Goal: Task Accomplishment & Management: Manage account settings

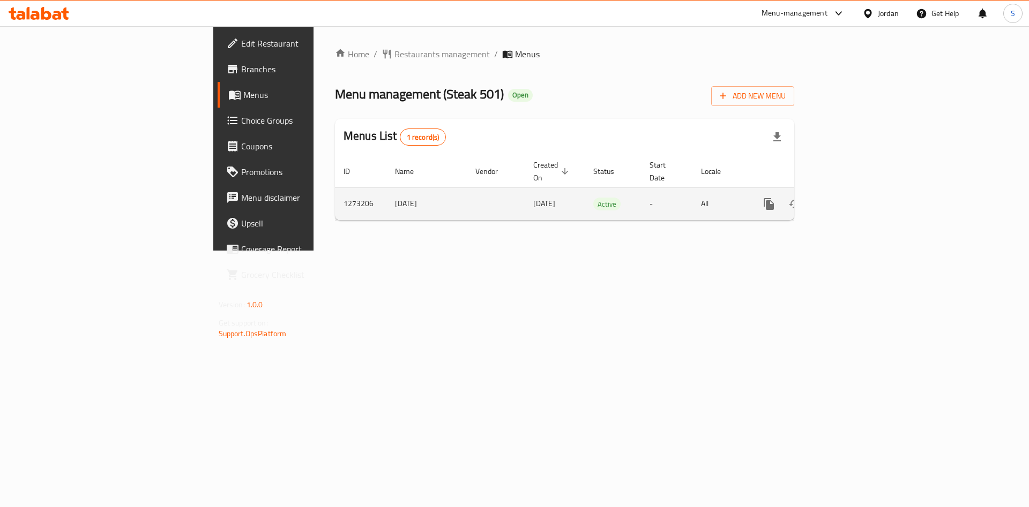
click at [851, 199] on icon "enhanced table" at bounding box center [846, 204] width 10 height 10
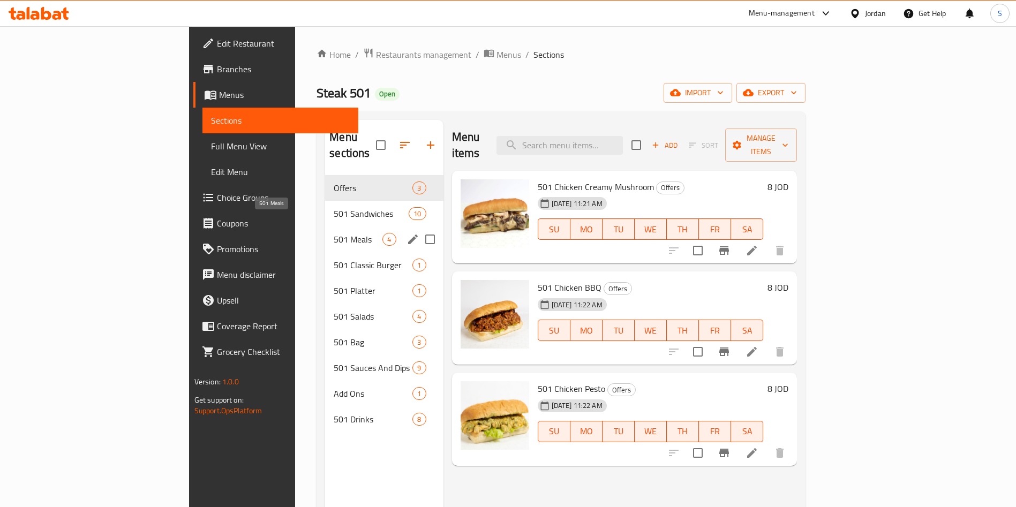
click at [334, 233] on span "501 Meals" at bounding box center [358, 239] width 49 height 13
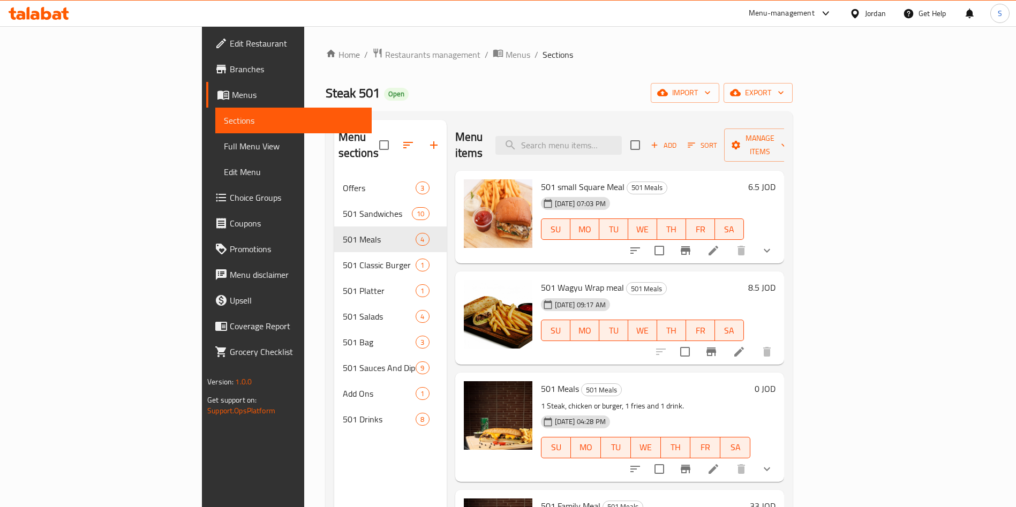
click at [720, 244] on icon at bounding box center [713, 250] width 13 height 13
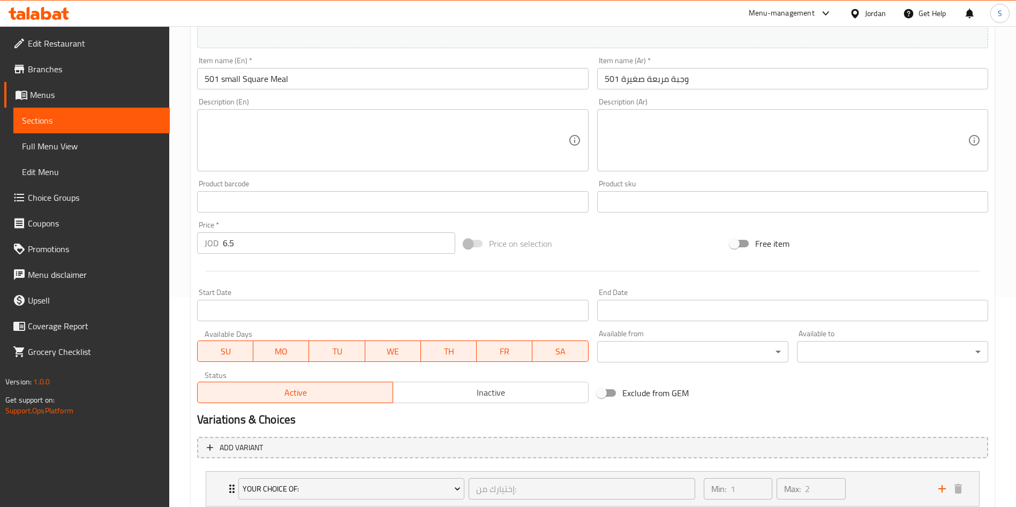
scroll to position [371, 0]
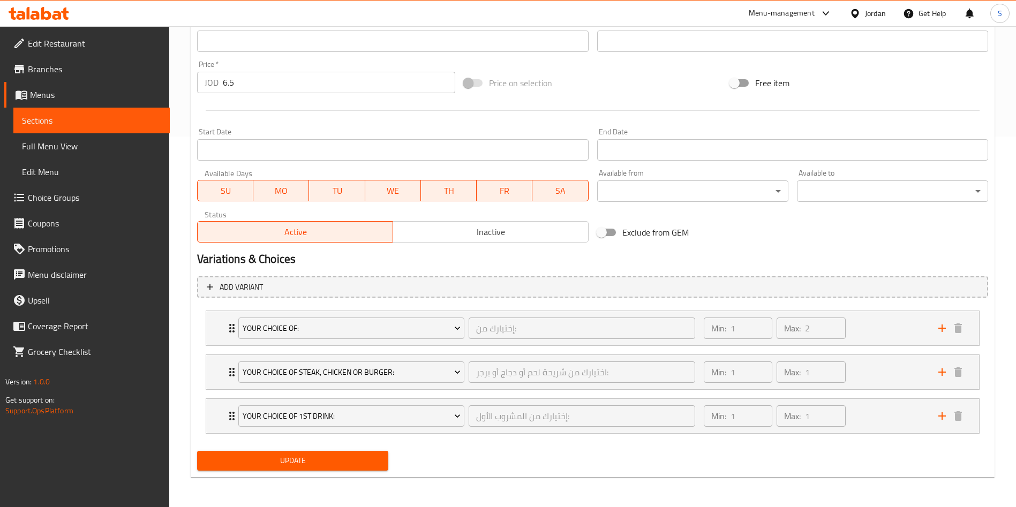
click at [202, 415] on li "Your Choice Of 1st Drink: إختيارك من المشروب الأول: ​ Min: 1 ​ Max: 1 ​ Matrix …" at bounding box center [592, 416] width 791 height 44
click at [206, 417] on div "Your Choice Of 1st Drink: إختيارك من المشروب الأول: ​ Min: 1 ​ Max: 1 ​" at bounding box center [592, 416] width 773 height 34
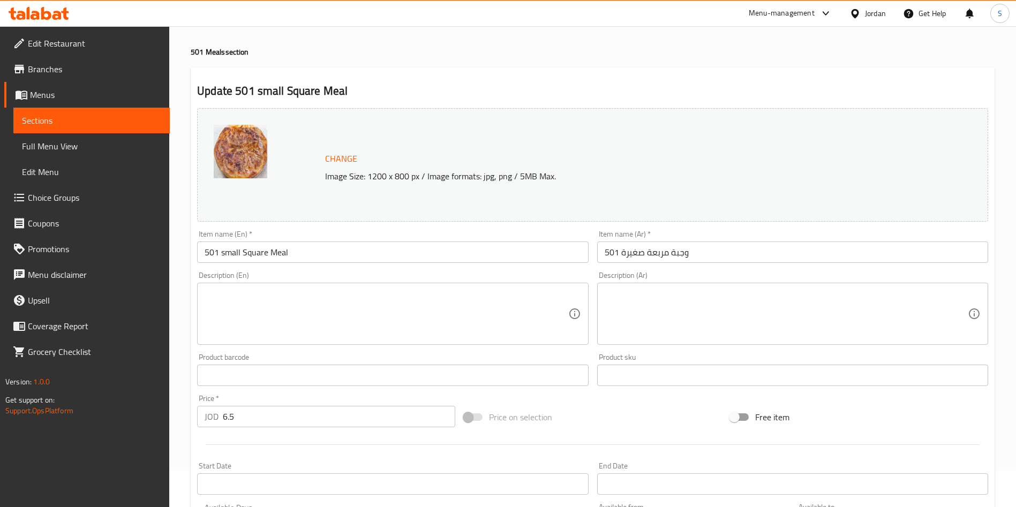
scroll to position [0, 0]
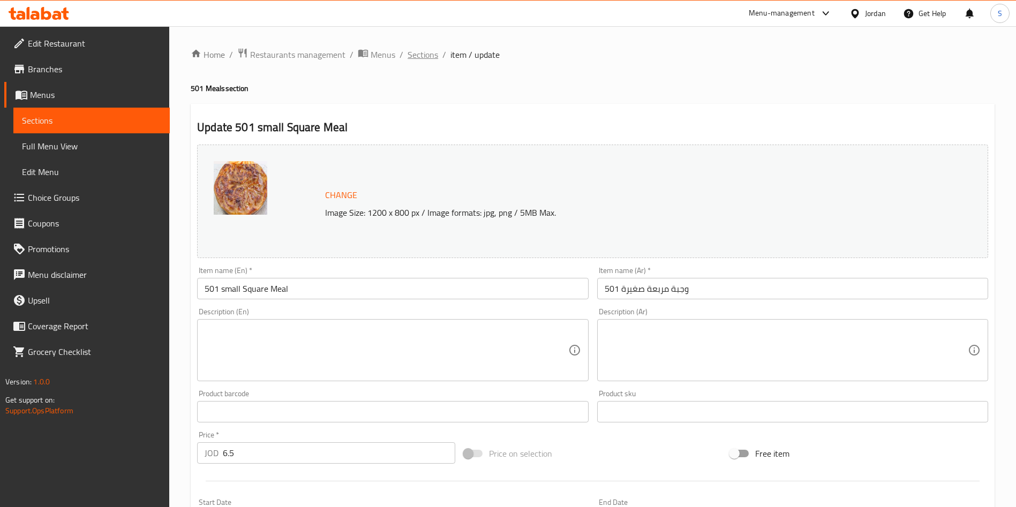
click at [431, 54] on span "Sections" at bounding box center [423, 54] width 31 height 13
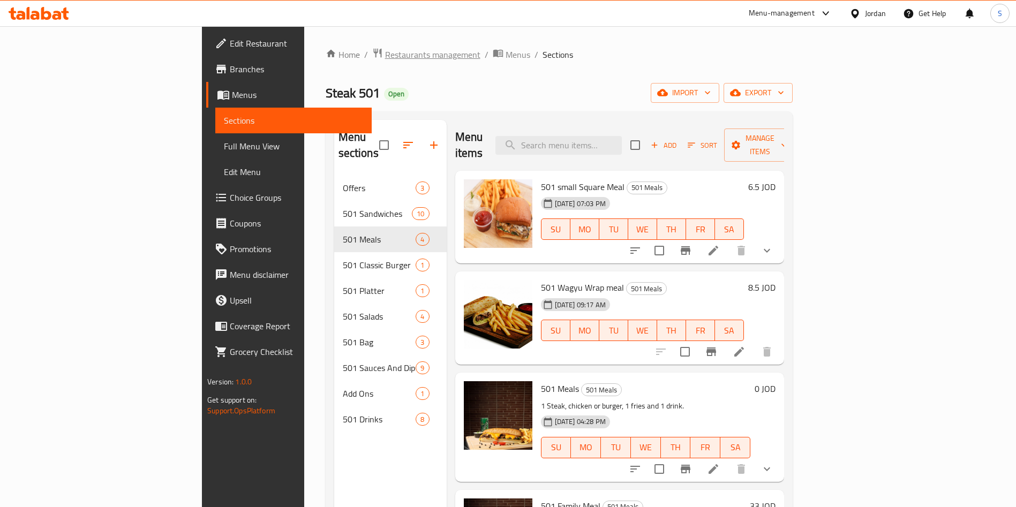
click at [385, 49] on span "Restaurants management" at bounding box center [432, 54] width 95 height 13
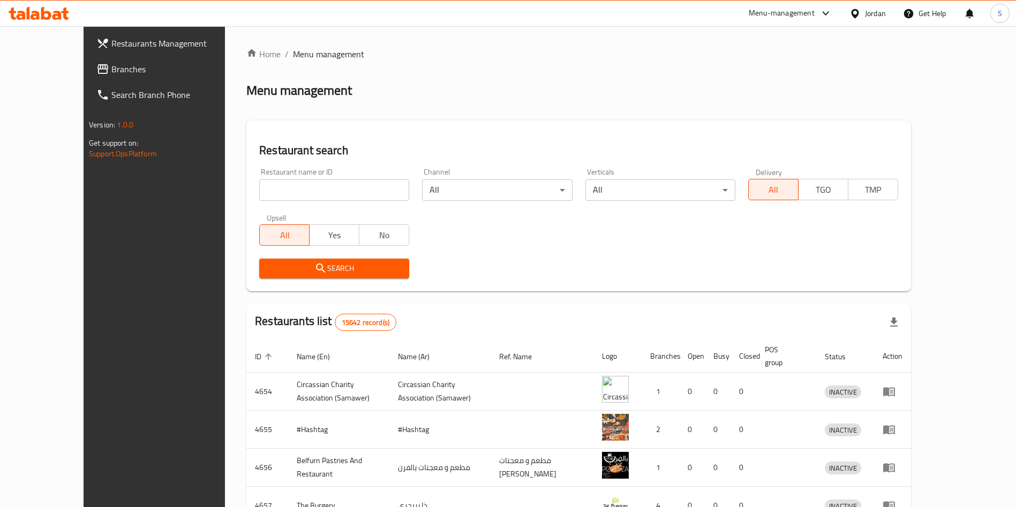
click at [295, 184] on div "Home / Menu management Menu management Restaurant search Restaurant name or ID …" at bounding box center [578, 419] width 665 height 742
click at [292, 189] on input "search" at bounding box center [334, 189] width 150 height 21
click at [281, 289] on div "Restaurant search Restaurant name or ID zingerarway Restaurant name or ID Chann…" at bounding box center [578, 206] width 665 height 171
click at [281, 279] on div "Search" at bounding box center [334, 268] width 163 height 33
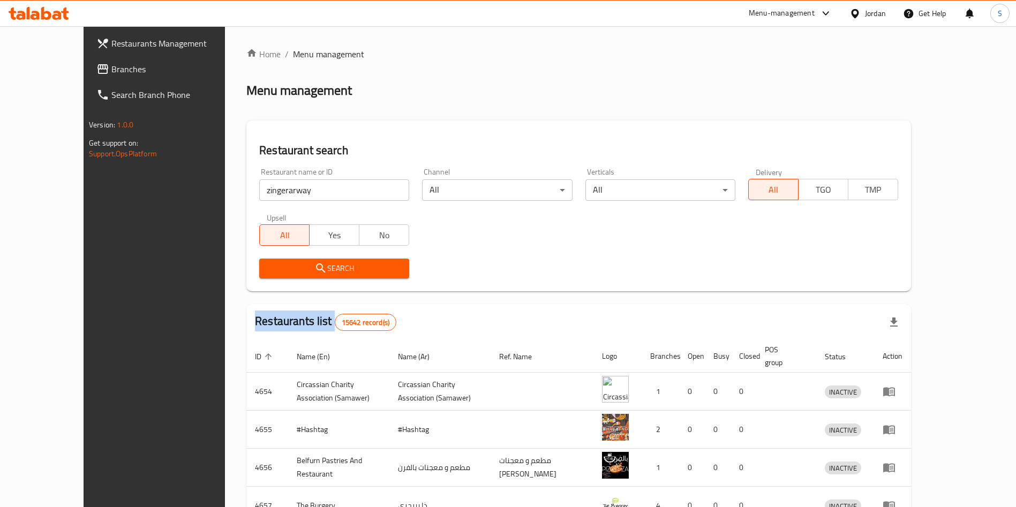
click at [280, 279] on div "Search" at bounding box center [334, 268] width 163 height 33
click at [314, 268] on icon "submit" at bounding box center [320, 268] width 13 height 13
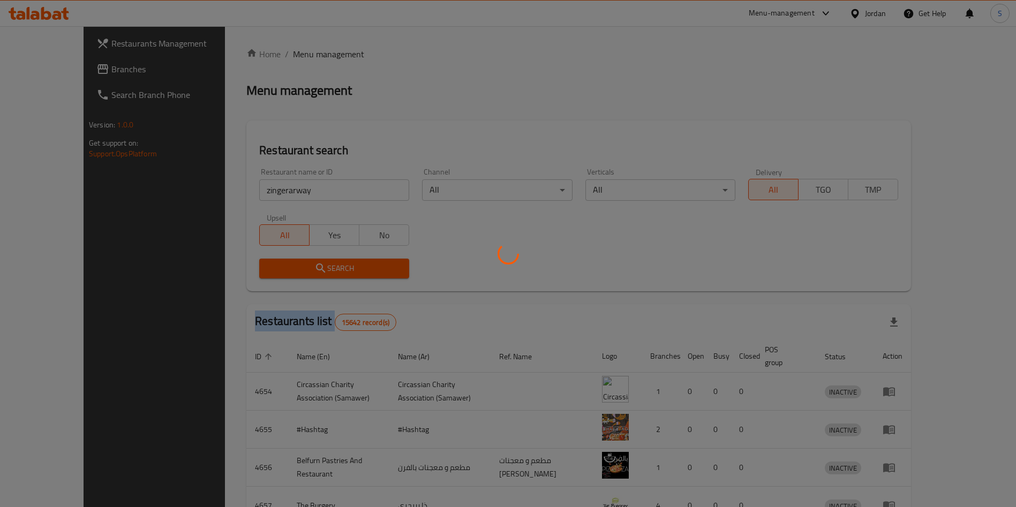
click at [278, 268] on div at bounding box center [508, 253] width 1016 height 507
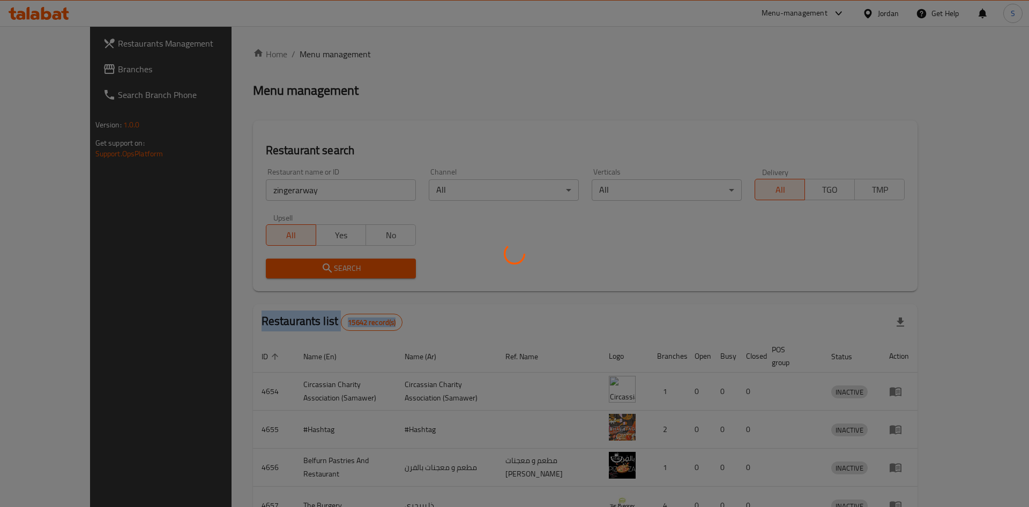
click at [278, 268] on div at bounding box center [514, 253] width 1029 height 507
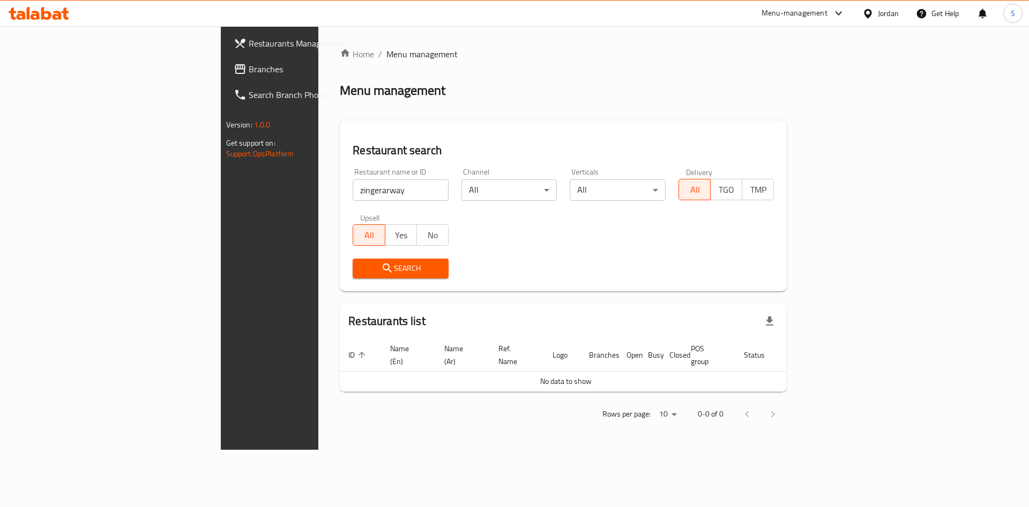
click at [352, 189] on input "zingerarway" at bounding box center [400, 189] width 96 height 21
type input "زنجراوي"
click at [361, 265] on span "Search" at bounding box center [400, 268] width 79 height 13
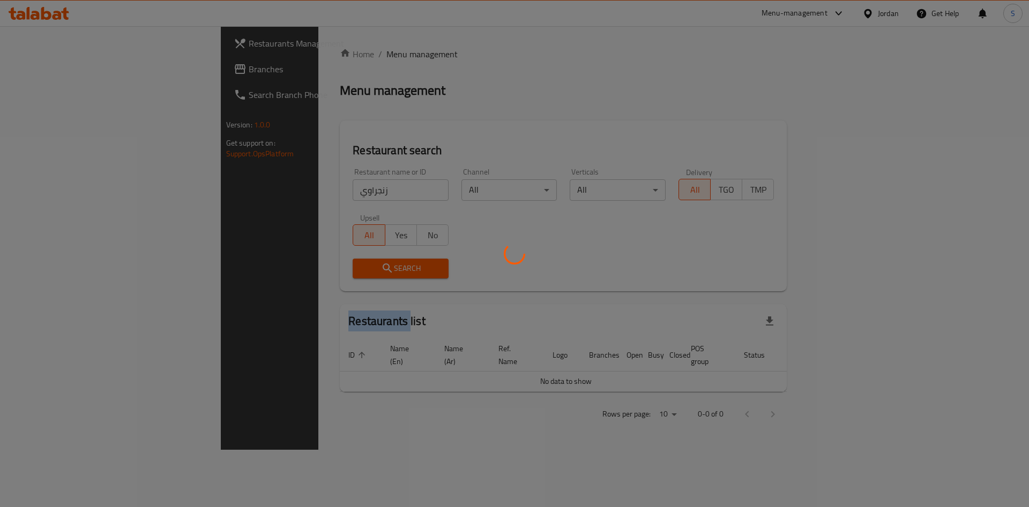
click at [336, 265] on div at bounding box center [514, 253] width 1029 height 507
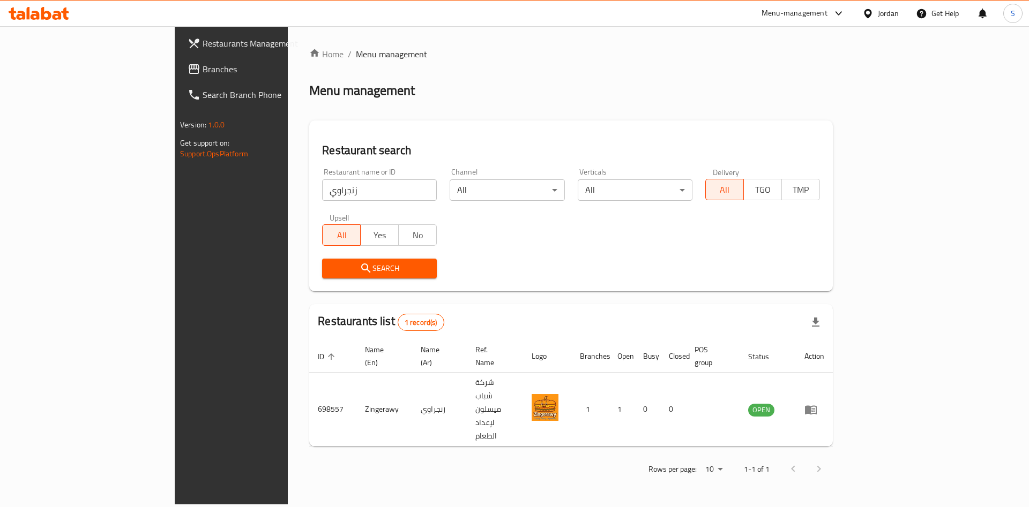
click at [336, 268] on div at bounding box center [514, 253] width 1029 height 507
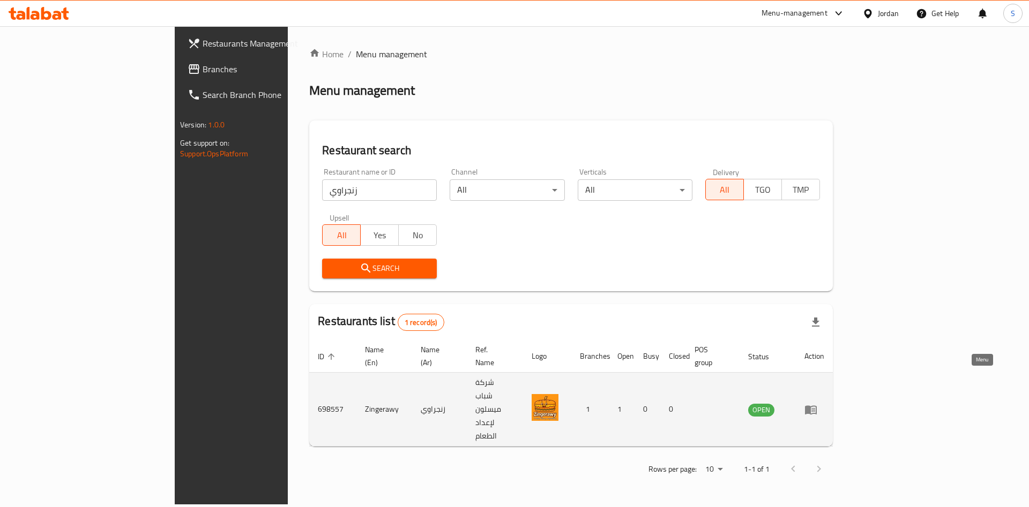
click at [816, 406] on icon "enhanced table" at bounding box center [811, 410] width 12 height 9
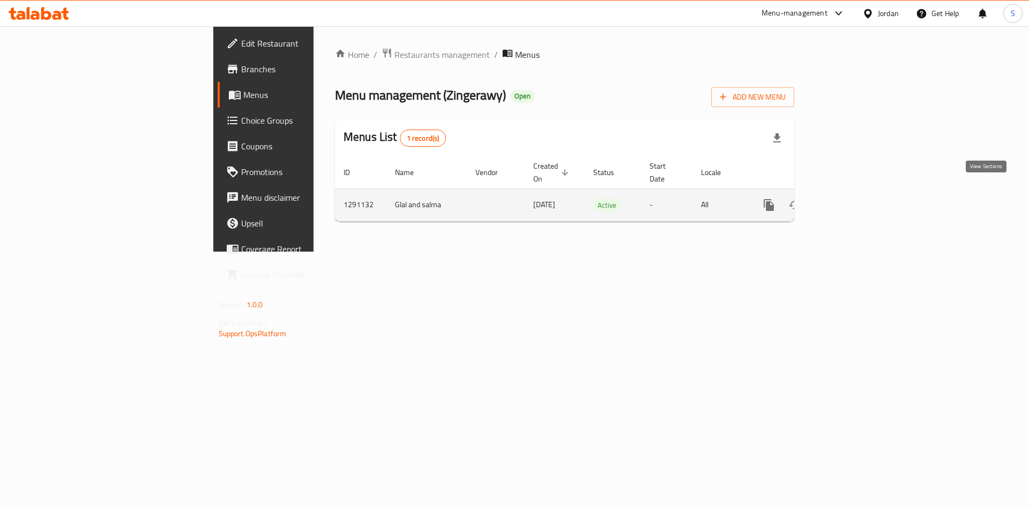
click at [852, 199] on icon "enhanced table" at bounding box center [845, 205] width 13 height 13
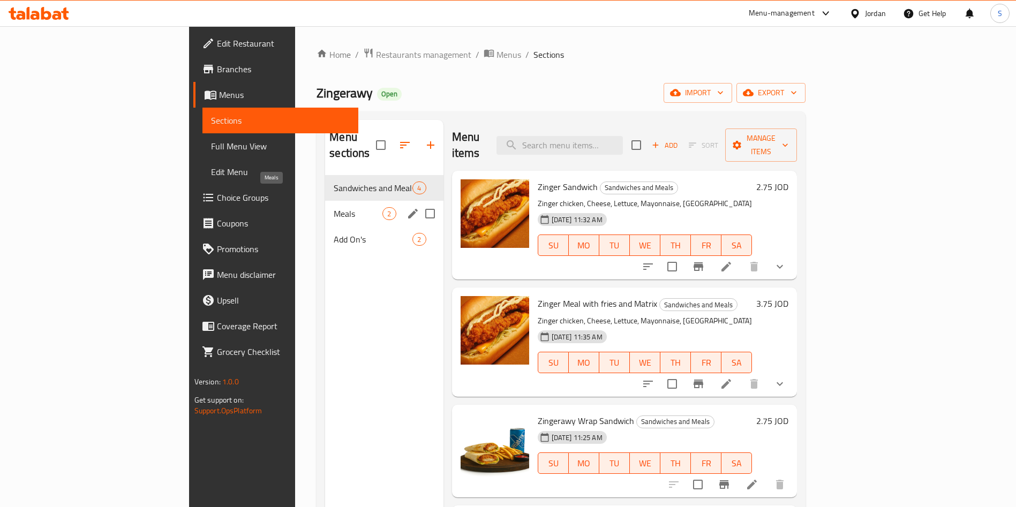
click at [334, 207] on span "Meals" at bounding box center [358, 213] width 49 height 13
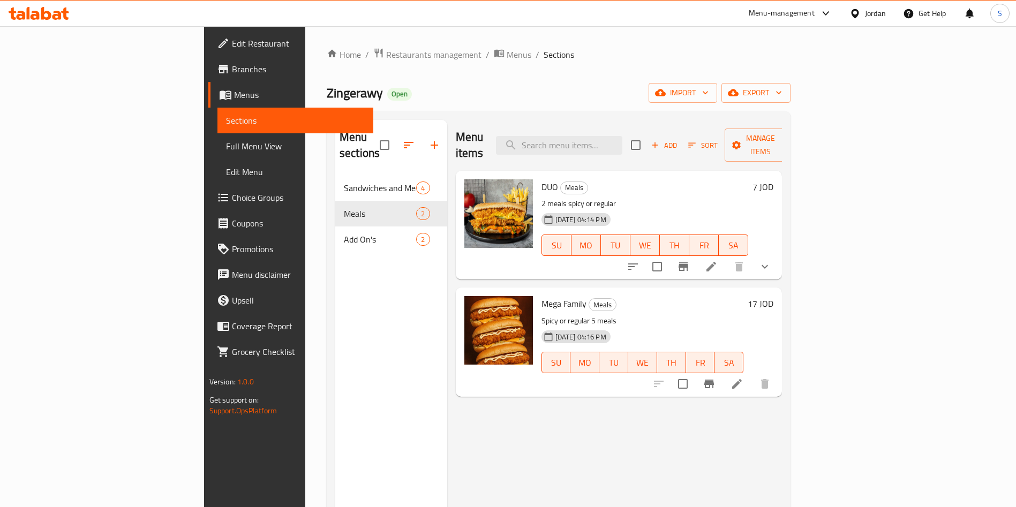
click at [726, 257] on li at bounding box center [711, 266] width 30 height 19
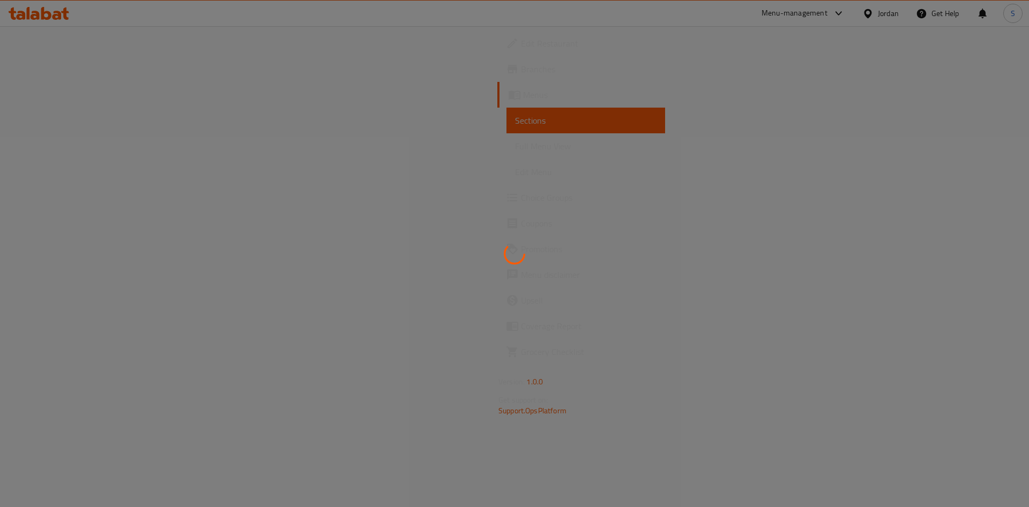
click at [922, 252] on div at bounding box center [514, 253] width 1029 height 507
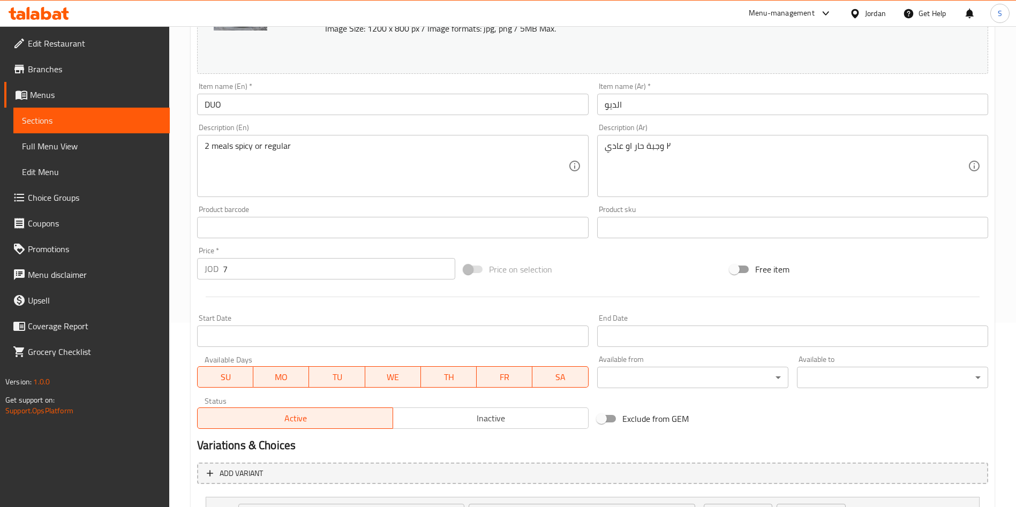
scroll to position [283, 0]
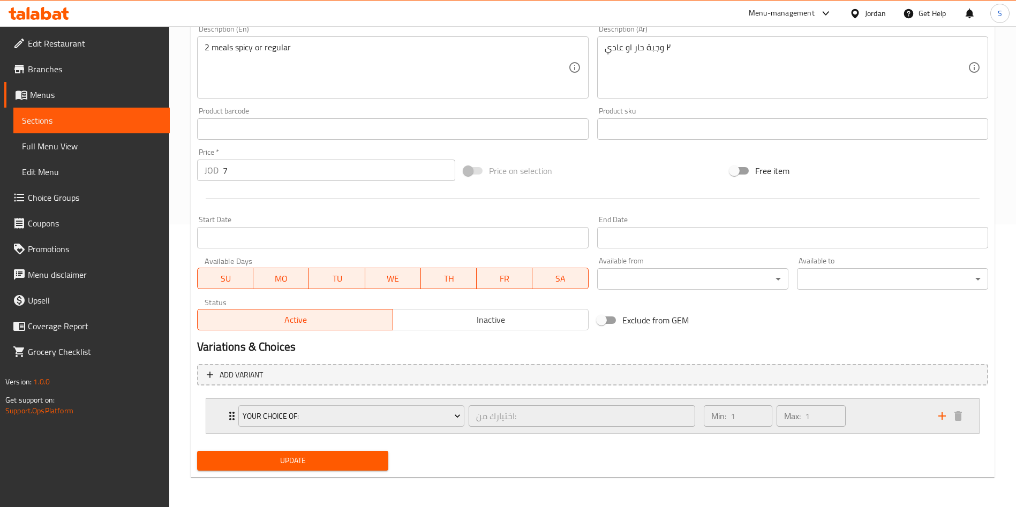
click at [220, 429] on div "Your choice of: اختيارك من: ​ Min: 1 ​ Max: 1 ​" at bounding box center [592, 416] width 773 height 34
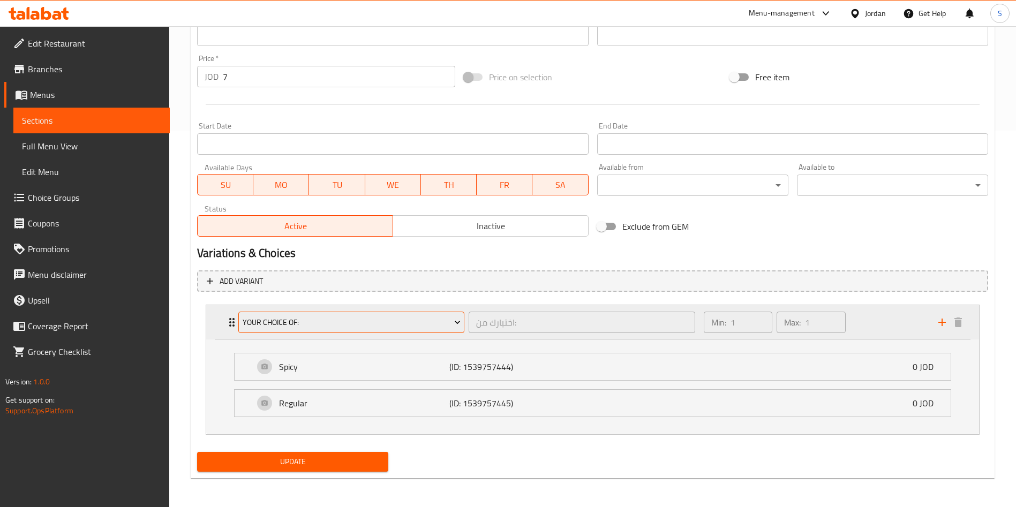
scroll to position [378, 0]
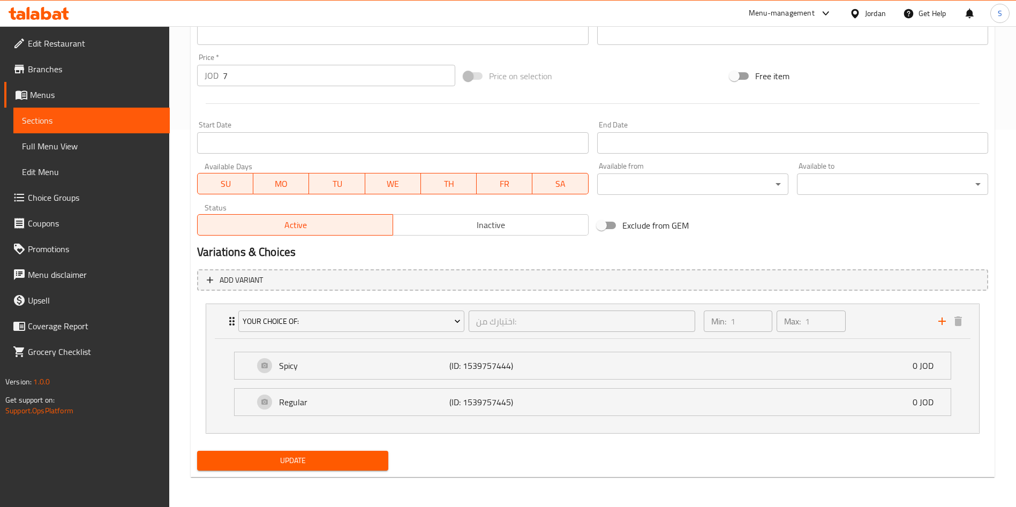
click at [47, 198] on span "Choice Groups" at bounding box center [94, 197] width 133 height 13
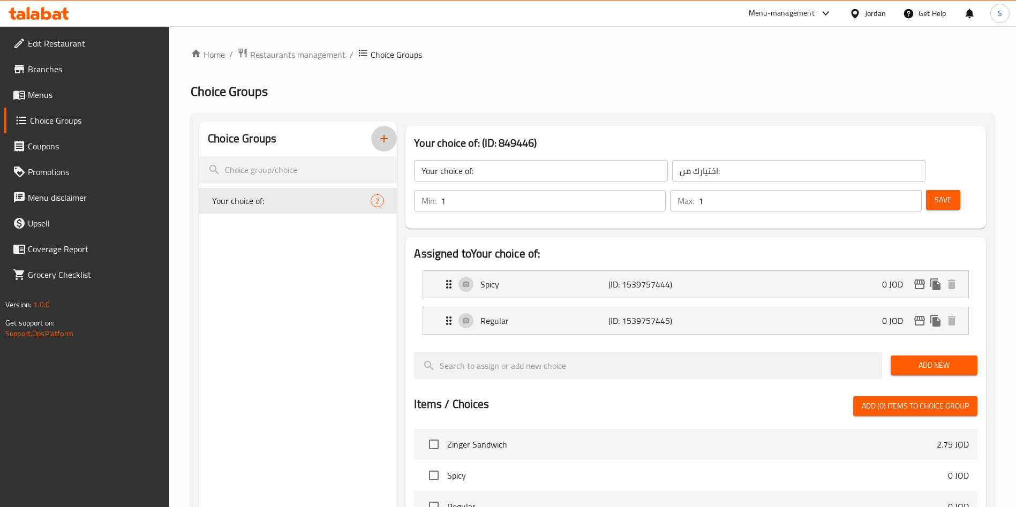
click at [384, 141] on icon "button" at bounding box center [383, 138] width 7 height 7
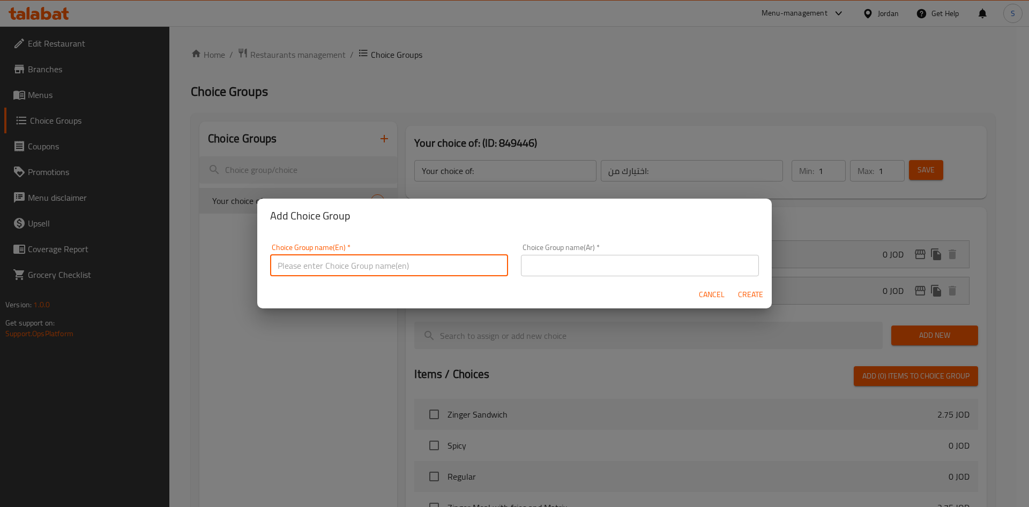
click at [350, 262] on input "text" at bounding box center [389, 265] width 238 height 21
click at [350, 262] on input "ب" at bounding box center [389, 265] width 238 height 21
click at [350, 262] on input "يق" at bounding box center [389, 265] width 238 height 21
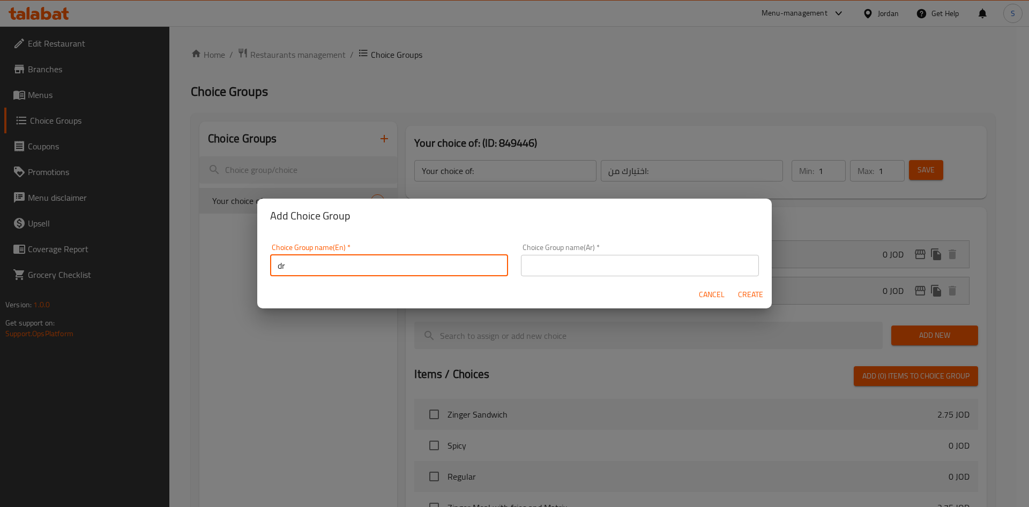
type input "Drinks"
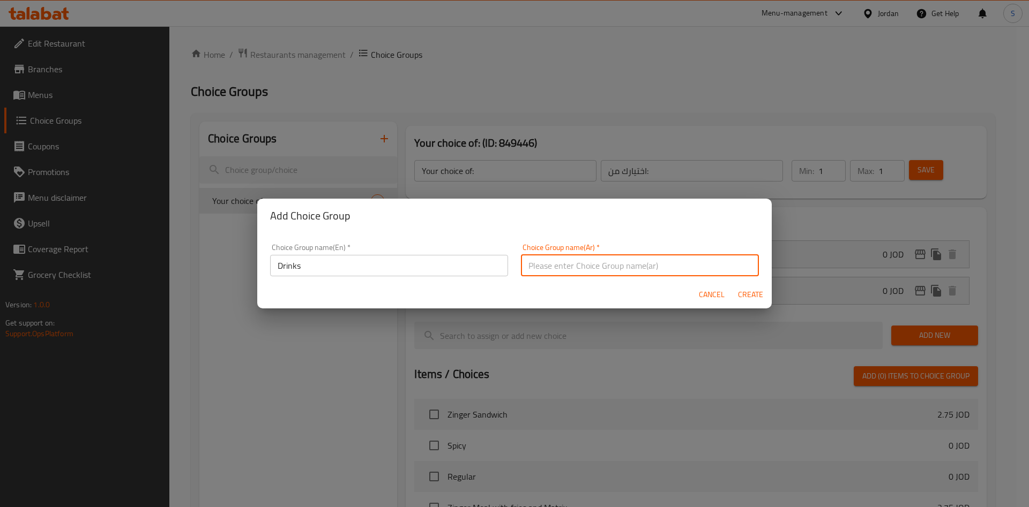
click at [553, 258] on input "text" at bounding box center [640, 265] width 238 height 21
click at [729, 255] on input "hg" at bounding box center [640, 265] width 238 height 21
click at [733, 259] on input "hg" at bounding box center [640, 265] width 238 height 21
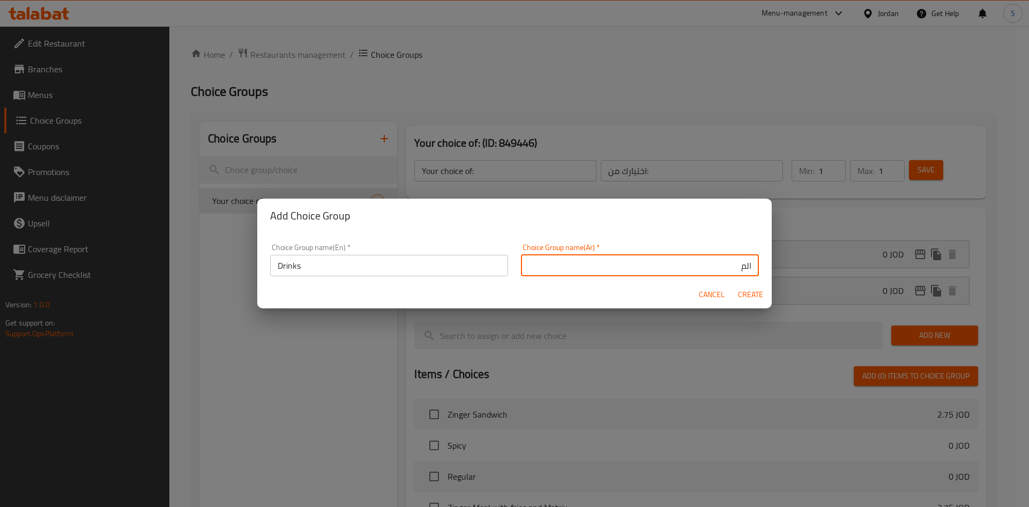
type input "المشروبات"
click at [747, 292] on span "Create" at bounding box center [750, 294] width 26 height 13
type input "Drinks"
type input "المشروبات"
type input "0"
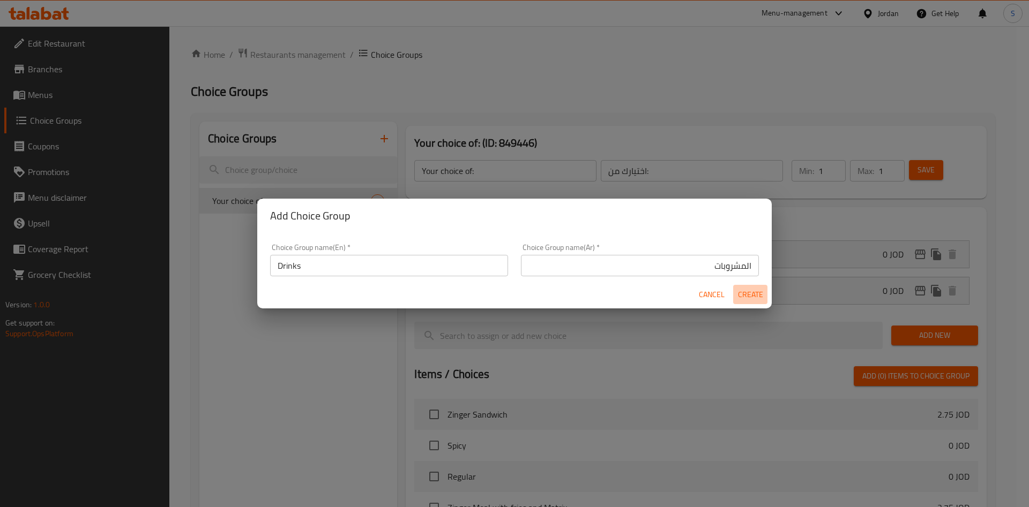
type input "0"
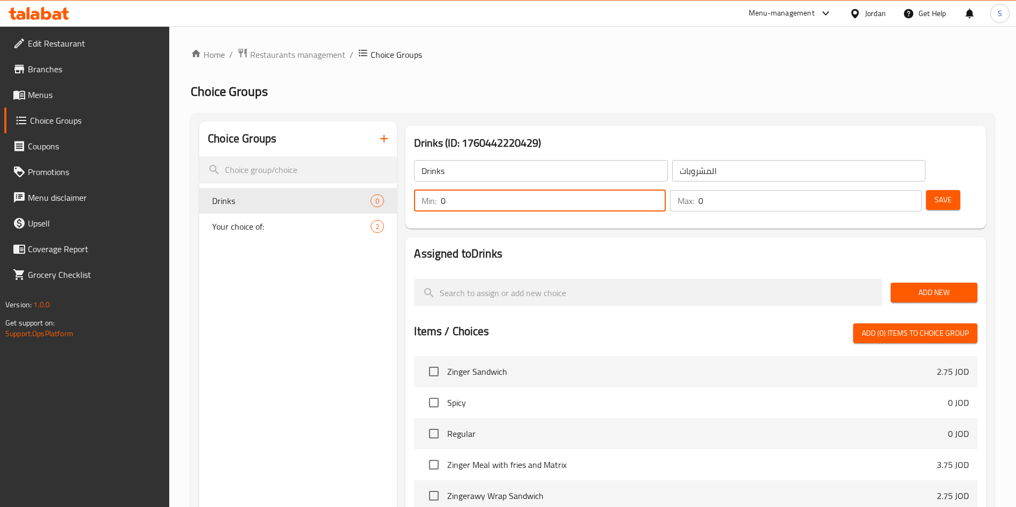
drag, startPoint x: 823, startPoint y: 170, endPoint x: 811, endPoint y: 170, distance: 11.8
click at [666, 190] on div "Min: 0 ​" at bounding box center [540, 200] width 252 height 21
type input "1"
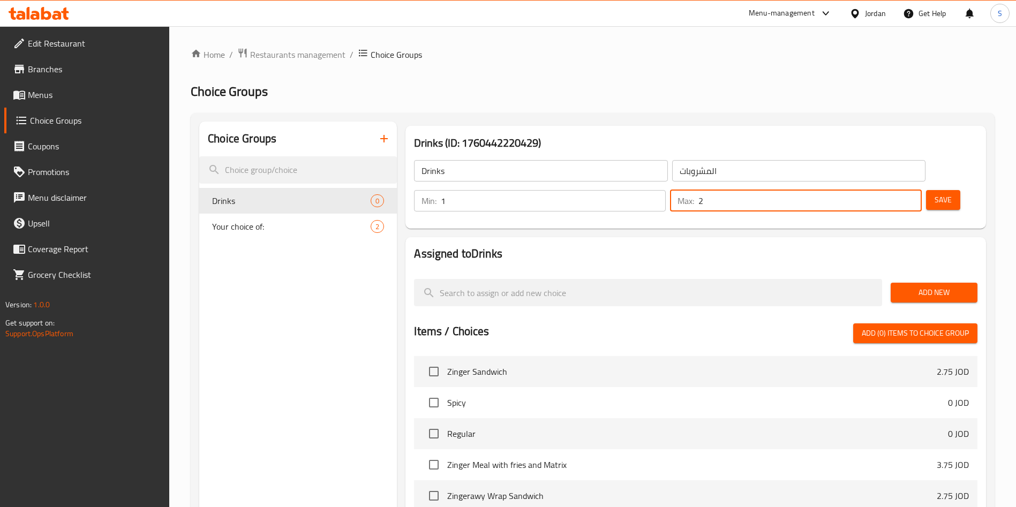
drag, startPoint x: 886, startPoint y: 167, endPoint x: 880, endPoint y: 167, distance: 5.9
click at [880, 190] on input "3" at bounding box center [810, 200] width 223 height 21
click at [878, 190] on div "Max: 3 ​" at bounding box center [796, 200] width 252 height 21
type input "1"
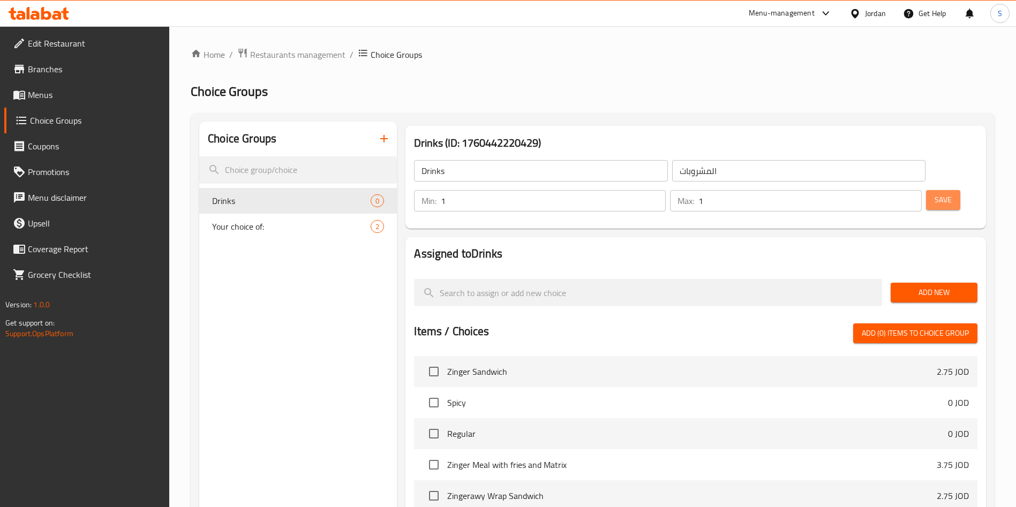
click at [935, 193] on span "Save" at bounding box center [943, 199] width 17 height 13
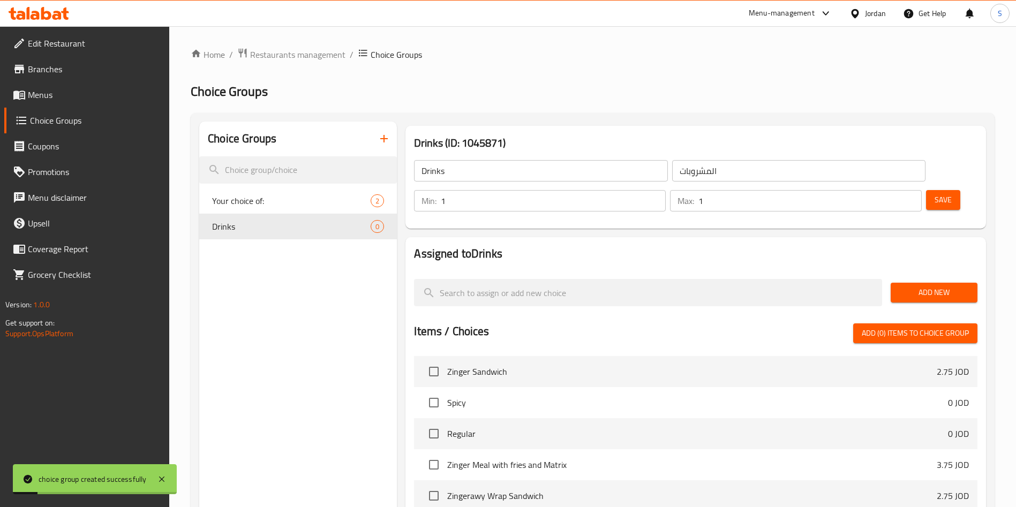
click at [926, 286] on span "Add New" at bounding box center [934, 292] width 70 height 13
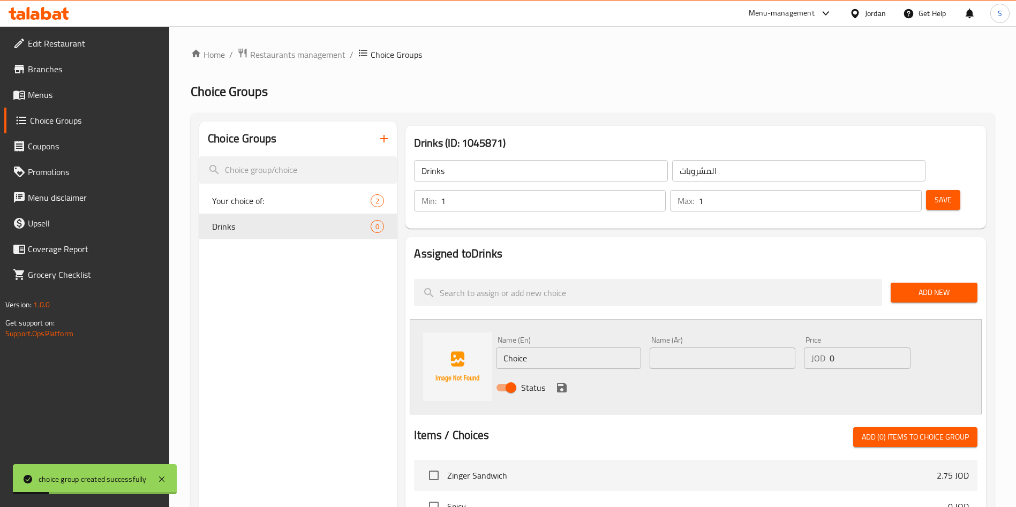
click at [545, 348] on input "Choice" at bounding box center [568, 358] width 145 height 21
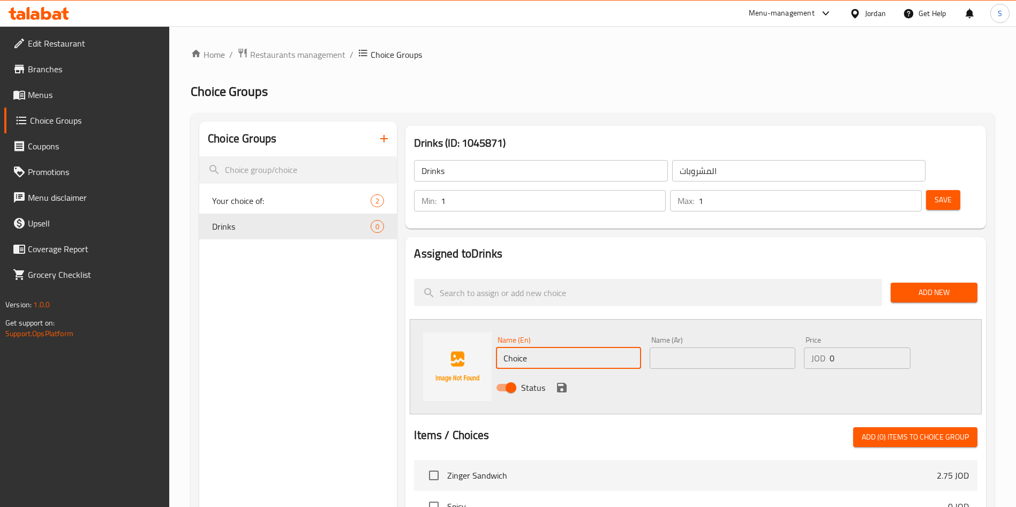
click at [39, 101] on span "Menus" at bounding box center [94, 94] width 133 height 13
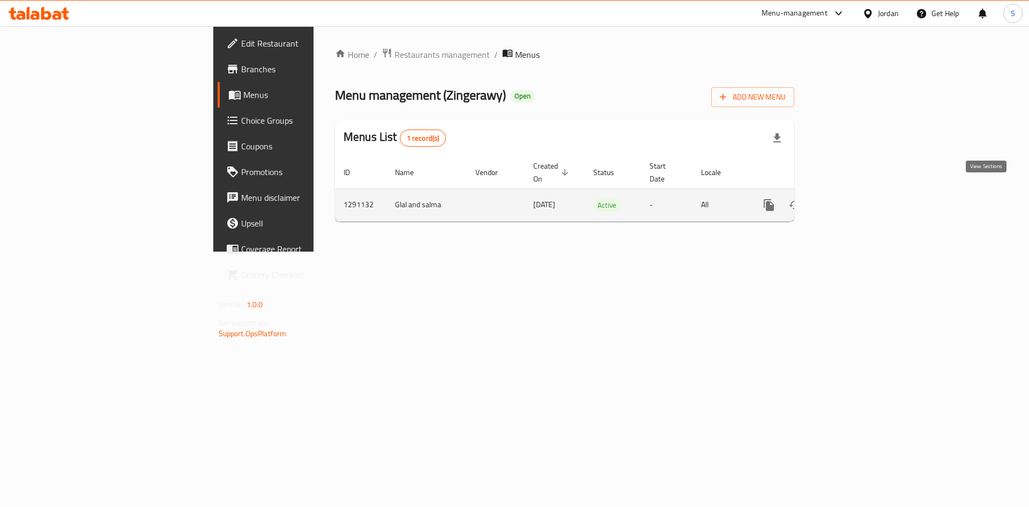
click at [859, 198] on link "enhanced table" at bounding box center [846, 205] width 26 height 26
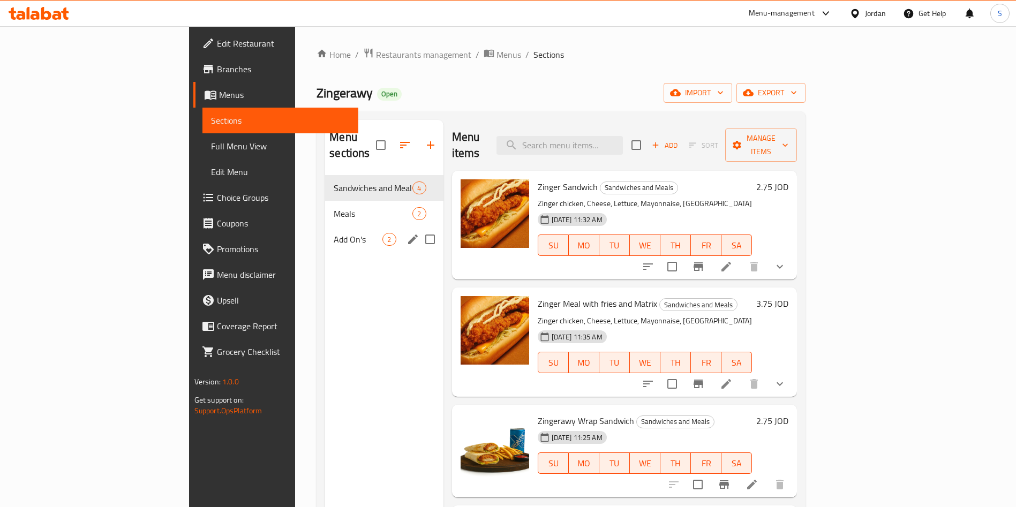
click at [325, 227] on div "Add On's 2" at bounding box center [384, 240] width 118 height 26
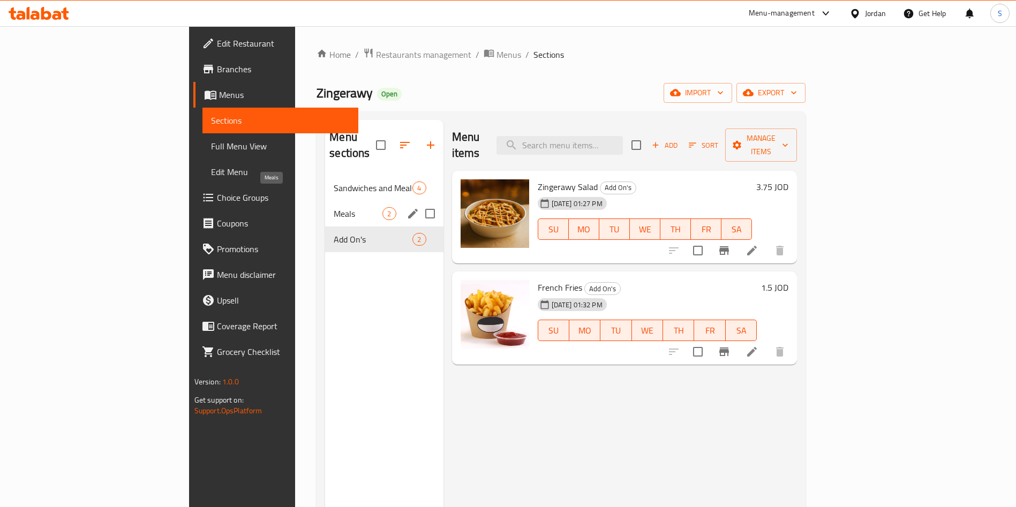
click at [325, 201] on div "Meals 2" at bounding box center [384, 214] width 118 height 26
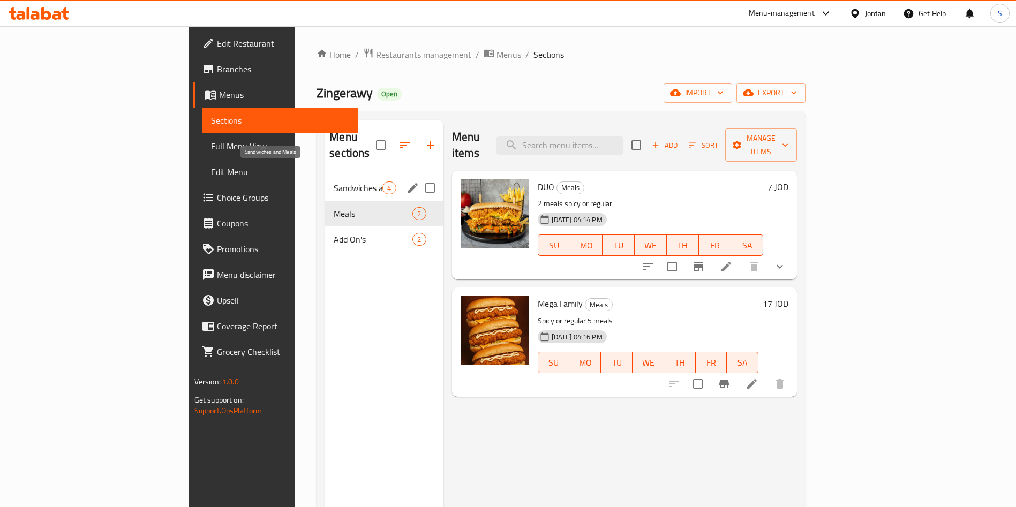
click at [334, 182] on span "Sandwiches and Meals" at bounding box center [358, 188] width 49 height 13
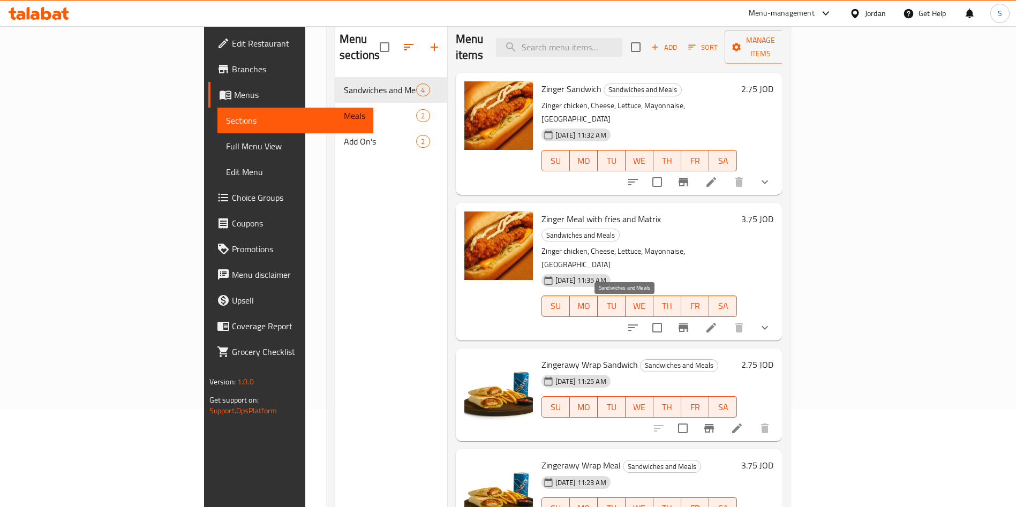
scroll to position [150, 0]
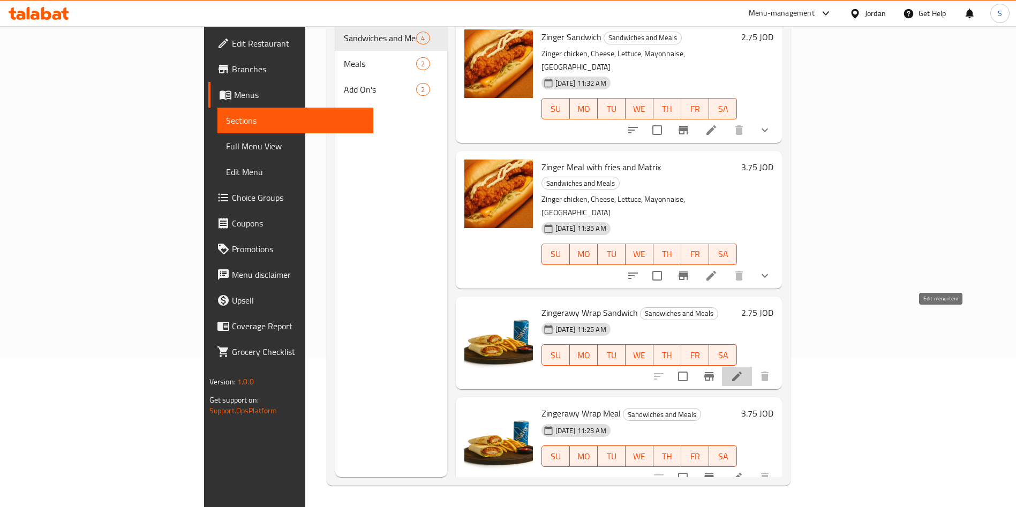
click at [744, 370] on icon at bounding box center [737, 376] width 13 height 13
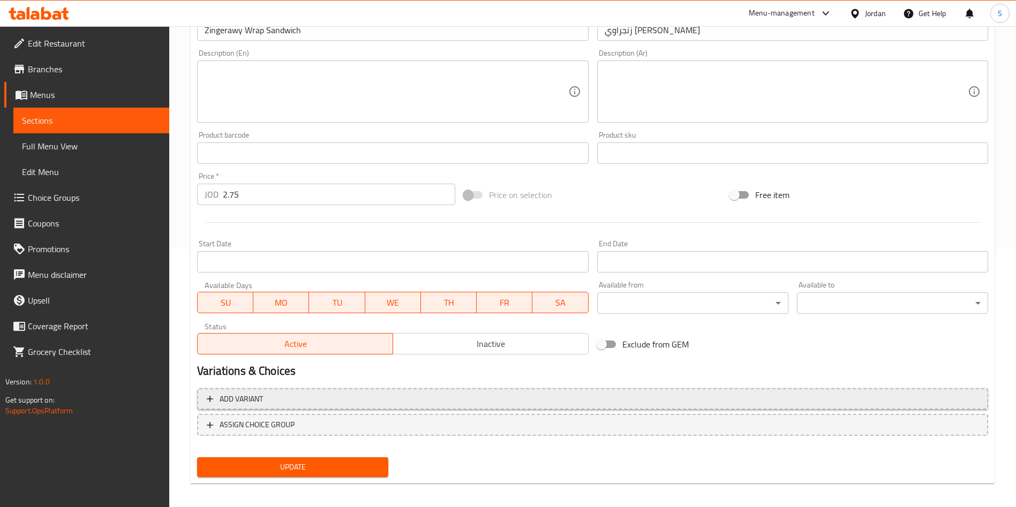
scroll to position [265, 0]
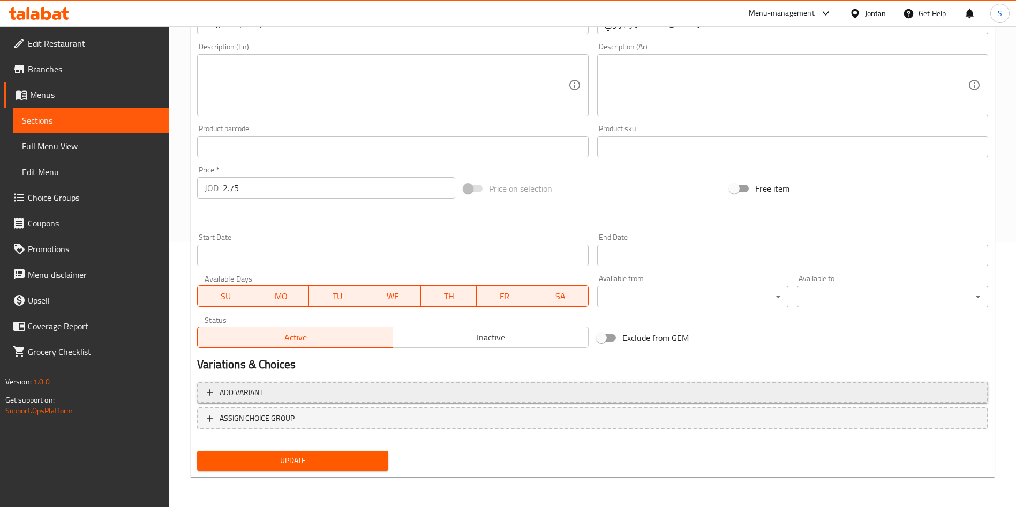
click at [319, 395] on span "Add variant" at bounding box center [593, 392] width 772 height 13
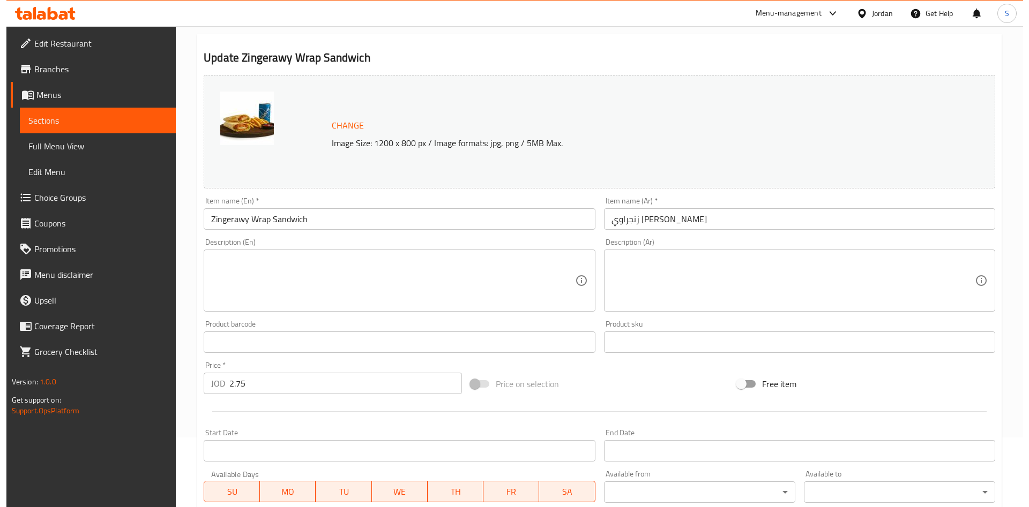
scroll to position [0, 0]
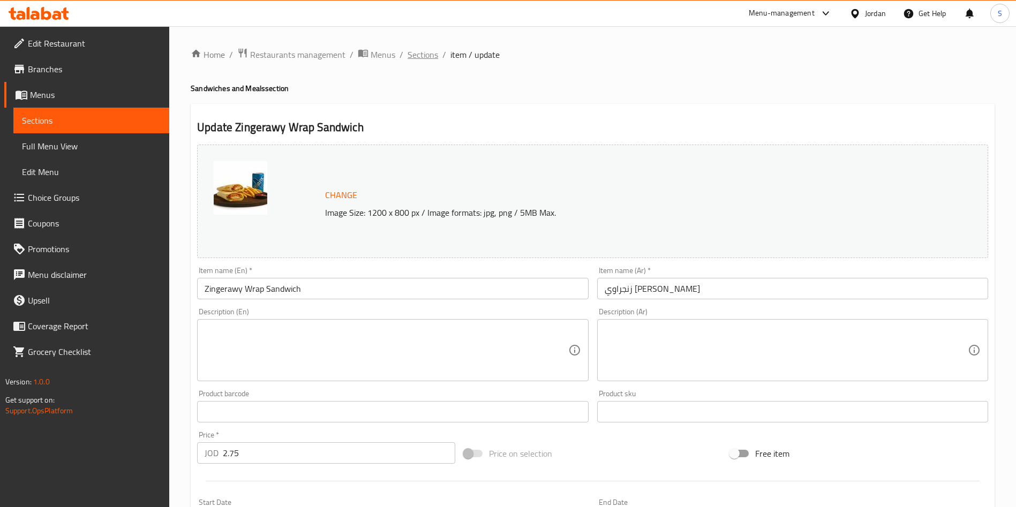
click at [423, 51] on span "Sections" at bounding box center [423, 54] width 31 height 13
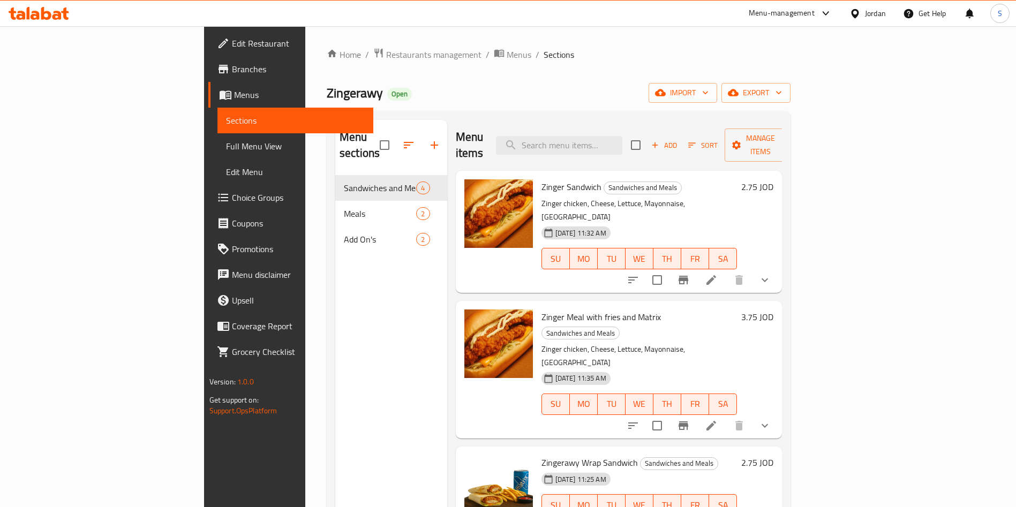
click at [305, 41] on div "Home / Restaurants management / Menus / Sections Zingerawy Open import export M…" at bounding box center [558, 341] width 507 height 631
click at [386, 51] on span "Restaurants management" at bounding box center [433, 54] width 95 height 13
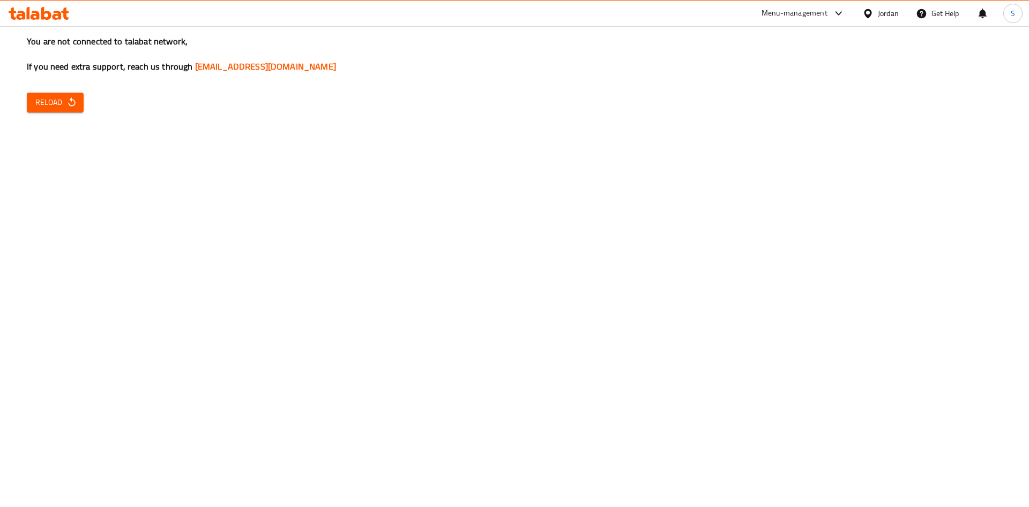
click at [64, 101] on span "Reload" at bounding box center [55, 102] width 40 height 13
click at [715, 115] on div "Restaurant-Management" at bounding box center [731, 118] width 84 height 12
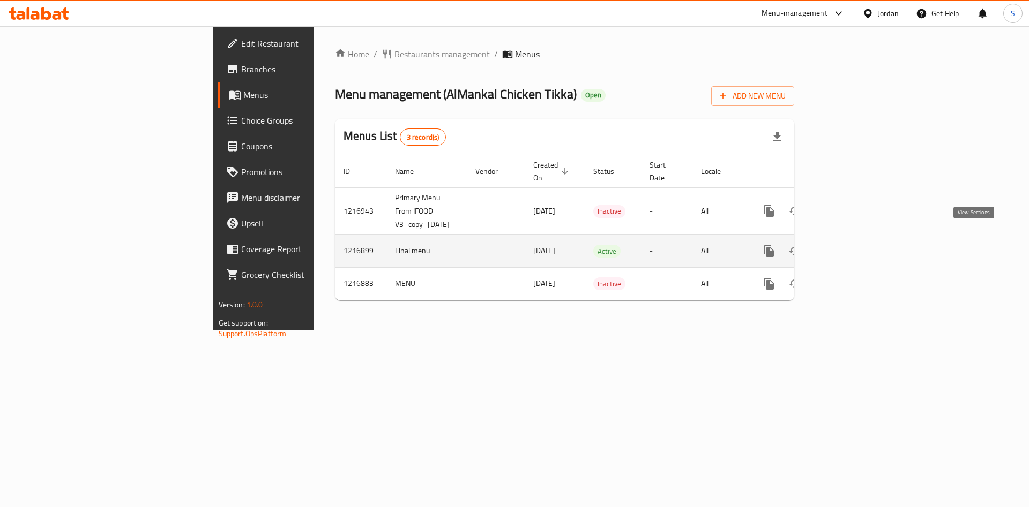
click at [852, 245] on icon "enhanced table" at bounding box center [845, 251] width 13 height 13
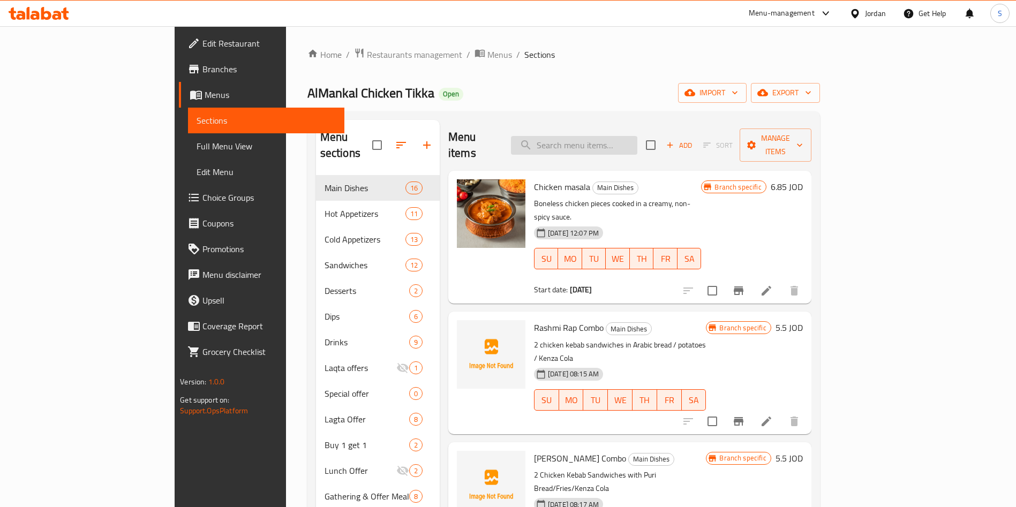
click at [606, 142] on input "search" at bounding box center [574, 145] width 126 height 19
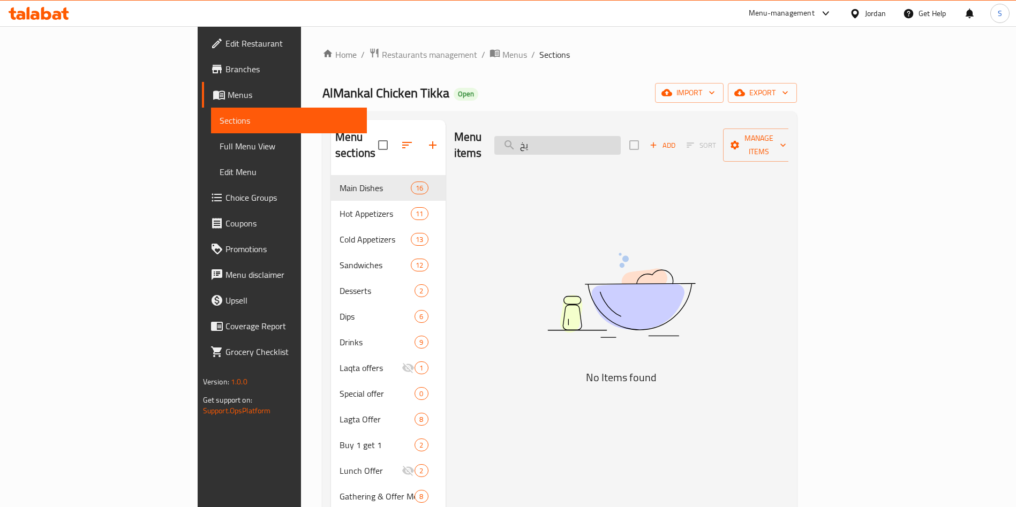
type input "ي"
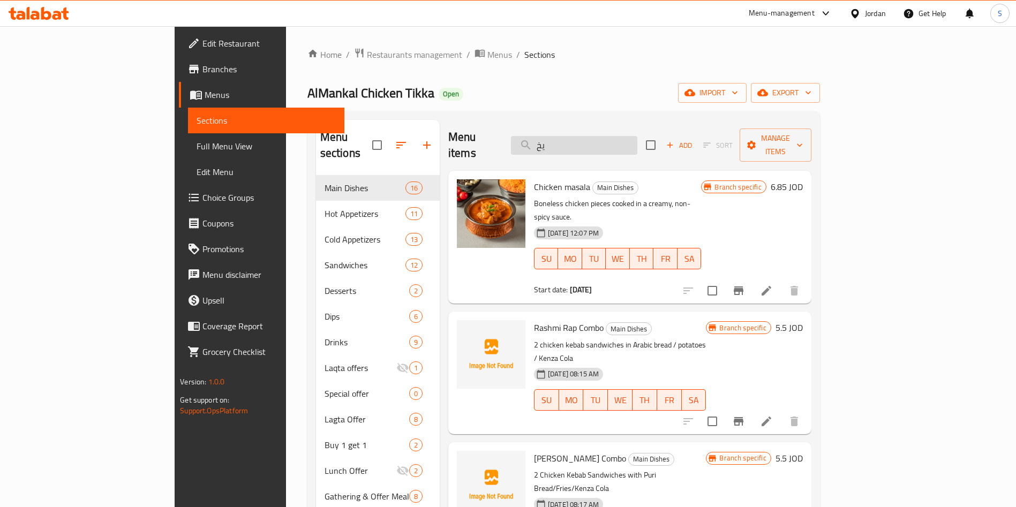
type input "ي"
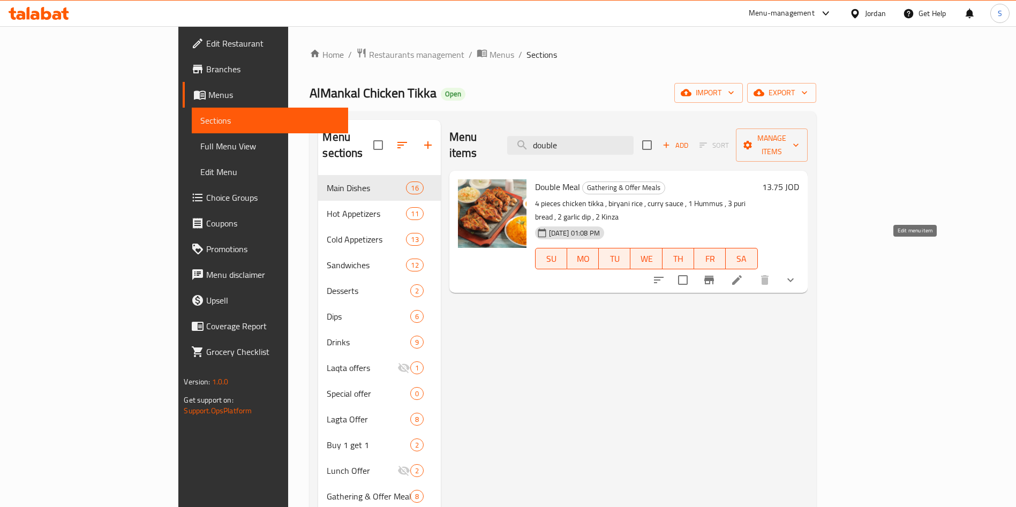
type input "double"
click at [744, 274] on icon at bounding box center [737, 280] width 13 height 13
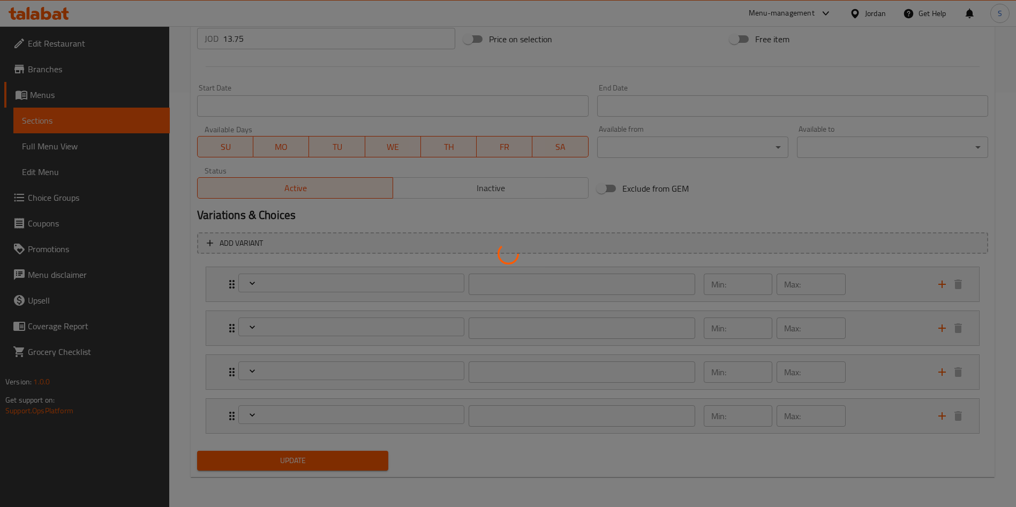
scroll to position [415, 0]
type input "تغير قطعة الدجاج لصدر"
type input "0"
type input "1"
type input "النكهة"
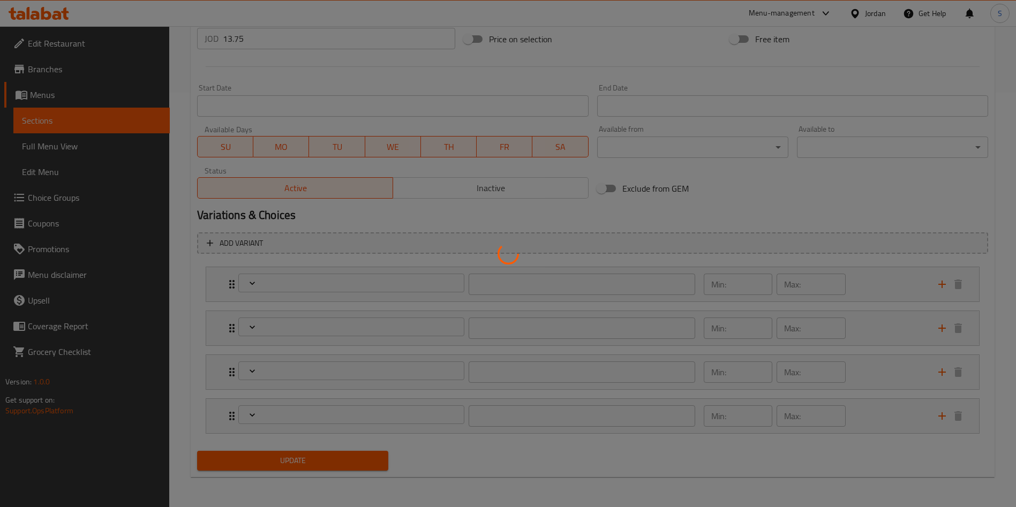
type input "0"
type input "3"
type input "اختيارك من المشروب"
type input "1"
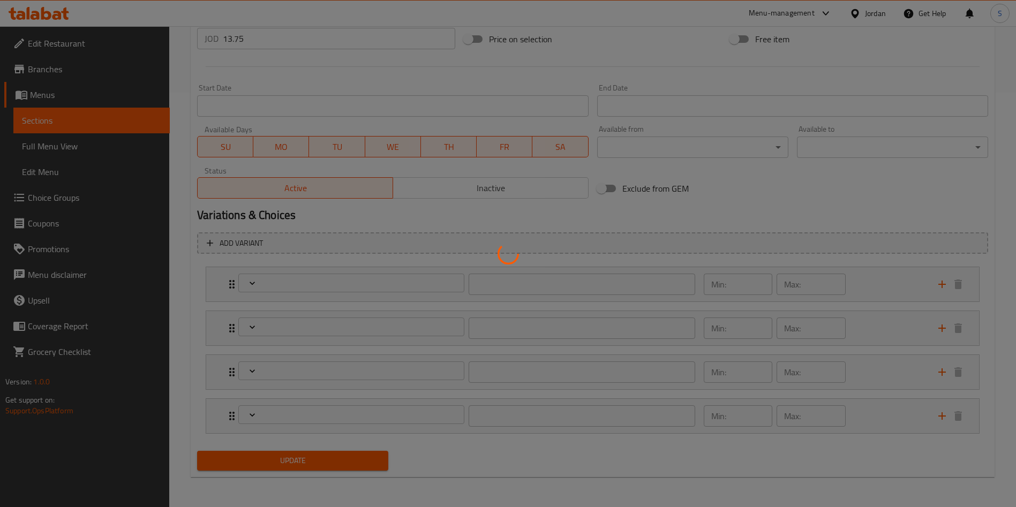
type input "تغير قطعة الدجاج لصدر"
type input "0"
type input "1"
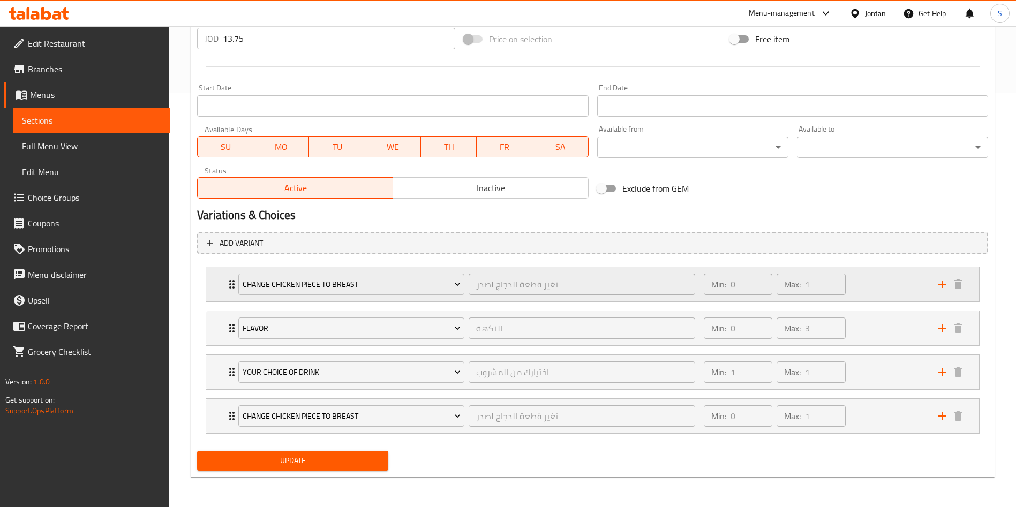
click at [207, 279] on div "Change Chicken Piece To Breast تغير قطعة الدجاج لصدر ​ Min: 0 ​ Max: 1 ​" at bounding box center [592, 284] width 773 height 34
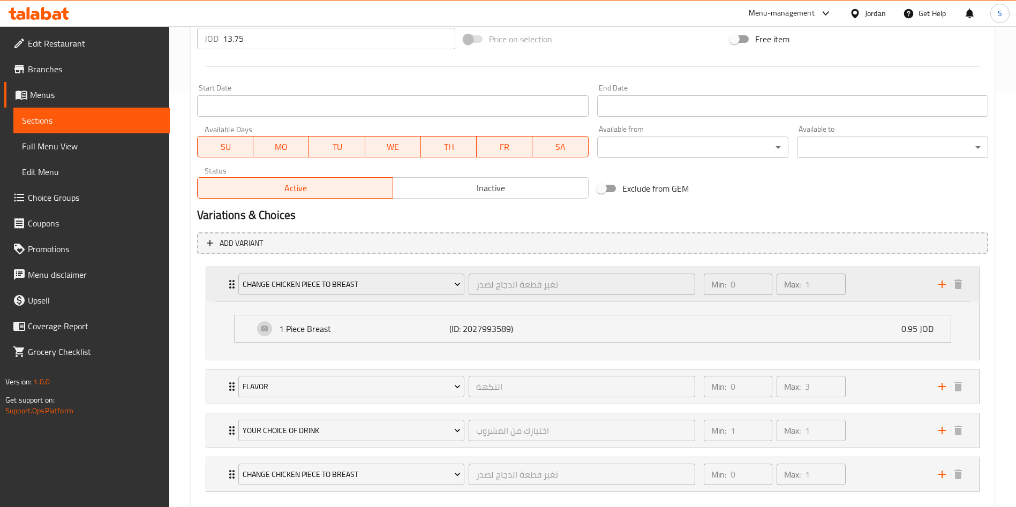
scroll to position [473, 0]
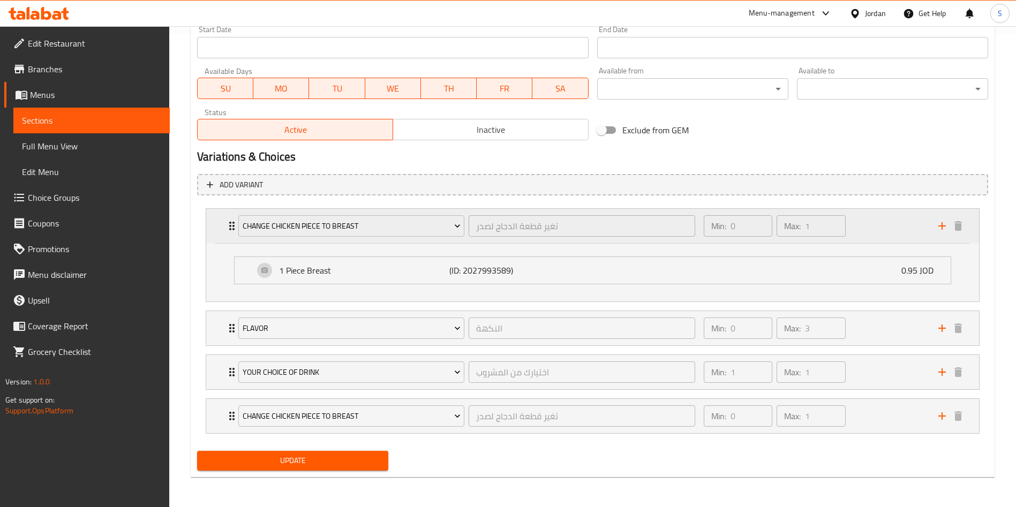
click at [207, 279] on div "1 Piece Breast (ID: 2027993589) 0.95 JOD Name (En) 1 Piece Breast Name (En) Nam…" at bounding box center [592, 273] width 773 height 58
click at [207, 328] on div "Flavor النكهة ​ Min: 0 ​ Max: 3 ​" at bounding box center [592, 328] width 773 height 34
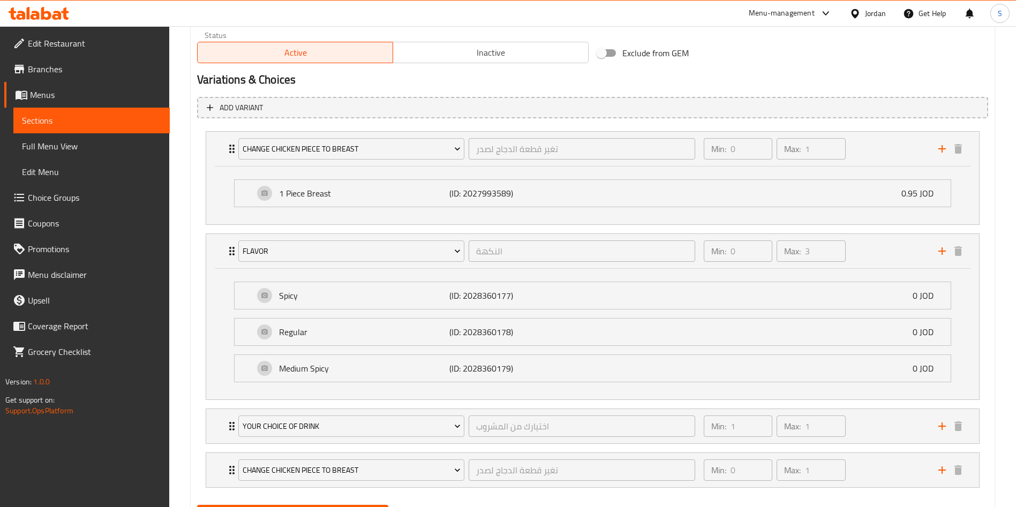
scroll to position [573, 0]
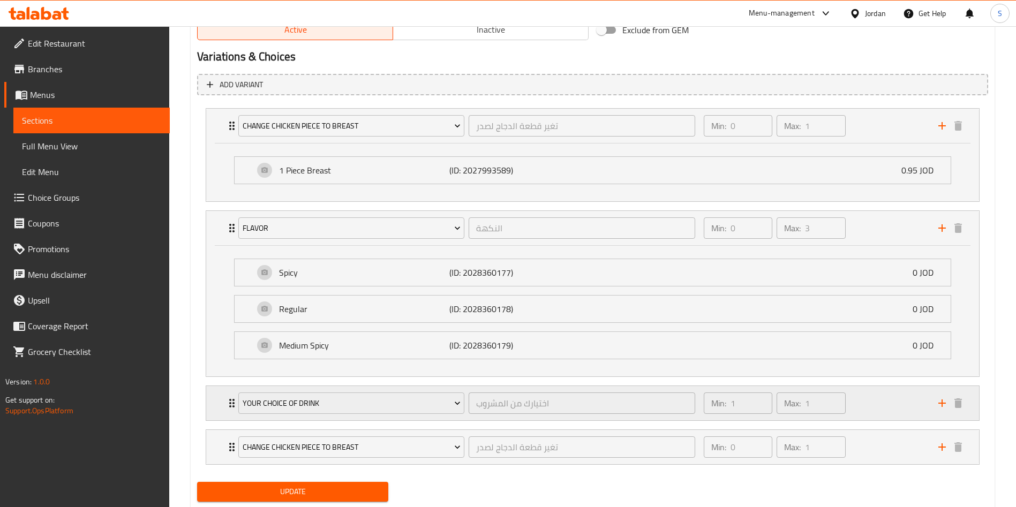
click at [212, 411] on div "Your choice of drink اختيارك من المشروب ​ Min: 1 ​ Max: 1 ​" at bounding box center [592, 403] width 773 height 34
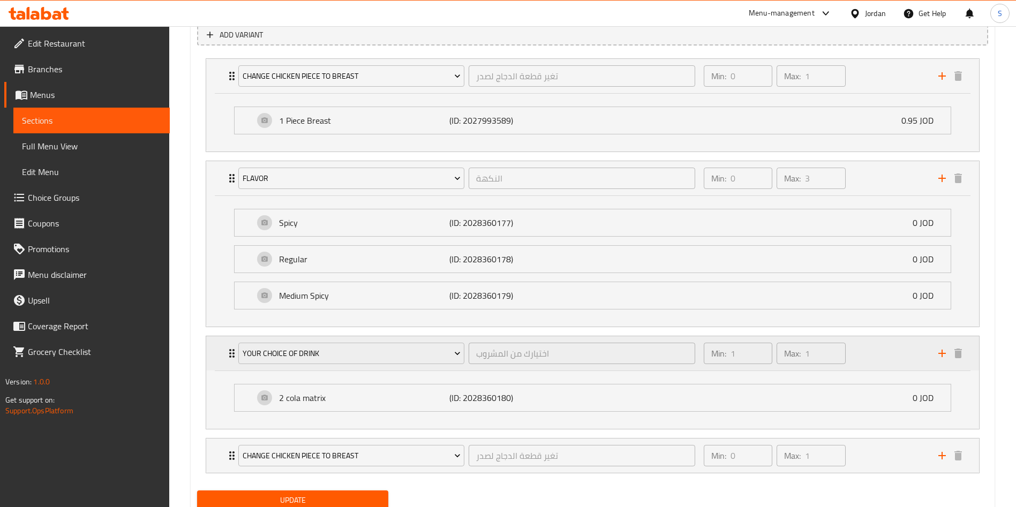
scroll to position [663, 0]
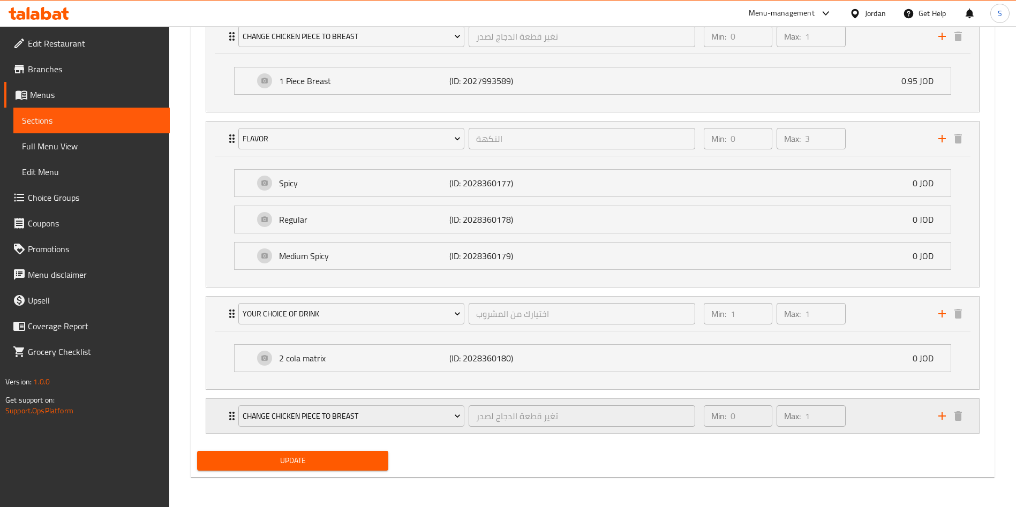
click at [210, 401] on div "Change Chicken Piece To Breast تغير قطعة الدجاج لصدر ​ Min: 0 ​ Max: 1 ​" at bounding box center [592, 416] width 773 height 34
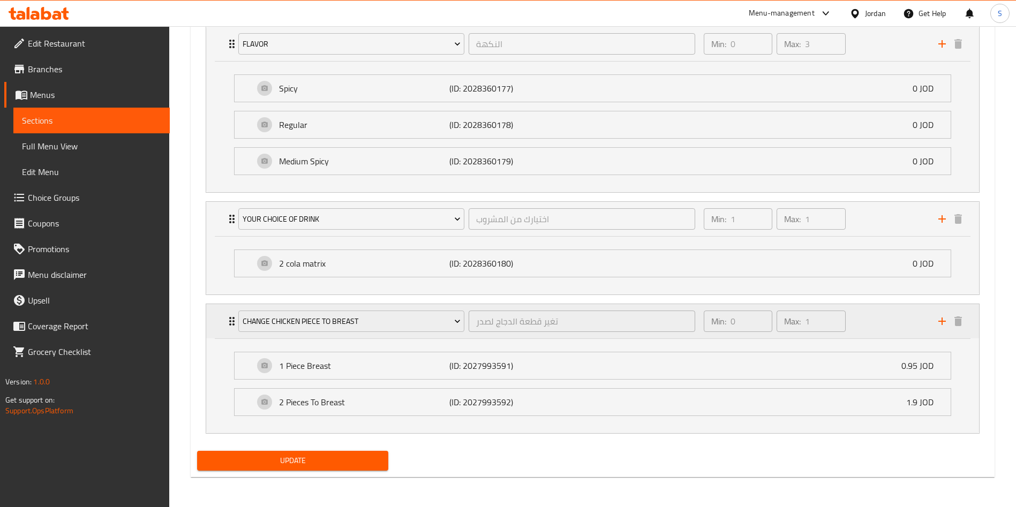
scroll to position [516, 0]
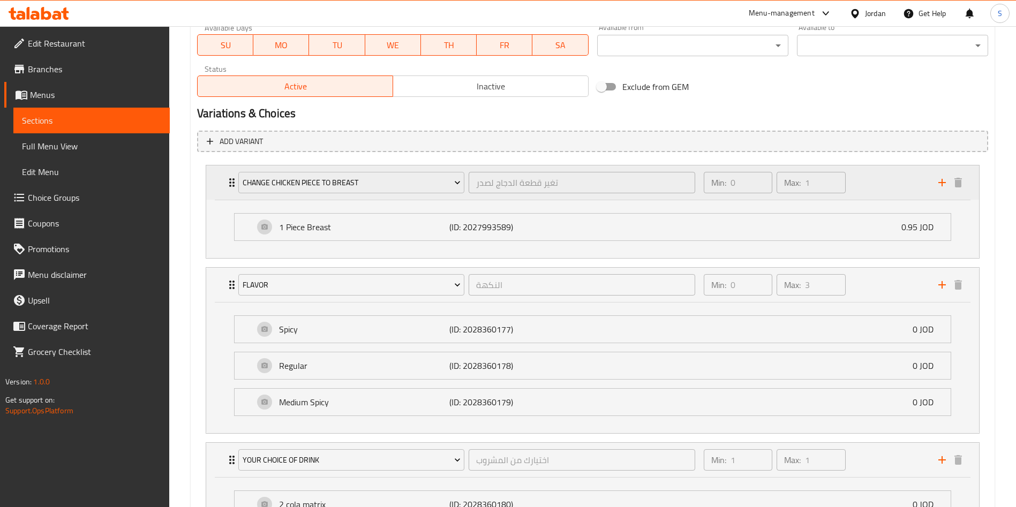
click at [216, 193] on div "Change Chicken Piece To Breast تغير قطعة الدجاج لصدر ​ Min: 0 ​ Max: 1 ​" at bounding box center [592, 183] width 773 height 34
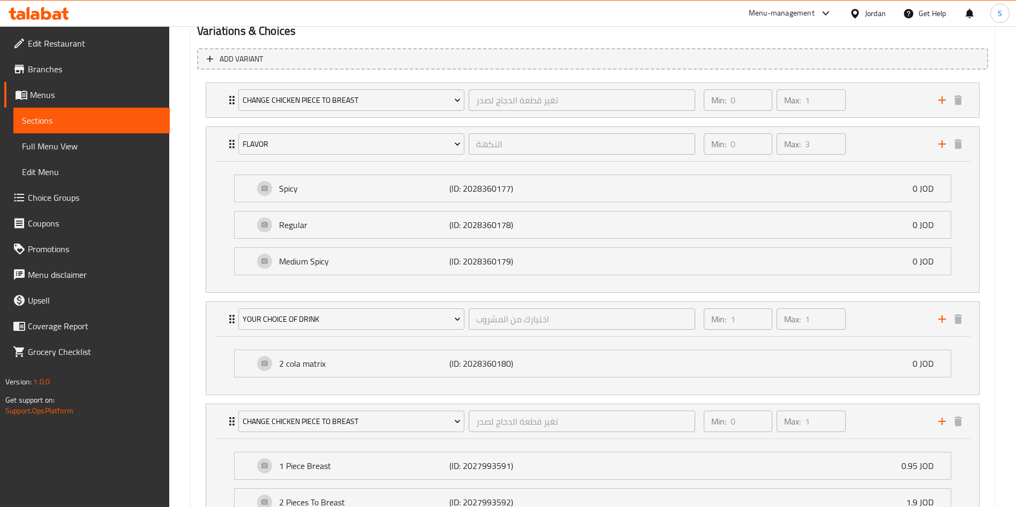
scroll to position [699, 0]
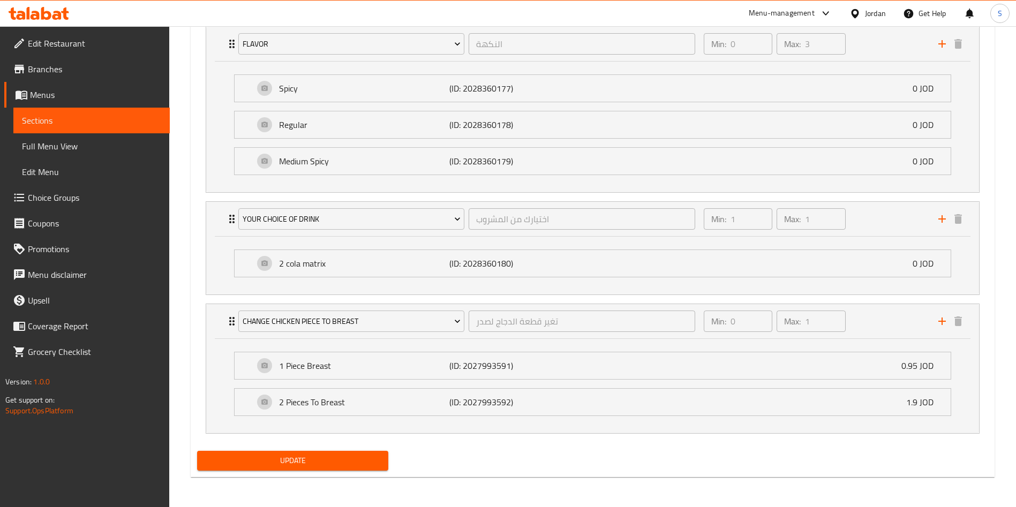
click at [199, 364] on li "Change Chicken Piece To Breast تغير قطعة الدجاج لصدر ​ Min: 0 ​ Max: 1 ​ 1 Piec…" at bounding box center [592, 368] width 791 height 139
click at [193, 384] on div "Add variant Change Chicken Piece To Breast تغير قطعة الدجاج لصدر ​ Min: 0 ​ Max…" at bounding box center [593, 196] width 800 height 504
click at [194, 306] on div "Add variant Change Chicken Piece To Breast تغير قطعة الدجاج لصدر ​ Min: 0 ​ Max…" at bounding box center [593, 196] width 800 height 504
click at [80, 197] on span "Choice Groups" at bounding box center [94, 197] width 133 height 13
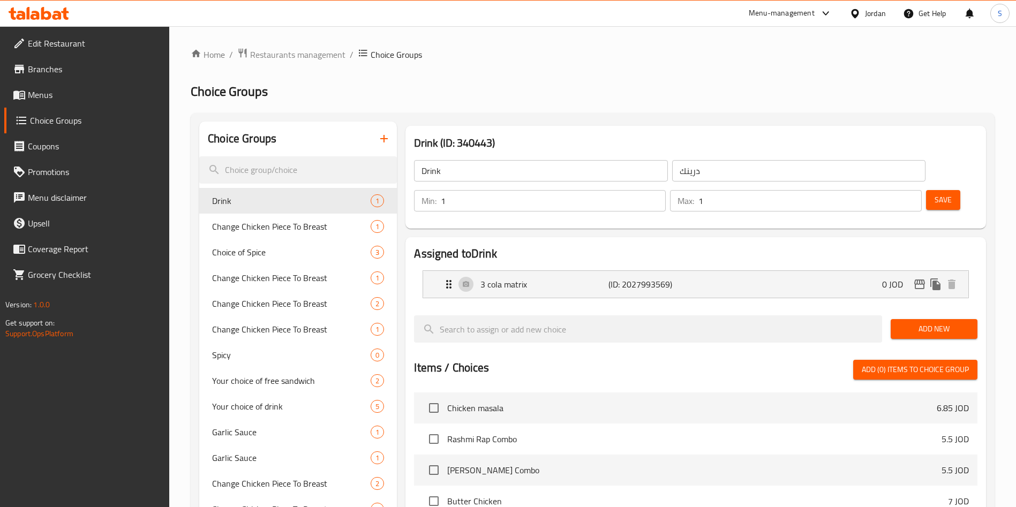
click at [61, 97] on span "Menus" at bounding box center [94, 94] width 133 height 13
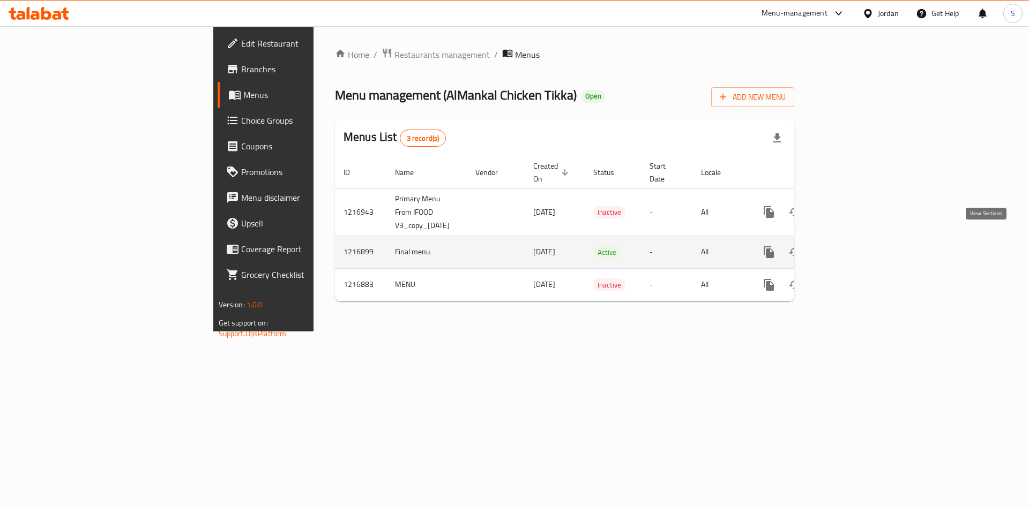
click at [851, 247] on icon "enhanced table" at bounding box center [846, 252] width 10 height 10
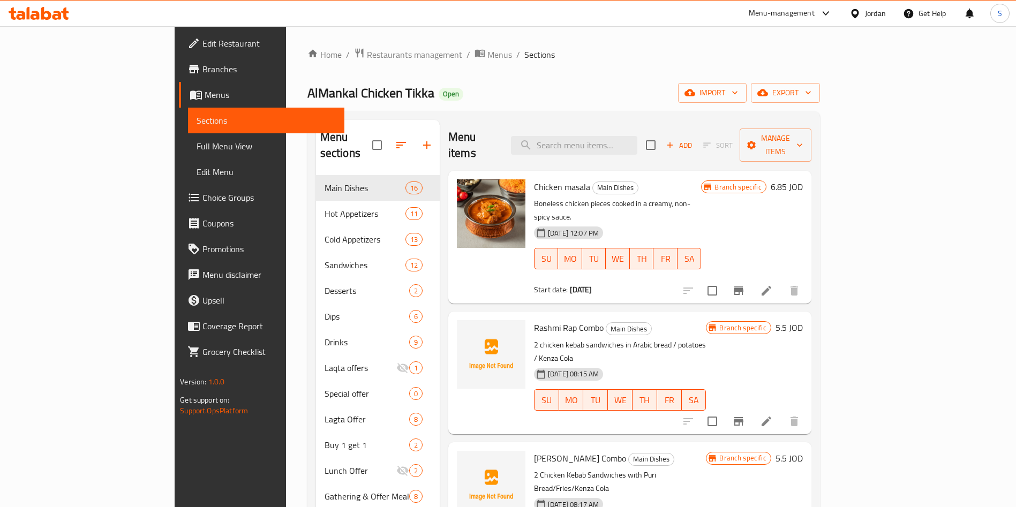
click at [581, 147] on div "Menu items Add Sort Manage items" at bounding box center [629, 145] width 363 height 51
click at [598, 144] on input "search" at bounding box center [574, 145] width 126 height 19
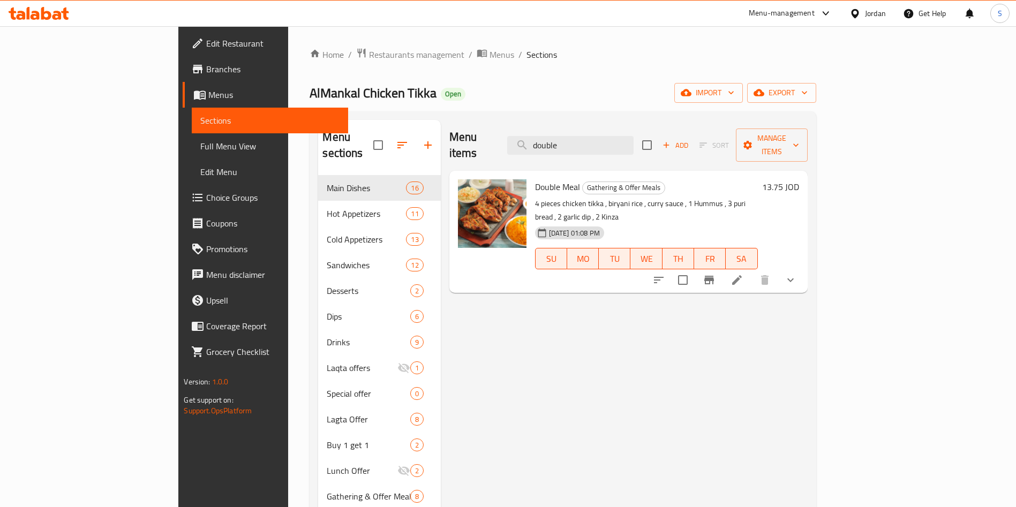
type input "double"
click at [742, 275] on icon at bounding box center [737, 280] width 10 height 10
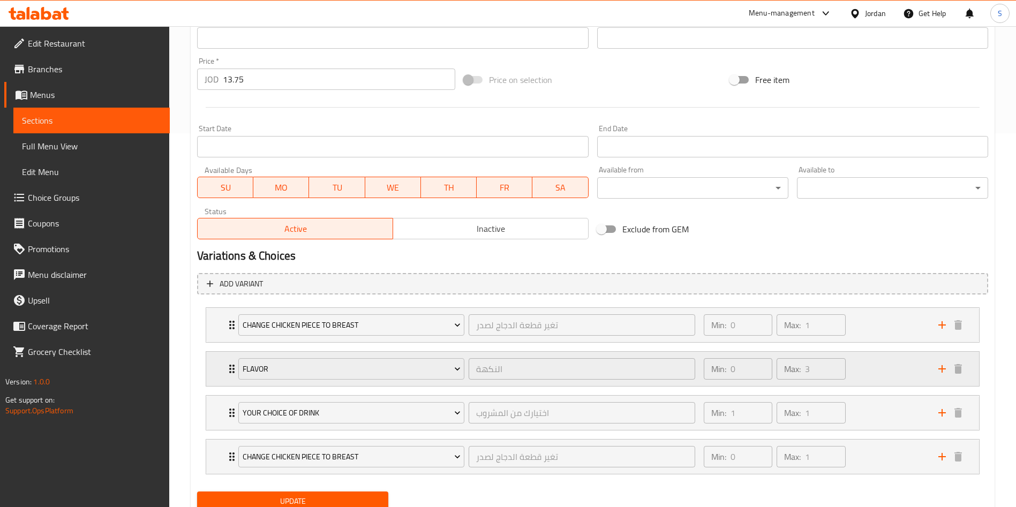
scroll to position [415, 0]
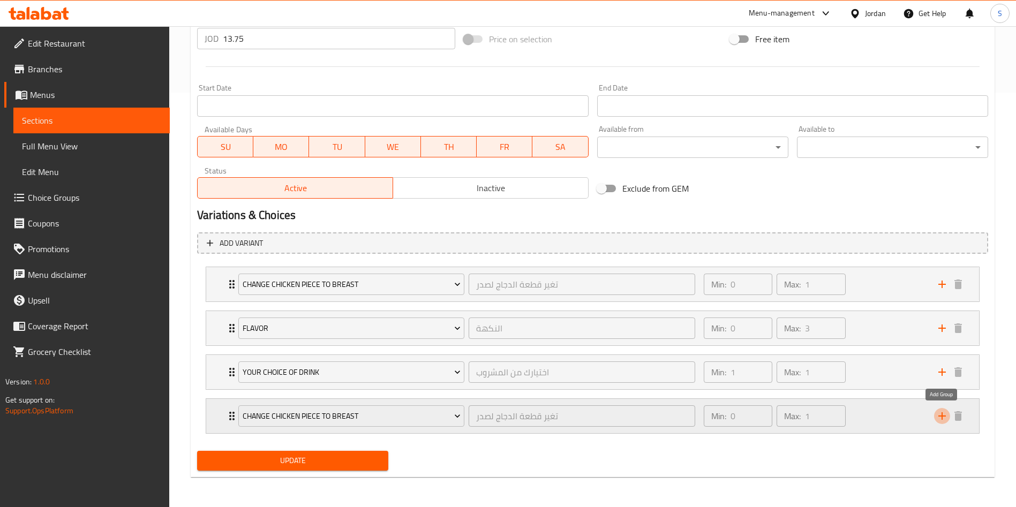
click at [941, 414] on icon "add" at bounding box center [942, 416] width 13 height 13
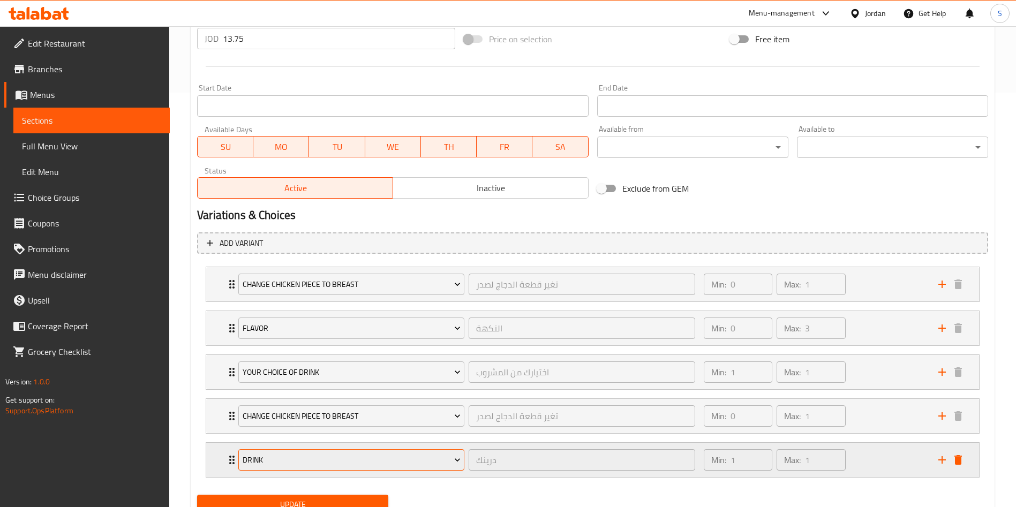
click at [394, 449] on button "Drink" at bounding box center [351, 459] width 226 height 21
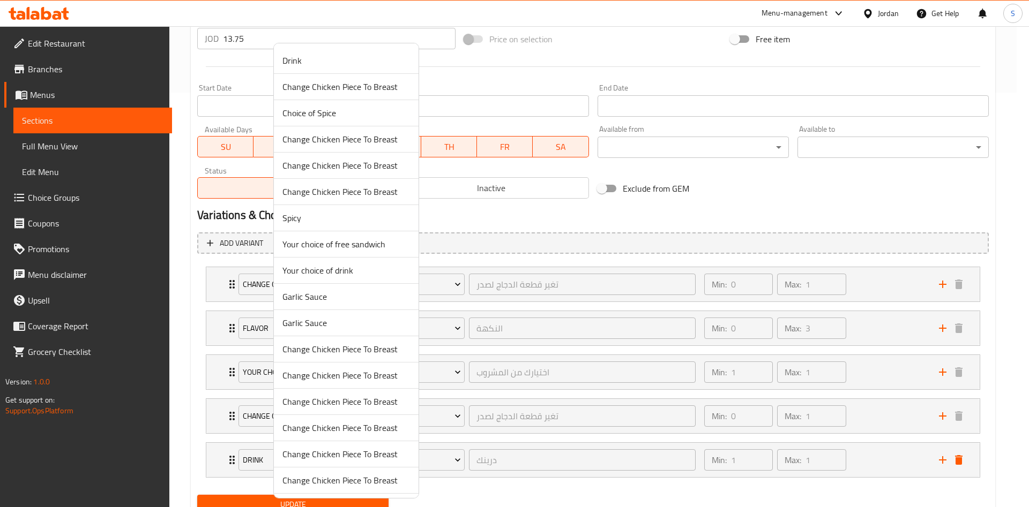
click at [962, 459] on div at bounding box center [514, 253] width 1029 height 507
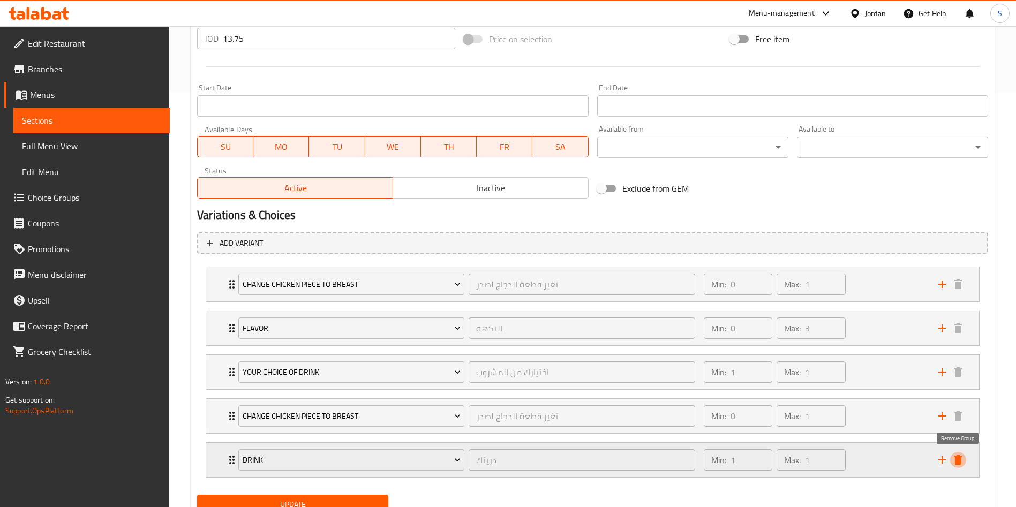
click at [957, 459] on icon "delete" at bounding box center [958, 460] width 7 height 10
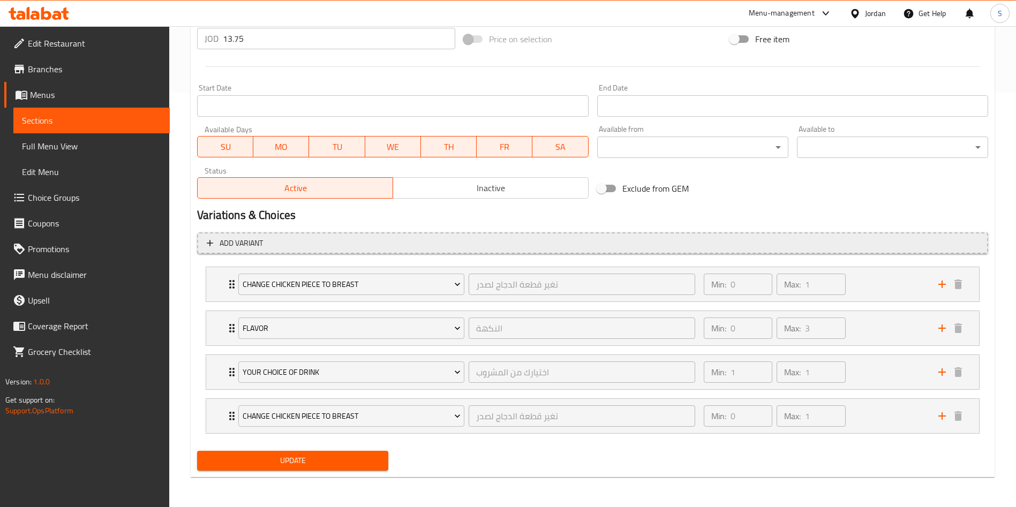
scroll to position [334, 0]
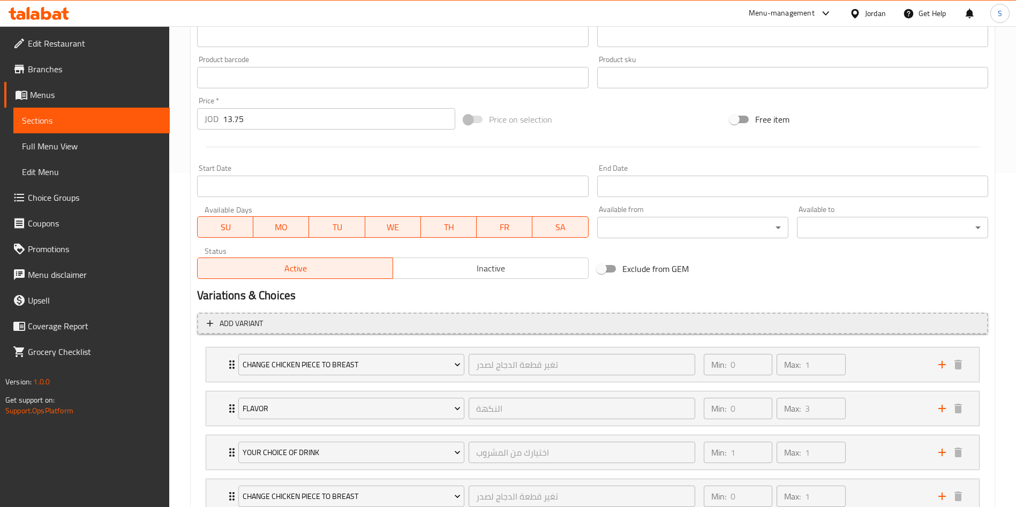
click at [205, 328] on icon "button" at bounding box center [210, 323] width 11 height 11
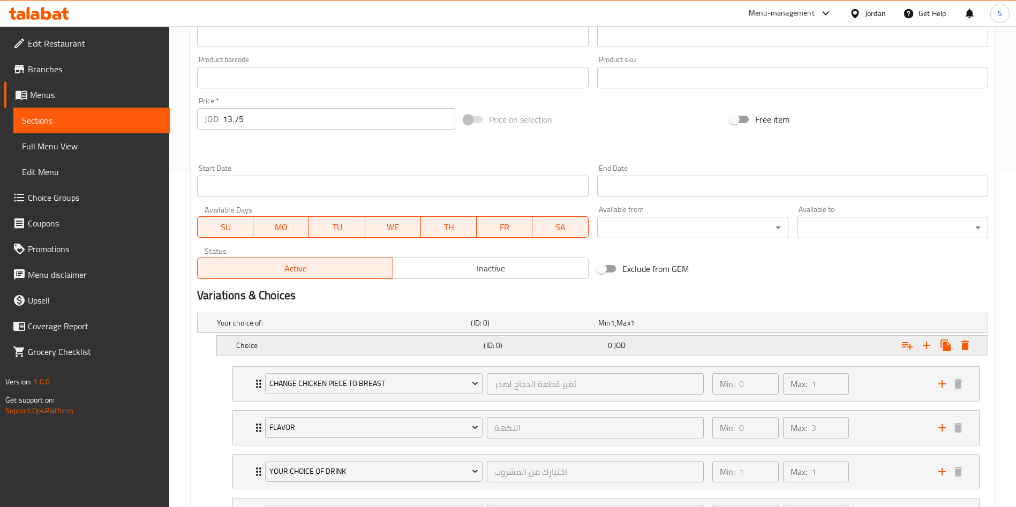
click at [362, 346] on h5 "Choice" at bounding box center [357, 345] width 243 height 11
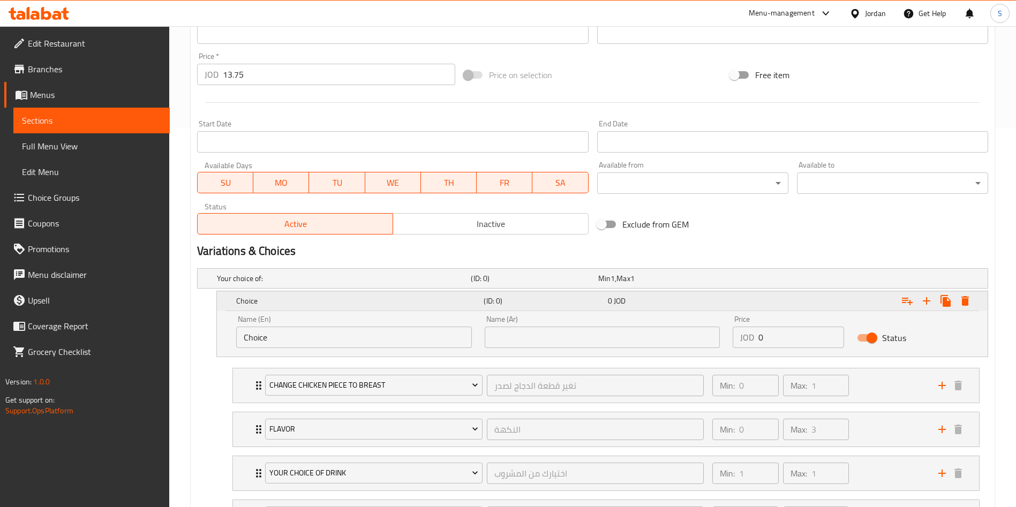
scroll to position [415, 0]
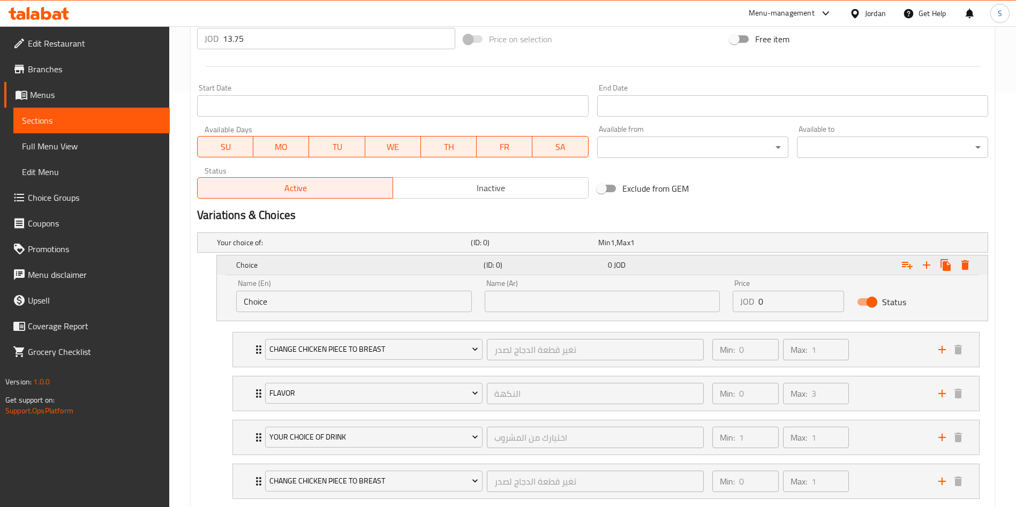
click at [311, 265] on h5 "Choice" at bounding box center [357, 265] width 243 height 11
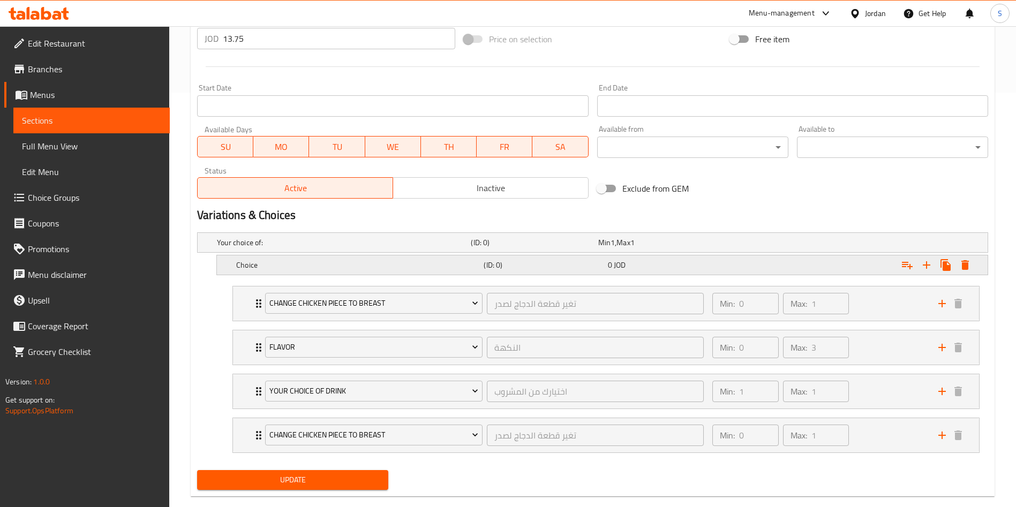
click at [311, 265] on h5 "Choice" at bounding box center [357, 265] width 243 height 11
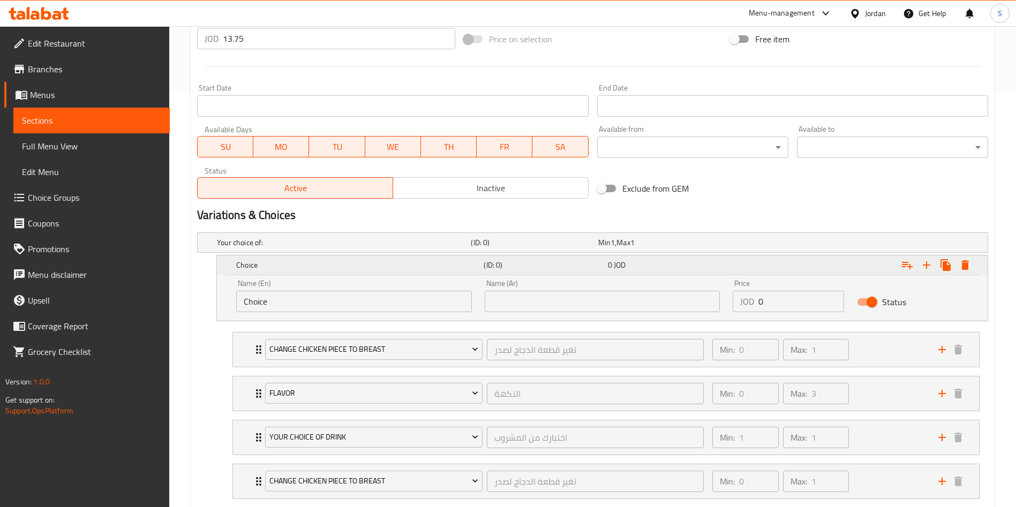
click at [509, 260] on h5 "(ID: 0)" at bounding box center [543, 265] width 119 height 11
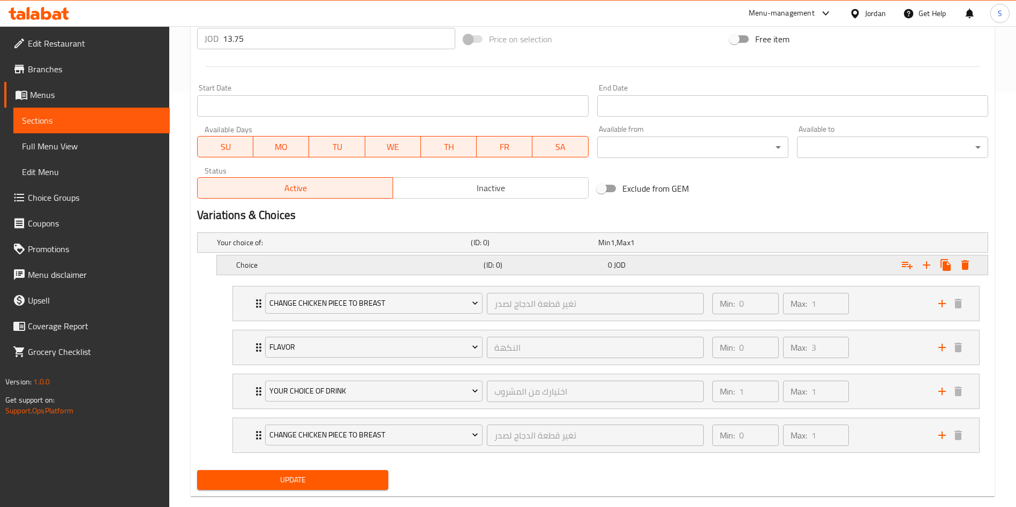
click at [606, 260] on div "0 JOD" at bounding box center [668, 265] width 124 height 15
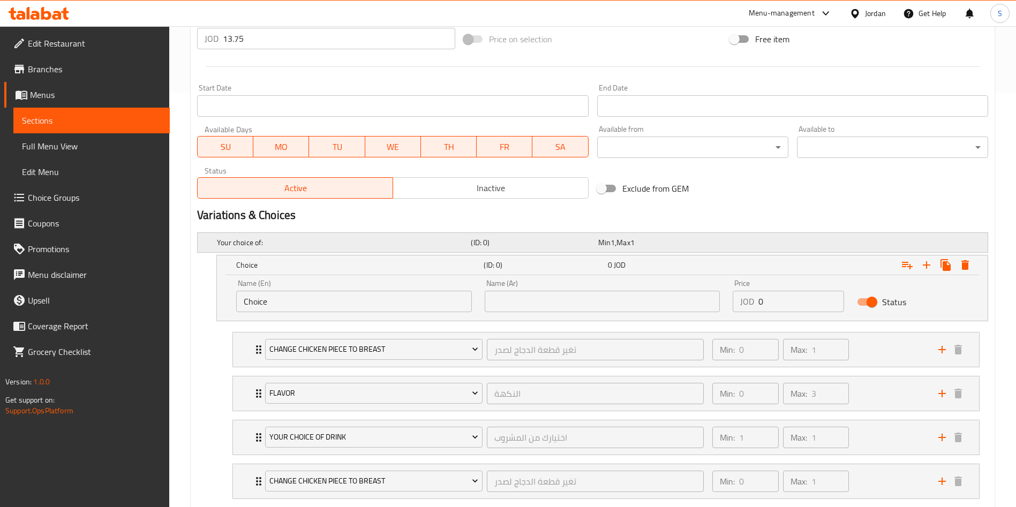
click at [657, 246] on div "Min 1 , Max 1" at bounding box center [659, 242] width 123 height 11
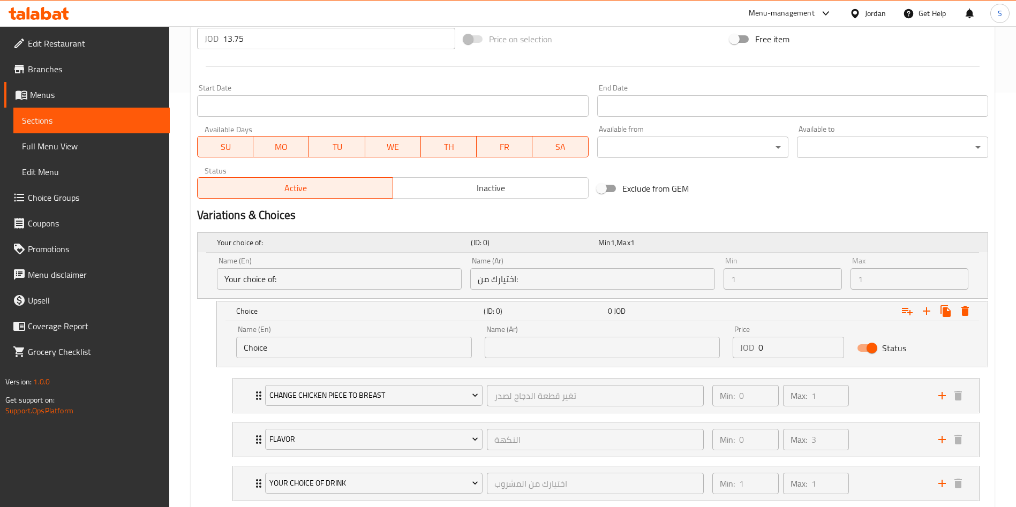
click at [657, 246] on div "Min 1 , Max 1" at bounding box center [659, 242] width 123 height 11
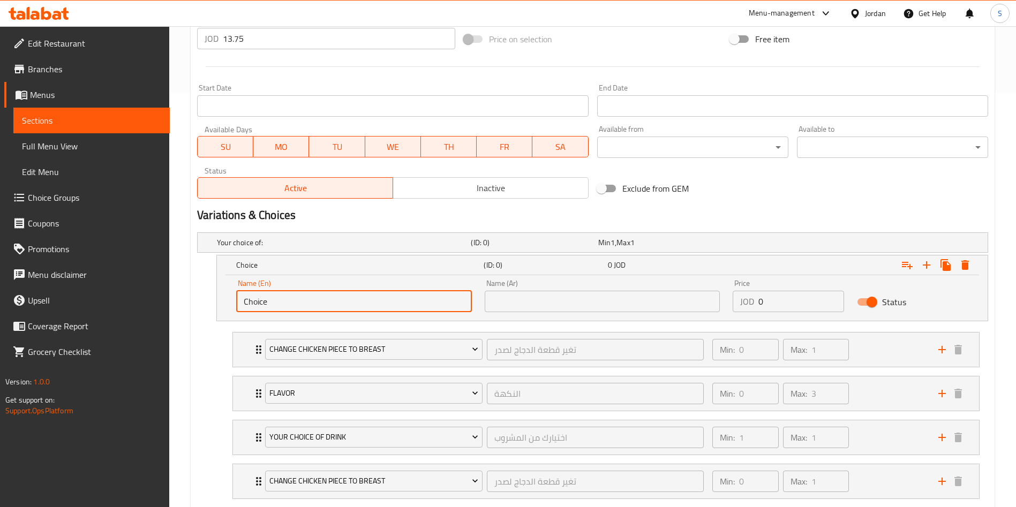
click at [311, 310] on input "Choice" at bounding box center [354, 301] width 236 height 21
drag, startPoint x: 298, startPoint y: 305, endPoint x: 239, endPoint y: 305, distance: 58.9
click at [239, 305] on input "Choice" at bounding box center [354, 301] width 236 height 21
type input "Rice"
click at [583, 298] on input "text" at bounding box center [603, 301] width 236 height 21
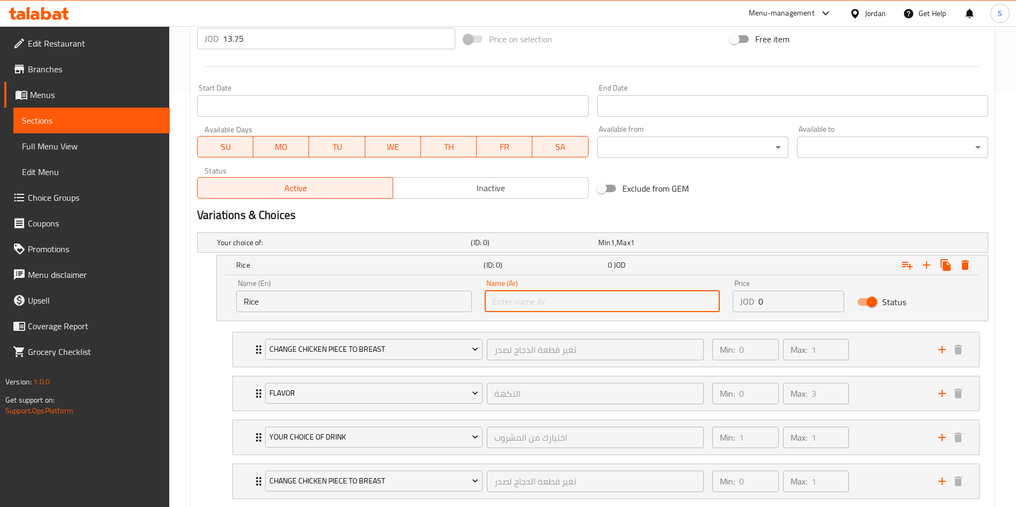
click at [521, 303] on input "text" at bounding box center [603, 301] width 236 height 21
click at [497, 301] on input "أرو" at bounding box center [603, 301] width 236 height 21
type input "رز"
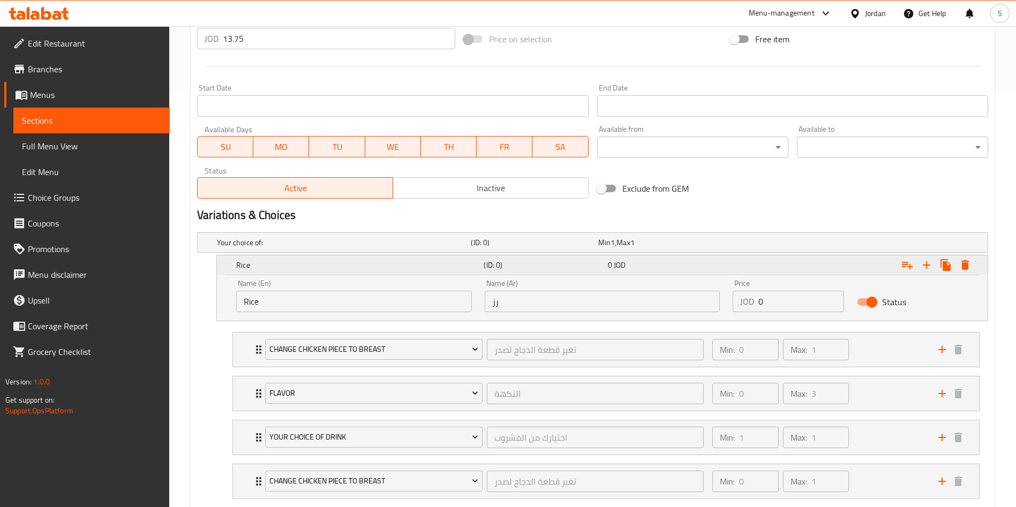
click at [576, 265] on h5 "(ID: 0)" at bounding box center [543, 265] width 119 height 11
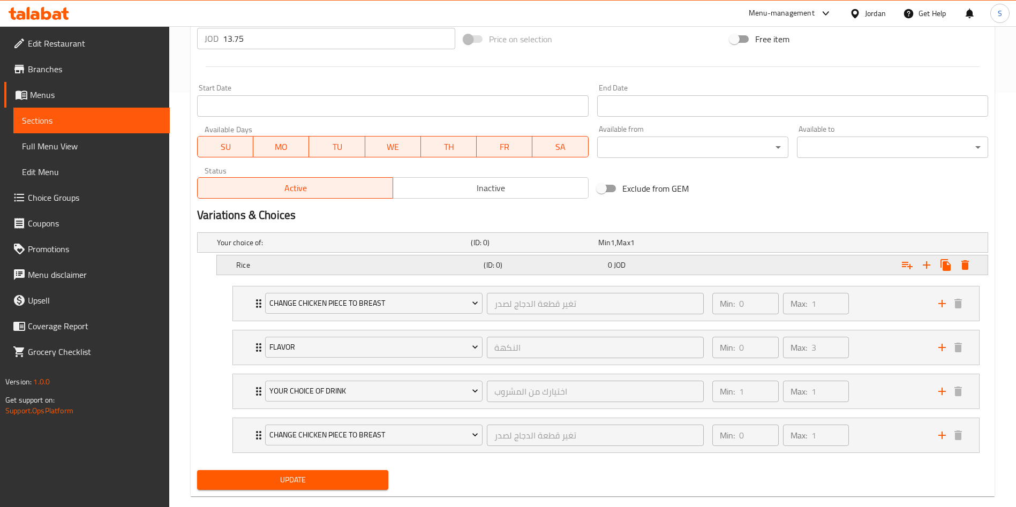
click at [576, 265] on h5 "(ID: 0)" at bounding box center [543, 265] width 119 height 11
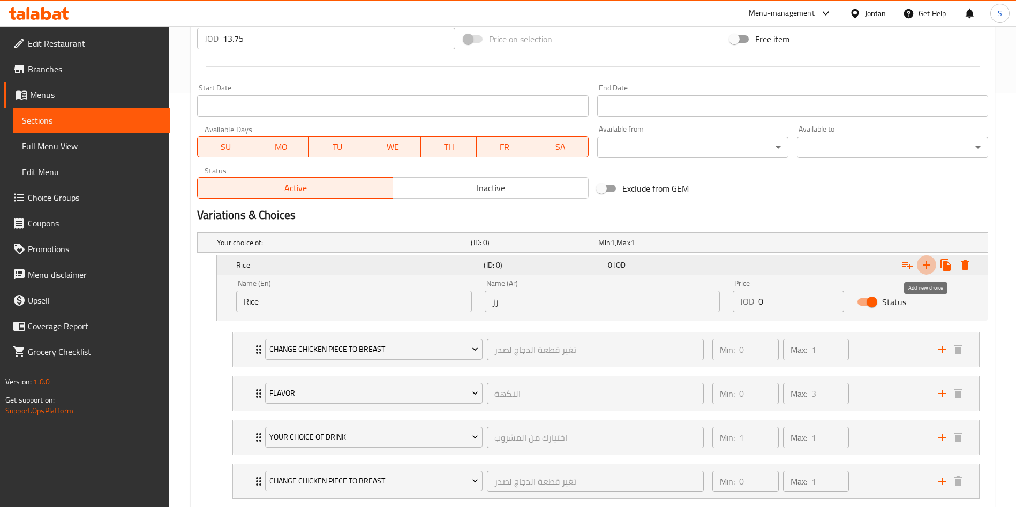
click at [929, 266] on icon "Expand" at bounding box center [926, 265] width 13 height 13
click at [925, 261] on icon "Expand" at bounding box center [926, 265] width 13 height 13
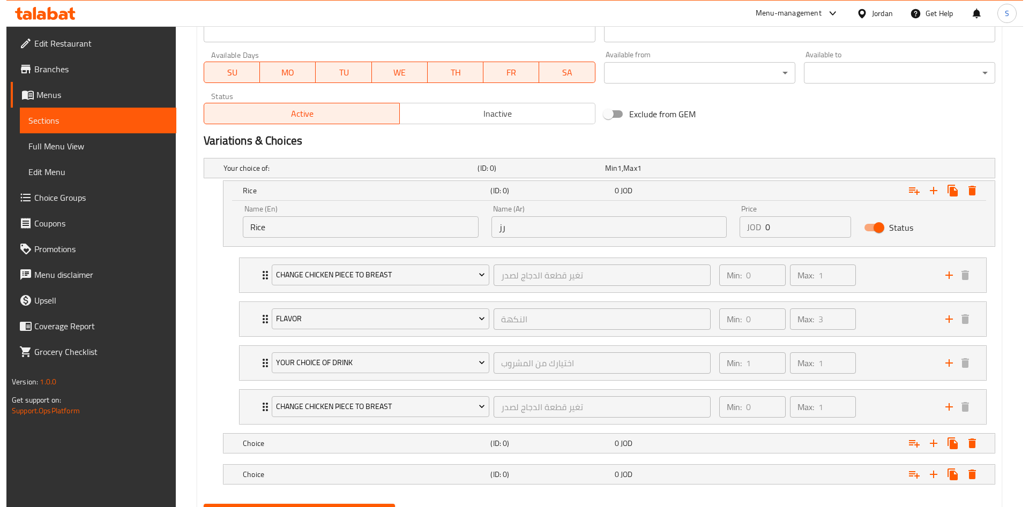
scroll to position [542, 0]
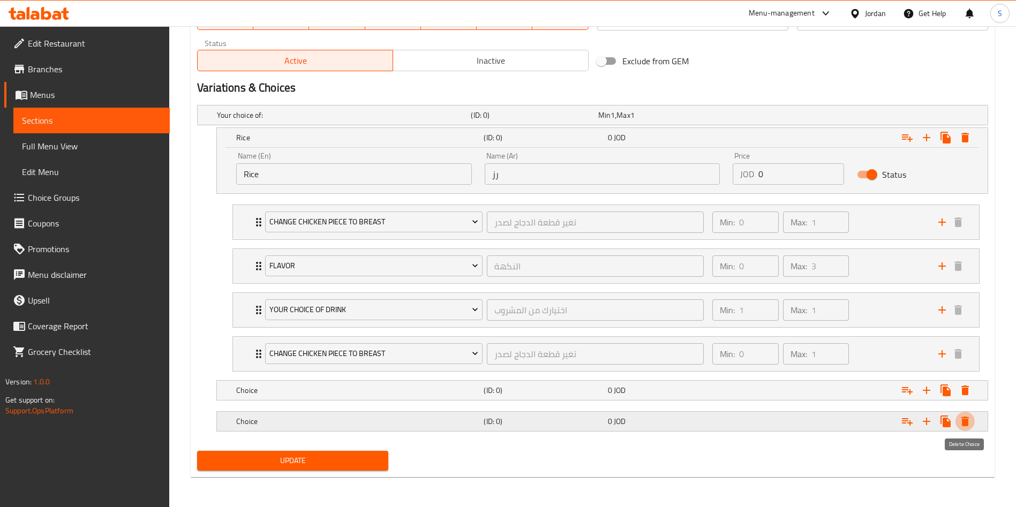
click at [970, 417] on icon "Expand" at bounding box center [965, 421] width 13 height 13
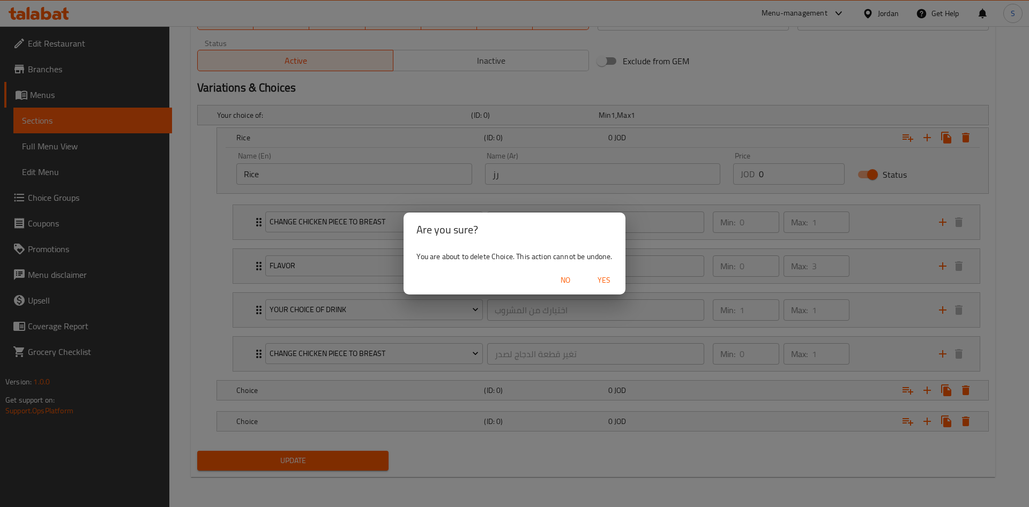
click at [614, 276] on span "Yes" at bounding box center [604, 280] width 26 height 13
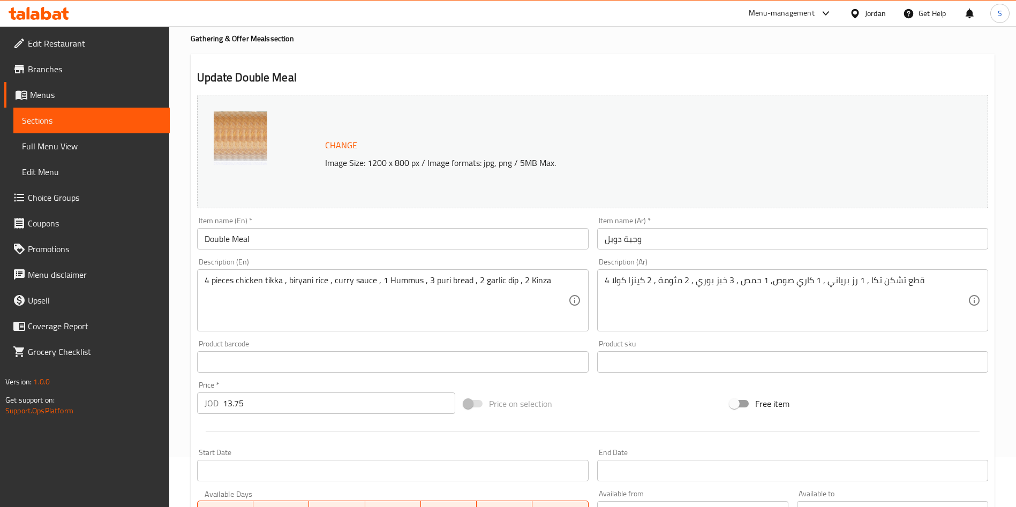
scroll to position [0, 0]
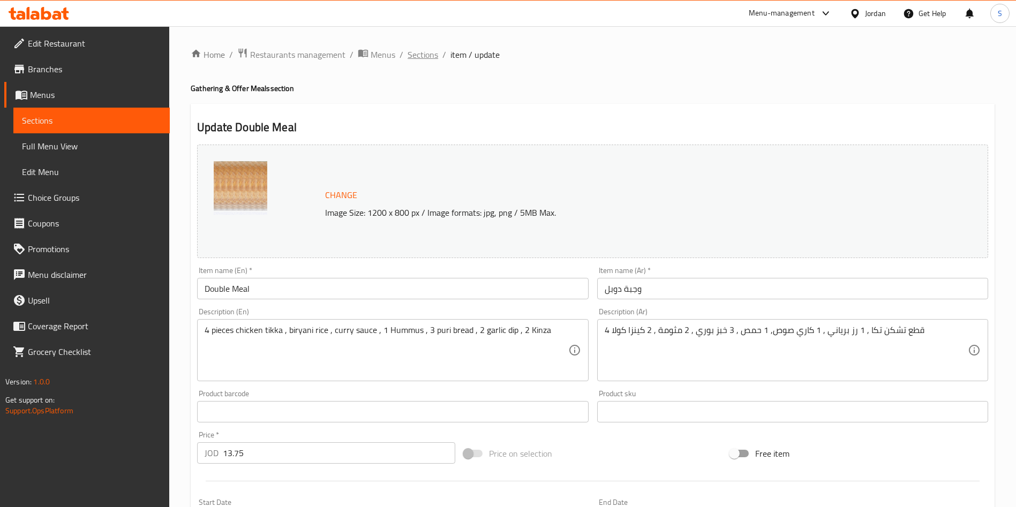
drag, startPoint x: 418, startPoint y: 43, endPoint x: 418, endPoint y: 49, distance: 5.9
click at [418, 50] on span "Sections" at bounding box center [423, 54] width 31 height 13
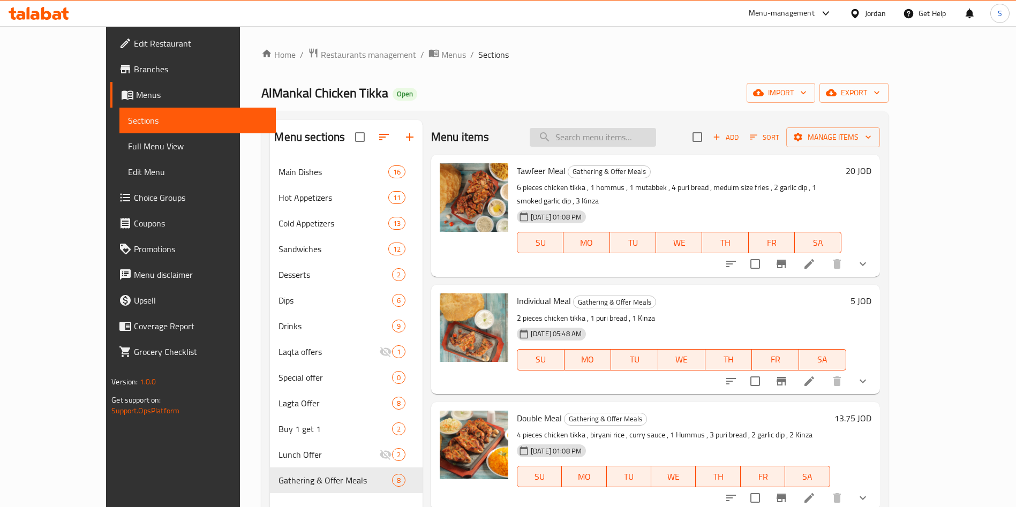
click at [607, 132] on input "search" at bounding box center [593, 137] width 126 height 19
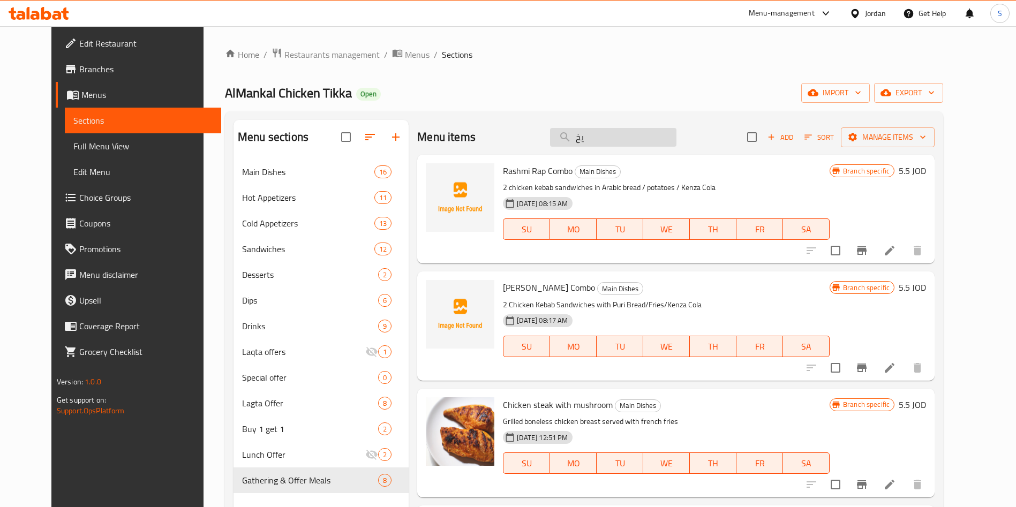
type input "ي"
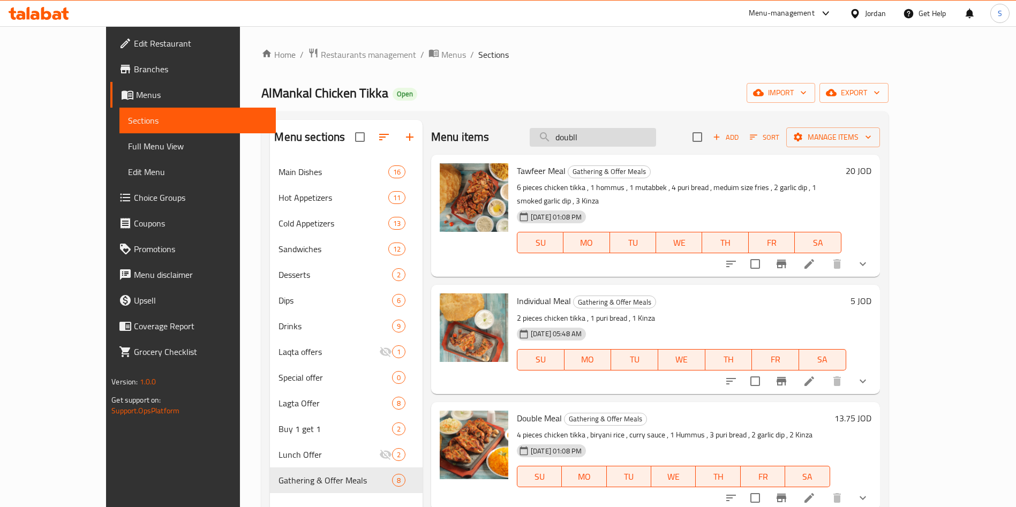
type input "doublle"
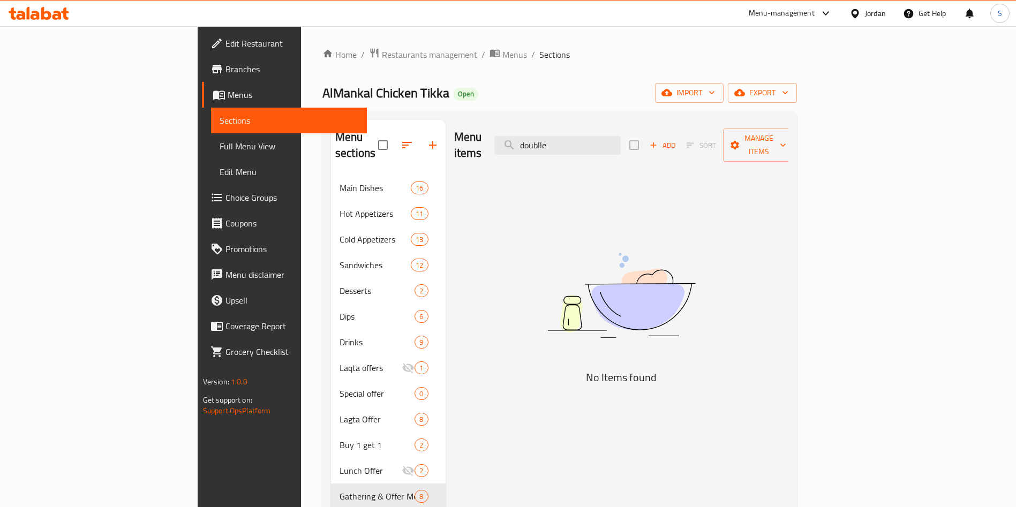
drag, startPoint x: 640, startPoint y: 140, endPoint x: 510, endPoint y: 149, distance: 130.5
click at [510, 149] on div "Menu items doublle Add Sort Manage items" at bounding box center [621, 145] width 335 height 51
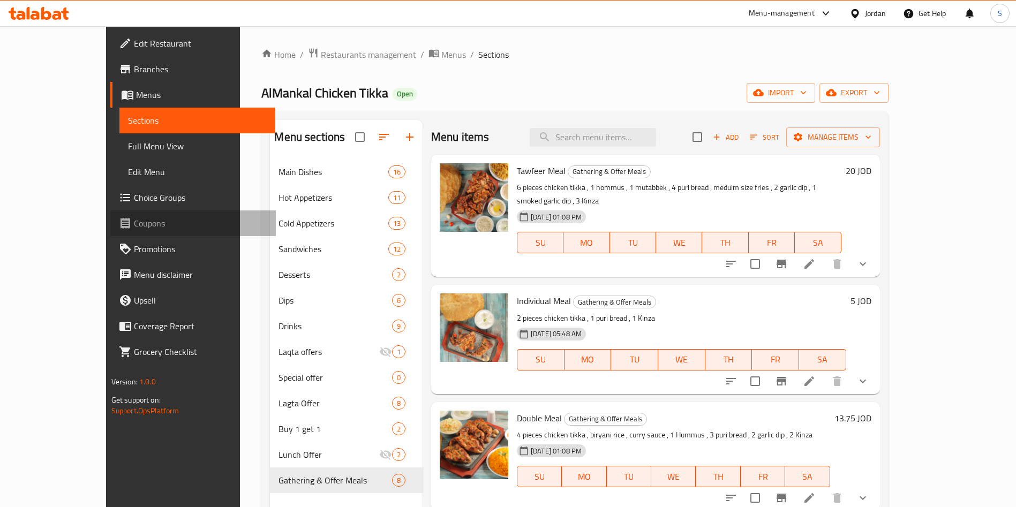
click at [134, 226] on span "Coupons" at bounding box center [200, 223] width 133 height 13
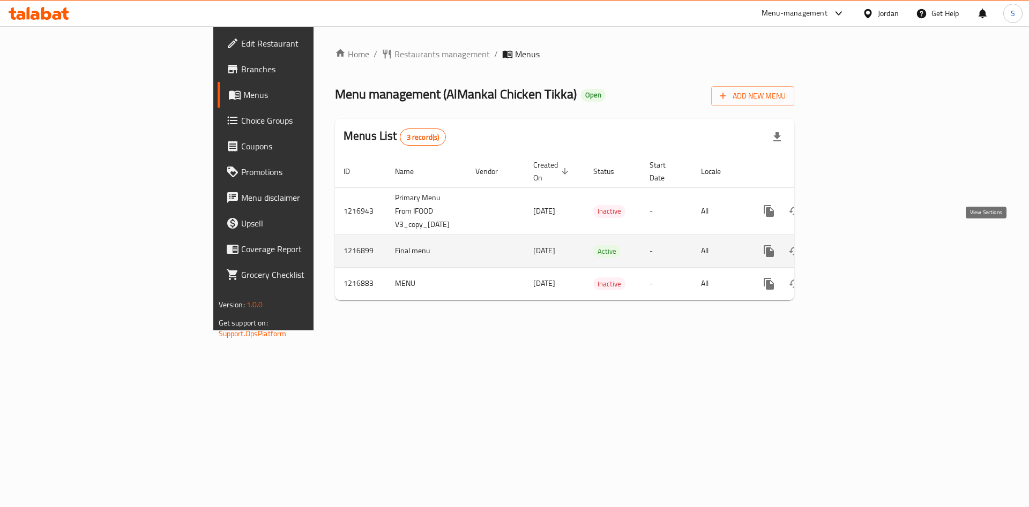
click at [852, 245] on icon "enhanced table" at bounding box center [845, 251] width 13 height 13
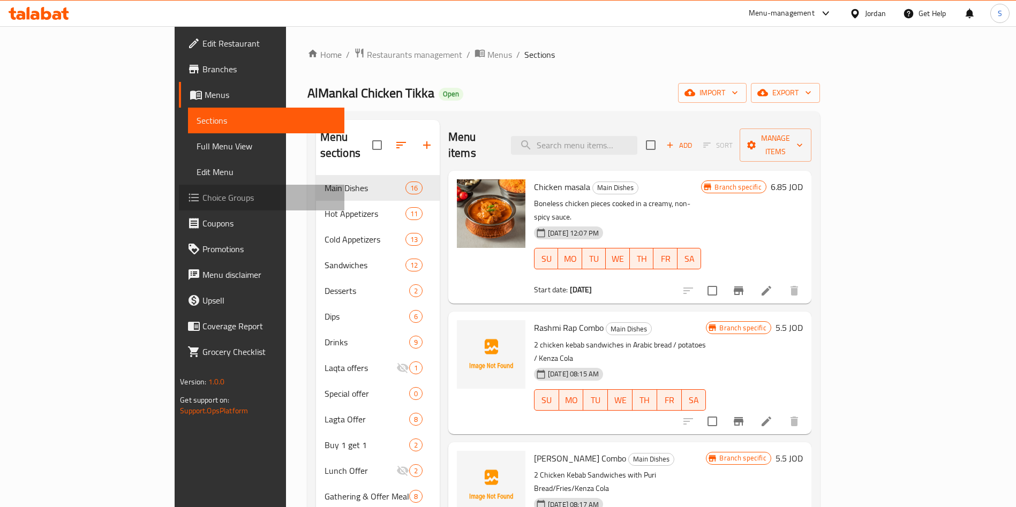
click at [202, 201] on span "Choice Groups" at bounding box center [268, 197] width 133 height 13
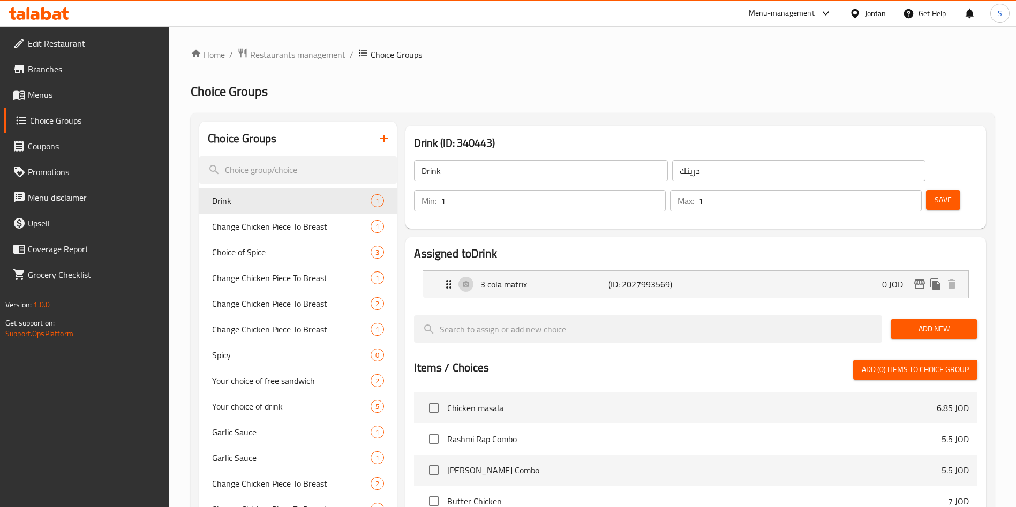
click at [383, 137] on div at bounding box center [508, 253] width 1016 height 507
click at [383, 137] on icon "button" at bounding box center [384, 138] width 13 height 13
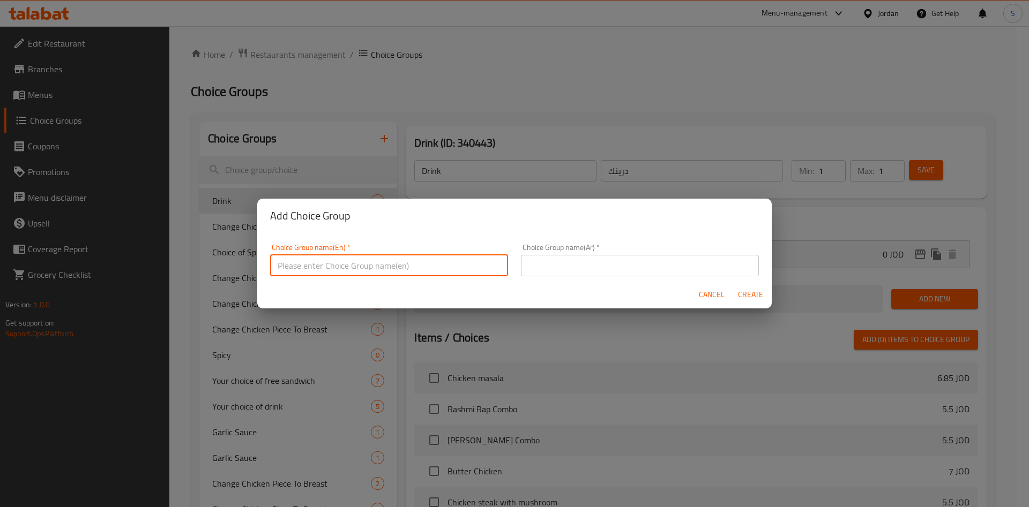
click at [358, 258] on input "text" at bounding box center [389, 265] width 238 height 21
type input "ؤ"
click at [316, 267] on input "CHOOSE YOUR SIZE /" at bounding box center [389, 265] width 238 height 21
drag, startPoint x: 314, startPoint y: 267, endPoint x: 363, endPoint y: 267, distance: 49.3
click at [363, 267] on input "CHOOSE YOUR SIZE /" at bounding box center [389, 265] width 238 height 21
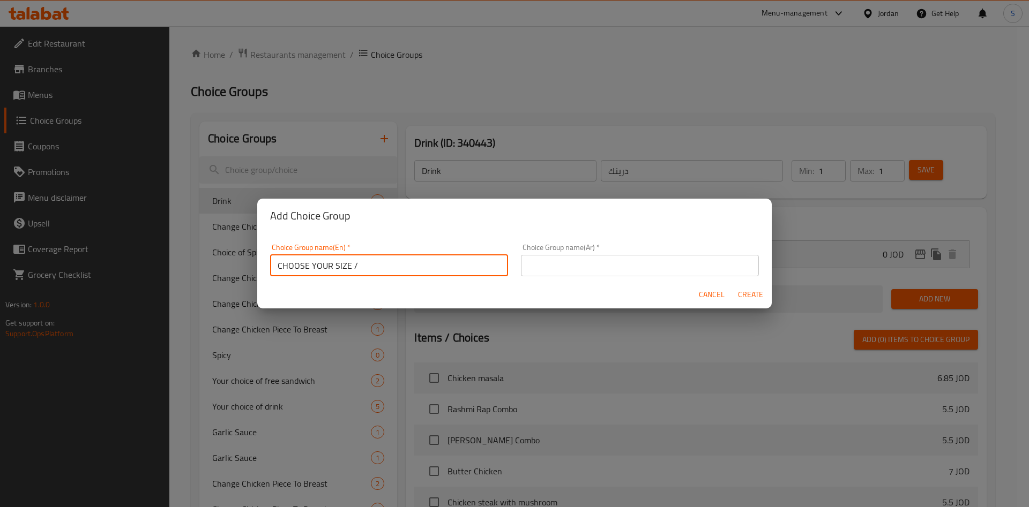
click at [363, 267] on input "CHOOSE YOUR SIZE /" at bounding box center [389, 265] width 238 height 21
drag, startPoint x: 363, startPoint y: 266, endPoint x: 312, endPoint y: 267, distance: 51.4
click at [312, 267] on input "CHOOSE YOUR SIZE /" at bounding box center [389, 265] width 238 height 21
click at [282, 264] on input "CHOOSE rice or fries" at bounding box center [389, 265] width 238 height 21
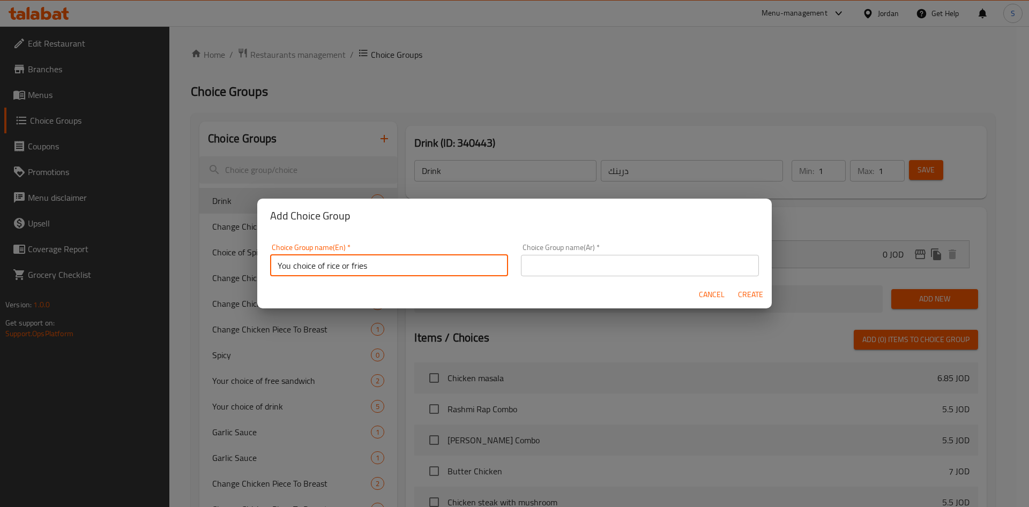
type input "You choice of rice or fries"
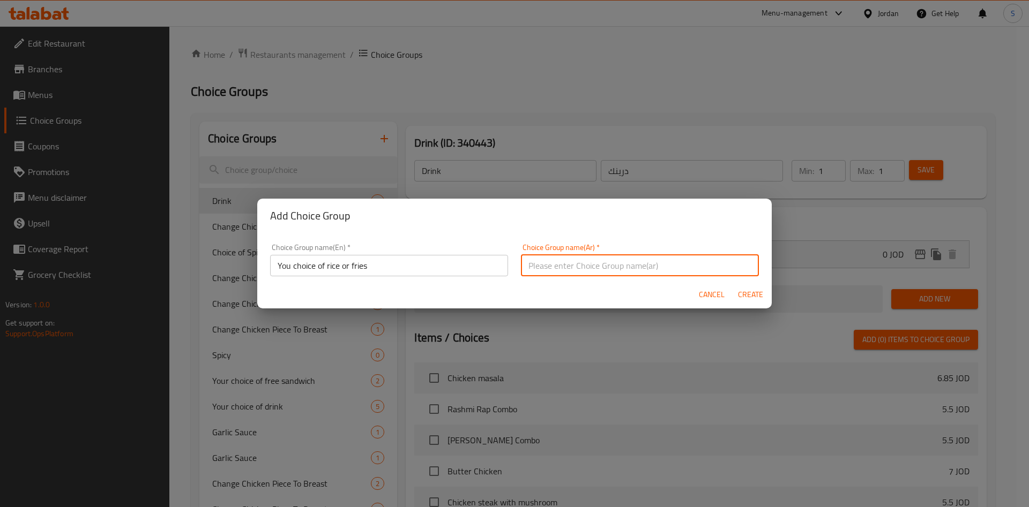
click at [582, 261] on input "text" at bounding box center [640, 265] width 238 height 21
drag, startPoint x: 567, startPoint y: 262, endPoint x: 506, endPoint y: 264, distance: 60.5
click at [506, 264] on div "Choice Group name(En)   * You choice of rice or fries Choice Group name(En) * C…" at bounding box center [514, 260] width 501 height 46
type input "اختيارك من الرز أو البطاطا"
click at [738, 294] on span "Create" at bounding box center [750, 294] width 26 height 13
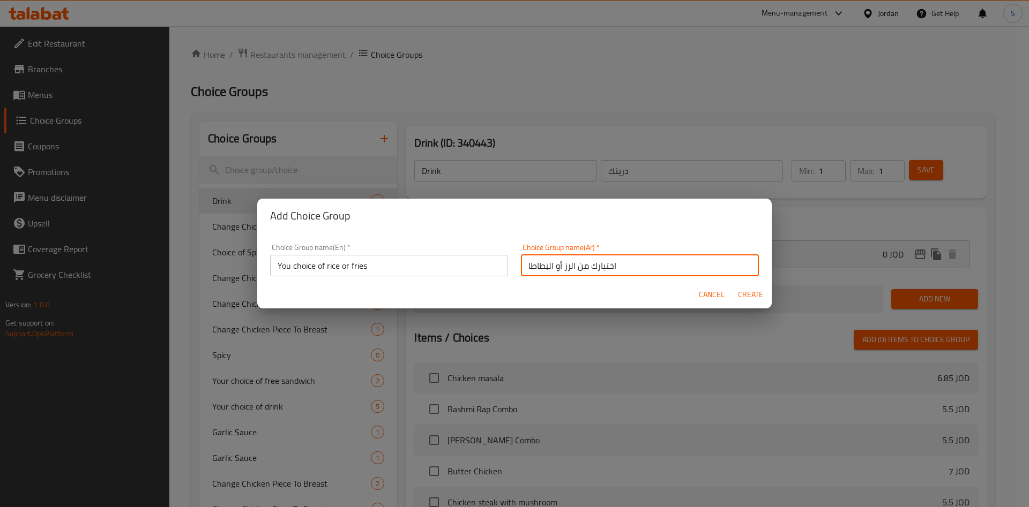
type input "You choice of rice or fries"
type input "اختيارك من الرز أو البطاطا"
type input "0"
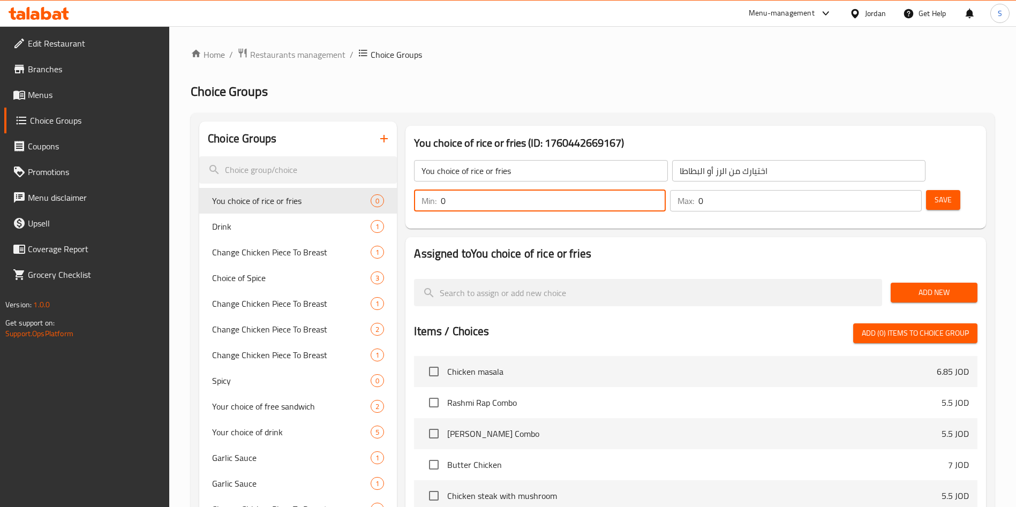
drag, startPoint x: 823, startPoint y: 176, endPoint x: 817, endPoint y: 176, distance: 6.4
click at [666, 190] on div "Min: 0 ​" at bounding box center [540, 200] width 252 height 21
type input "1"
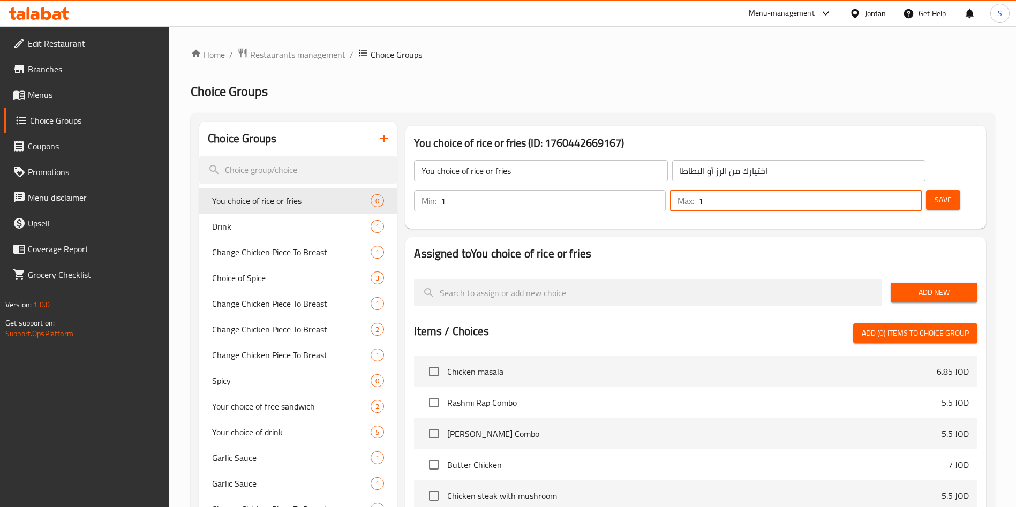
click at [883, 190] on input "1" at bounding box center [810, 200] width 223 height 21
type input "1"
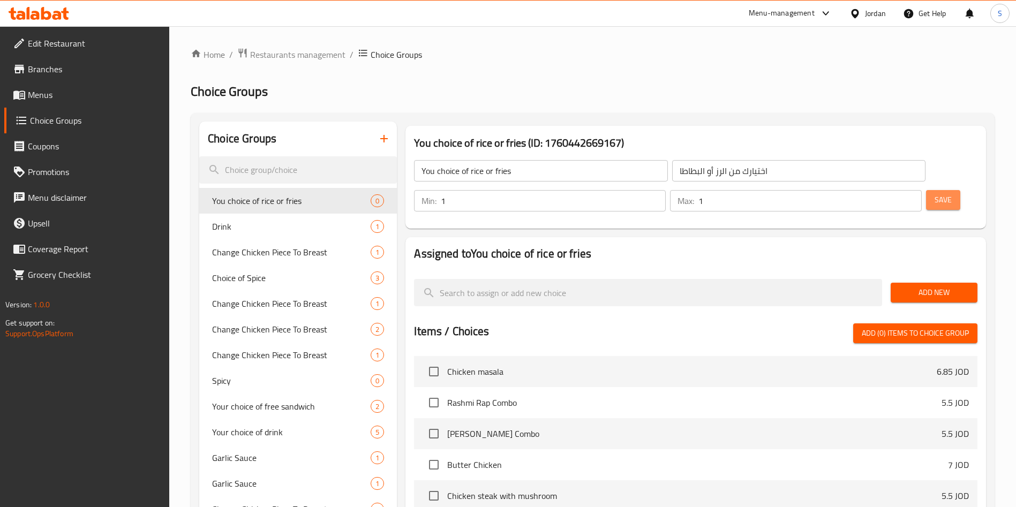
click at [935, 193] on span "Save" at bounding box center [943, 199] width 17 height 13
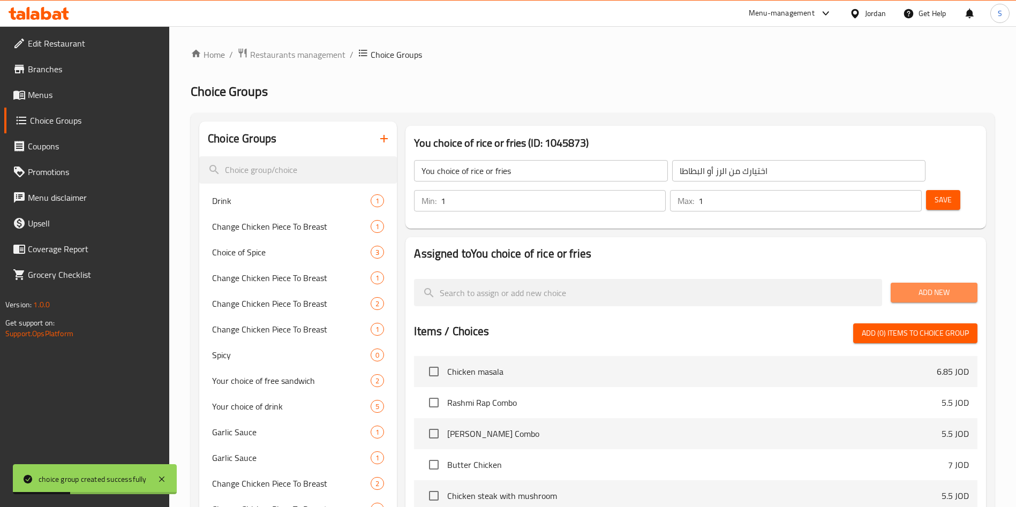
click at [929, 286] on span "Add New" at bounding box center [934, 292] width 70 height 13
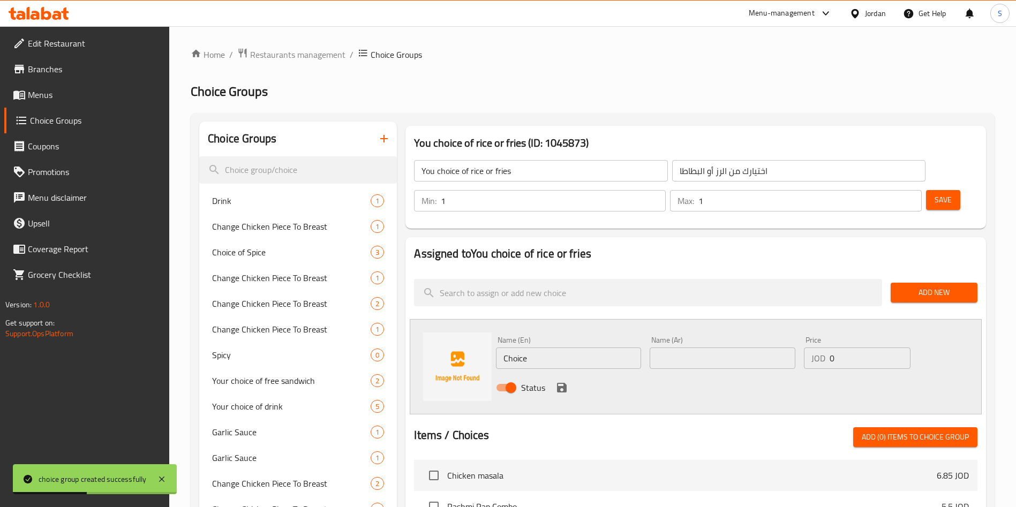
drag, startPoint x: 544, startPoint y: 339, endPoint x: 541, endPoint y: 331, distance: 8.0
click at [542, 336] on div "Name (En) Choice Name (En)" at bounding box center [569, 352] width 154 height 41
drag, startPoint x: 541, startPoint y: 331, endPoint x: 477, endPoint y: 331, distance: 63.7
click at [477, 331] on div "Name (En) Choice Name (En) Name (Ar) Name (Ar) Price JOD 0 Price Status" at bounding box center [696, 366] width 572 height 95
click at [537, 348] on input "ق" at bounding box center [568, 358] width 145 height 21
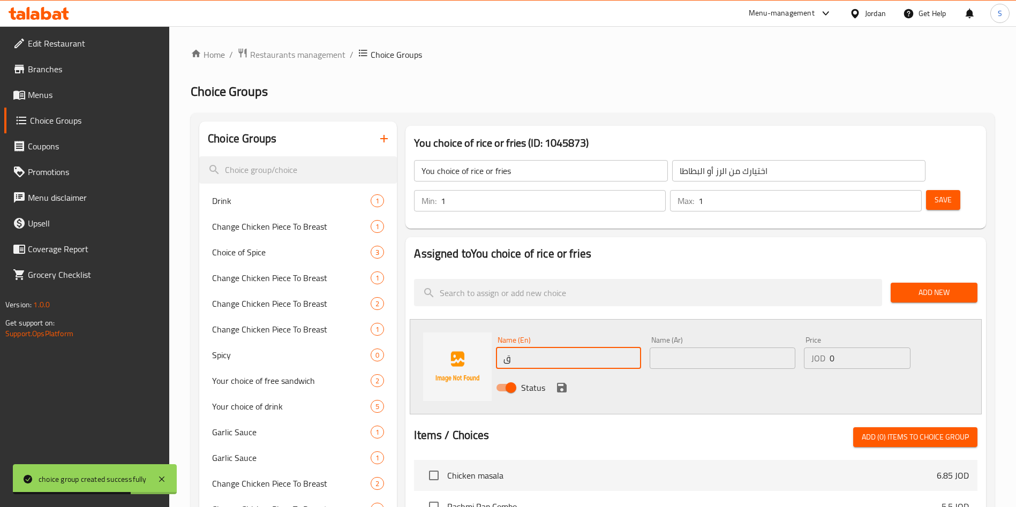
click at [535, 348] on input "ق" at bounding box center [568, 358] width 145 height 21
type input "Rice"
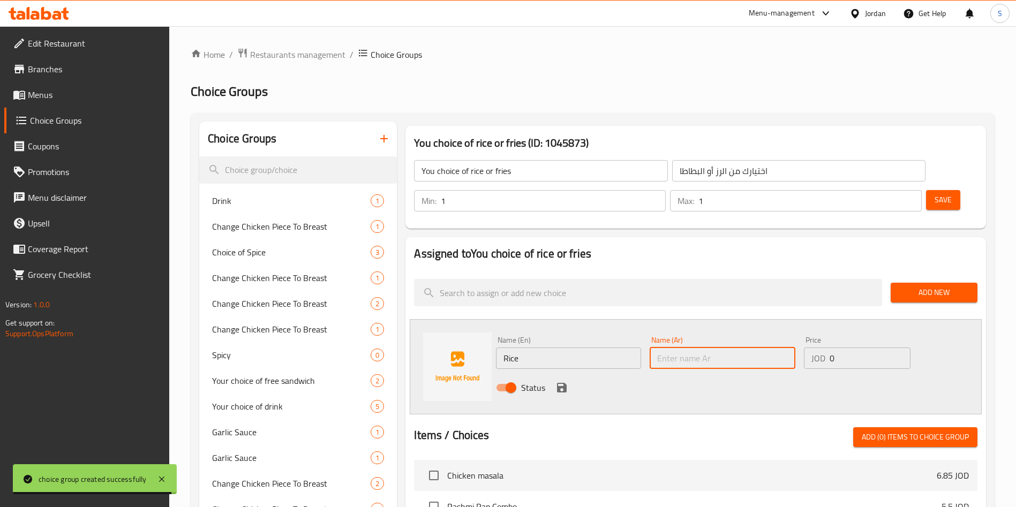
click at [674, 348] on input "text" at bounding box center [722, 358] width 145 height 21
click at [698, 348] on input "text" at bounding box center [722, 358] width 145 height 21
type input "رز"
click at [689, 373] on div "Status" at bounding box center [722, 387] width 461 height 29
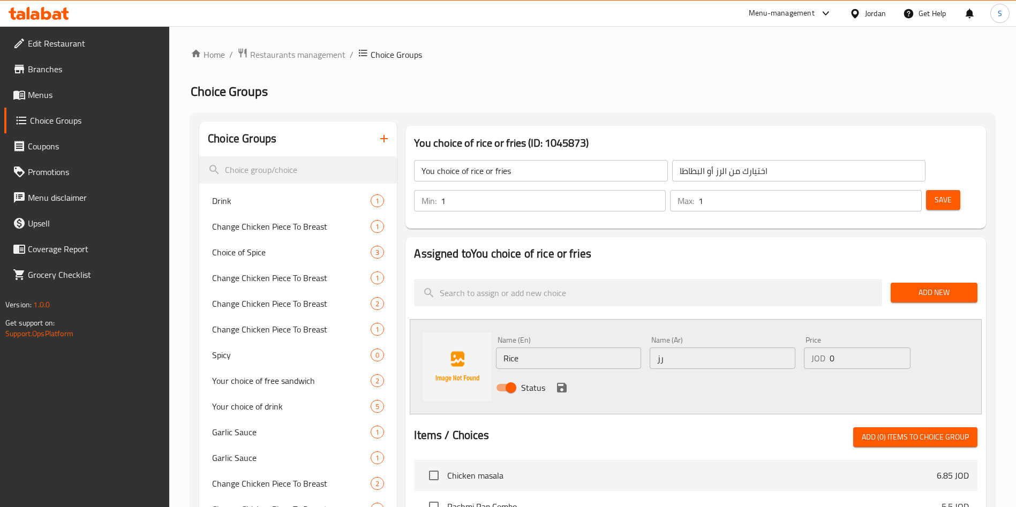
click at [906, 286] on span "Add New" at bounding box center [934, 292] width 70 height 13
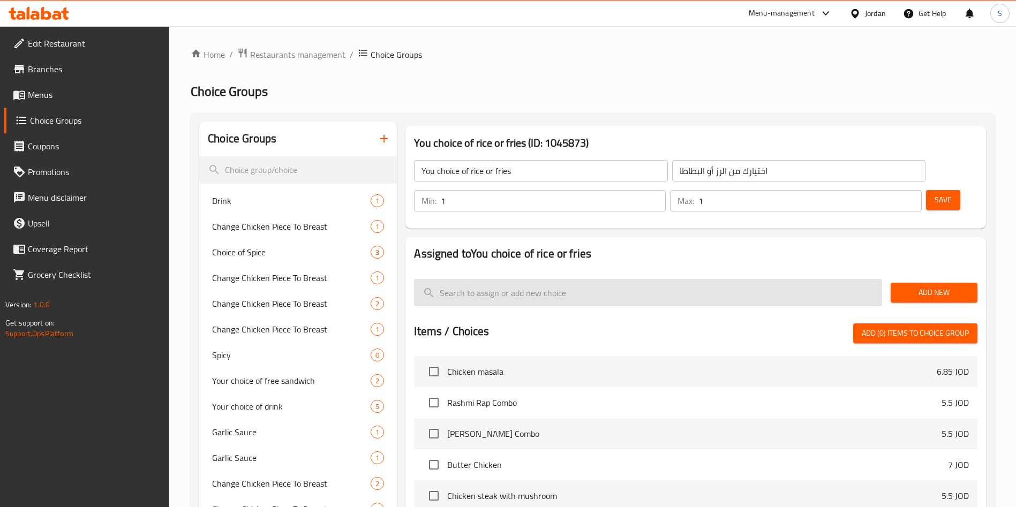
click at [486, 279] on input "search" at bounding box center [648, 292] width 468 height 27
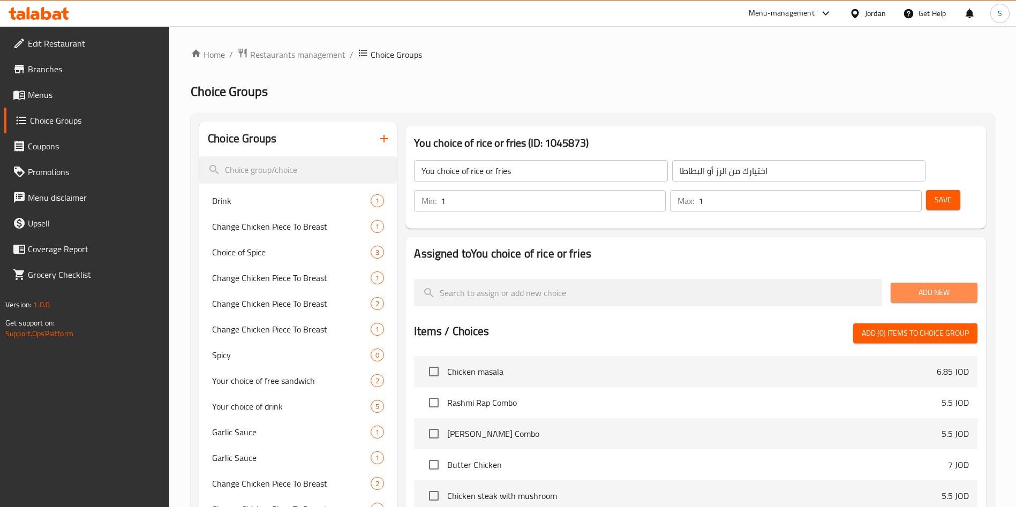
click at [927, 286] on span "Add New" at bounding box center [934, 292] width 70 height 13
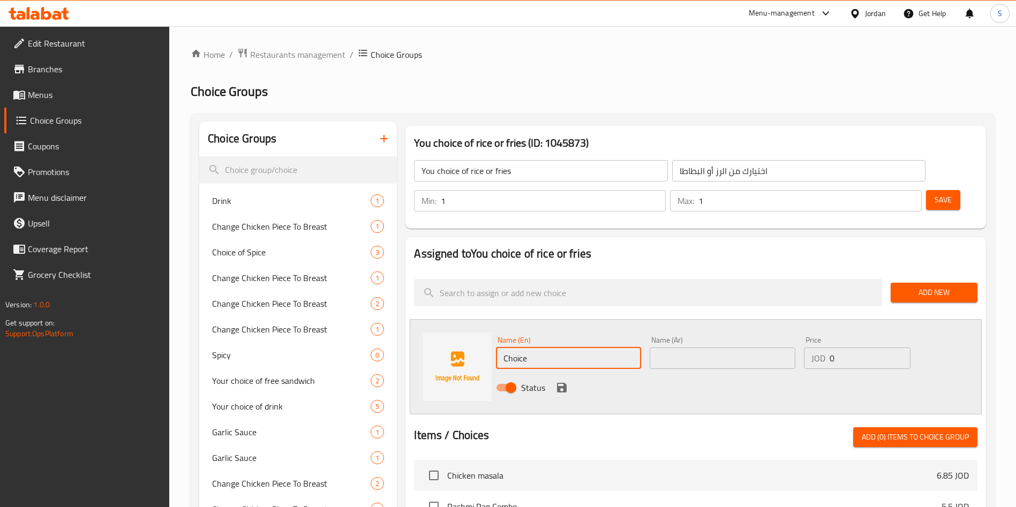
click at [592, 348] on input "Choice" at bounding box center [568, 358] width 145 height 21
type input "ٌ"
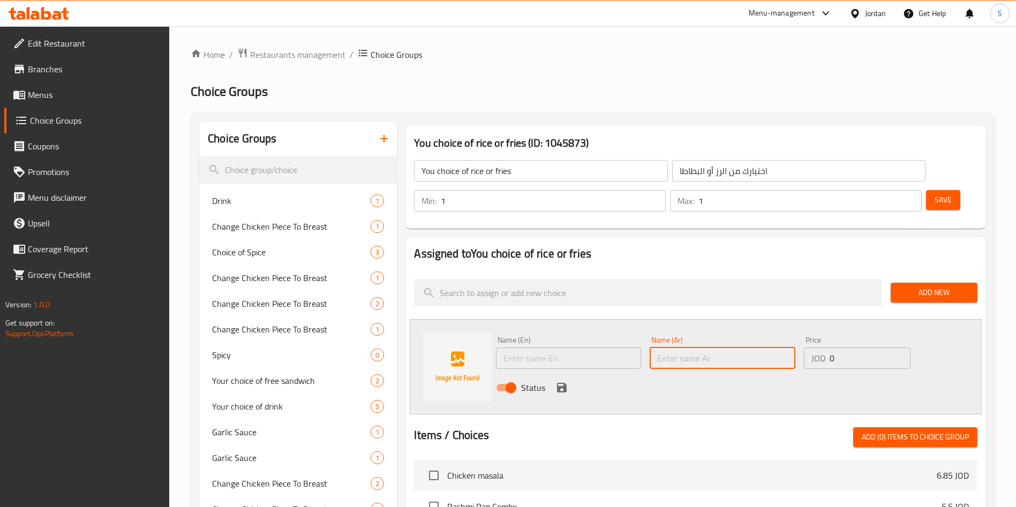
drag, startPoint x: 693, startPoint y: 337, endPoint x: 688, endPoint y: 321, distance: 16.8
click at [688, 348] on input "text" at bounding box center [722, 358] width 145 height 21
type input "رز"
click at [567, 348] on input "text" at bounding box center [568, 358] width 145 height 21
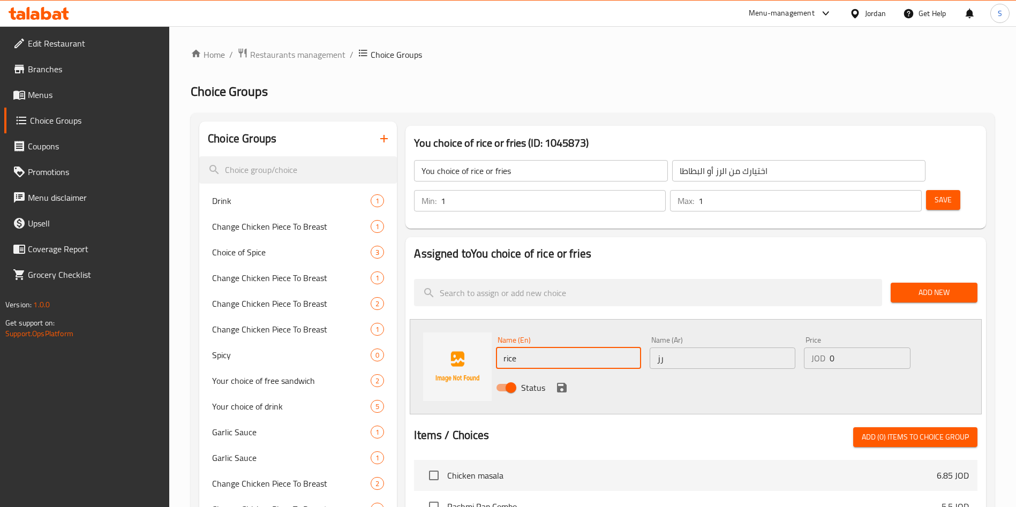
type input "rice"
drag, startPoint x: 767, startPoint y: 368, endPoint x: 710, endPoint y: 368, distance: 56.8
click at [767, 373] on div "Status" at bounding box center [722, 387] width 461 height 29
click at [553, 373] on div "Status" at bounding box center [722, 387] width 461 height 29
click at [558, 383] on icon "save" at bounding box center [562, 388] width 10 height 10
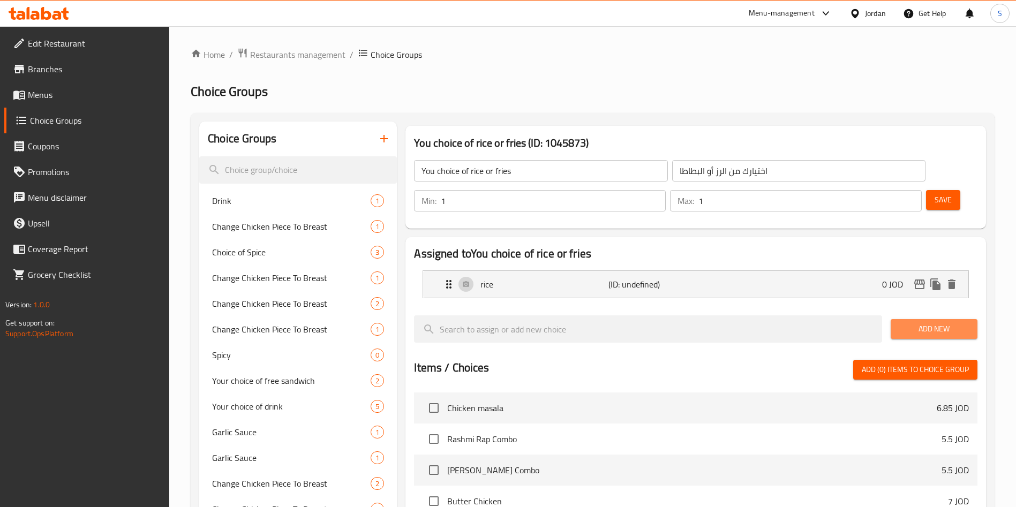
click at [903, 322] on span "Add New" at bounding box center [934, 328] width 70 height 13
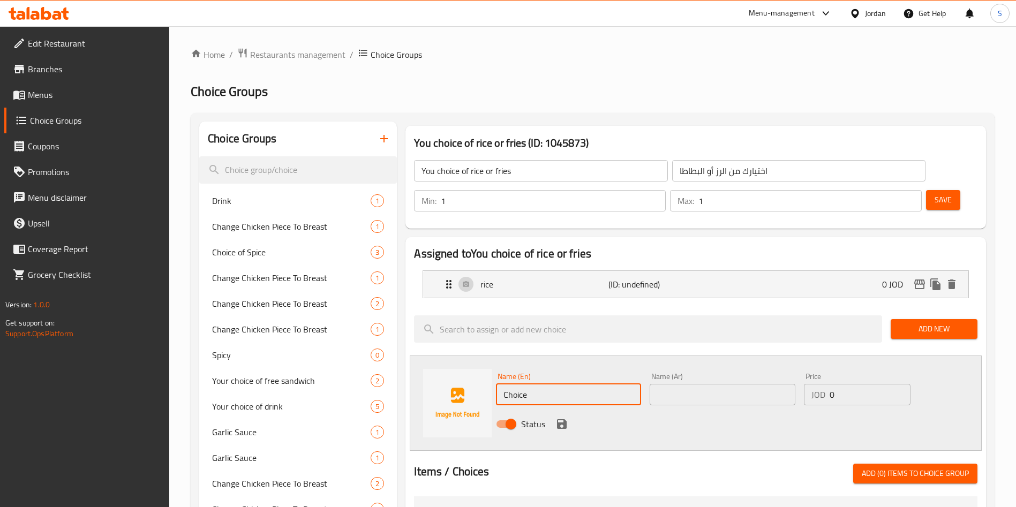
click at [544, 384] on input "Choice" at bounding box center [568, 394] width 145 height 21
type input "Fries"
click at [734, 384] on input "text" at bounding box center [722, 394] width 145 height 21
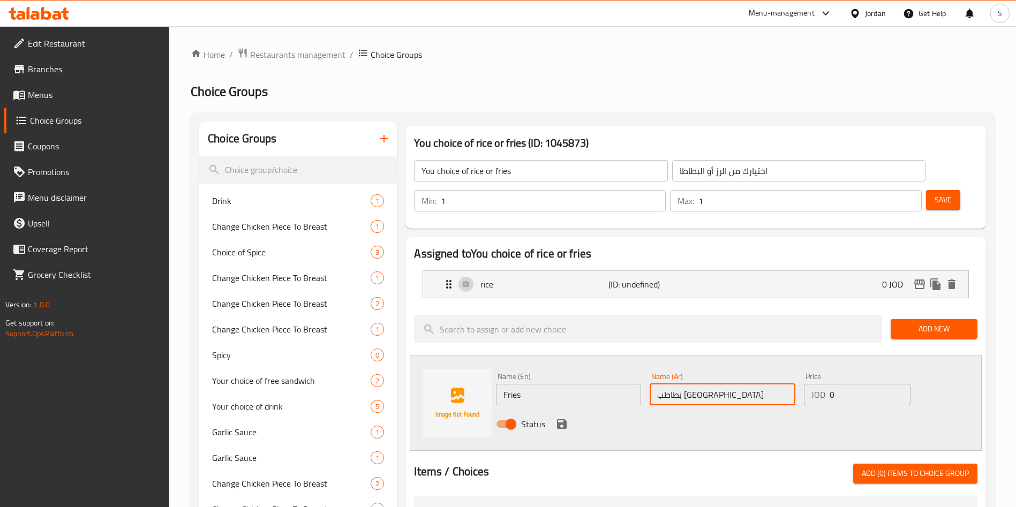
type input "بطاطب مقلية"
click at [561, 419] on icon "save" at bounding box center [562, 424] width 10 height 10
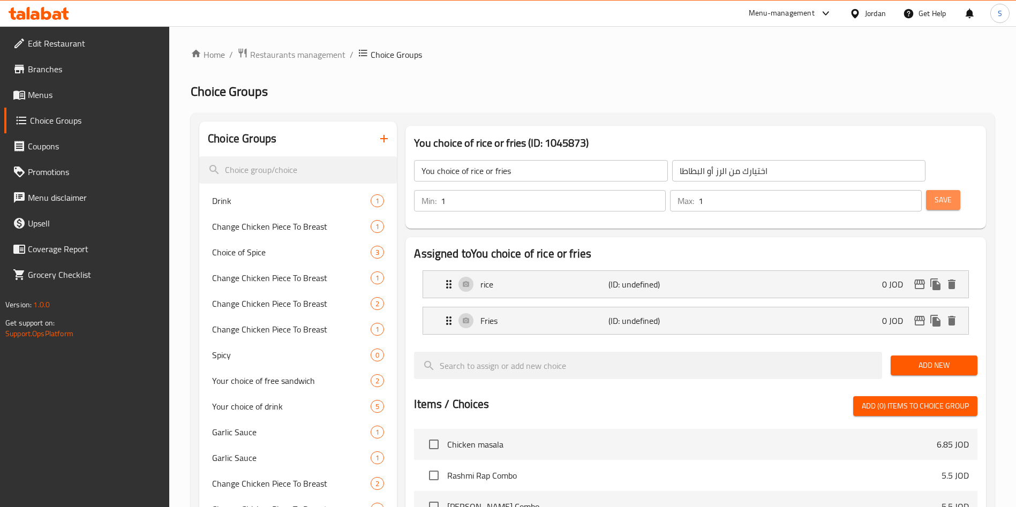
click at [926, 190] on button "Save" at bounding box center [943, 200] width 34 height 20
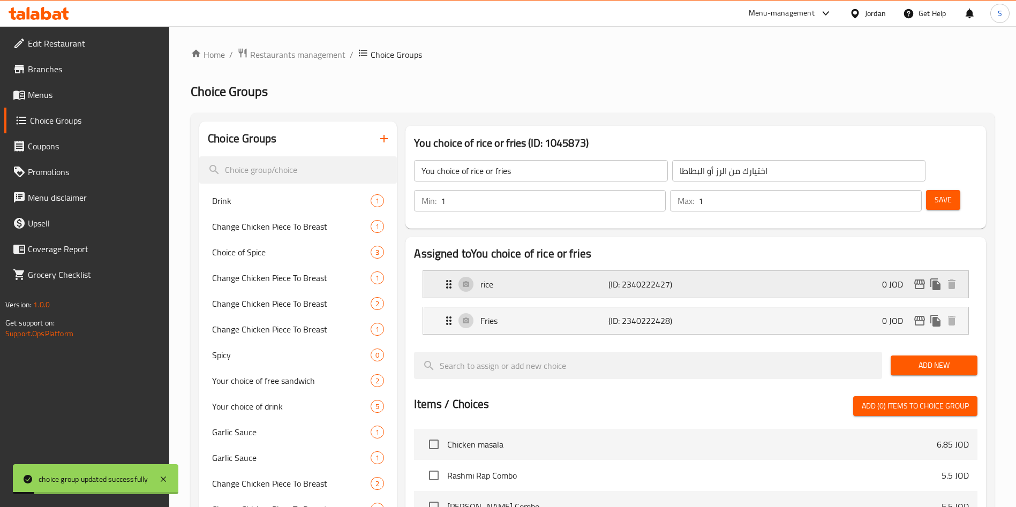
click at [603, 271] on div "rice (ID: 2340222427) 0 JOD" at bounding box center [698, 284] width 513 height 27
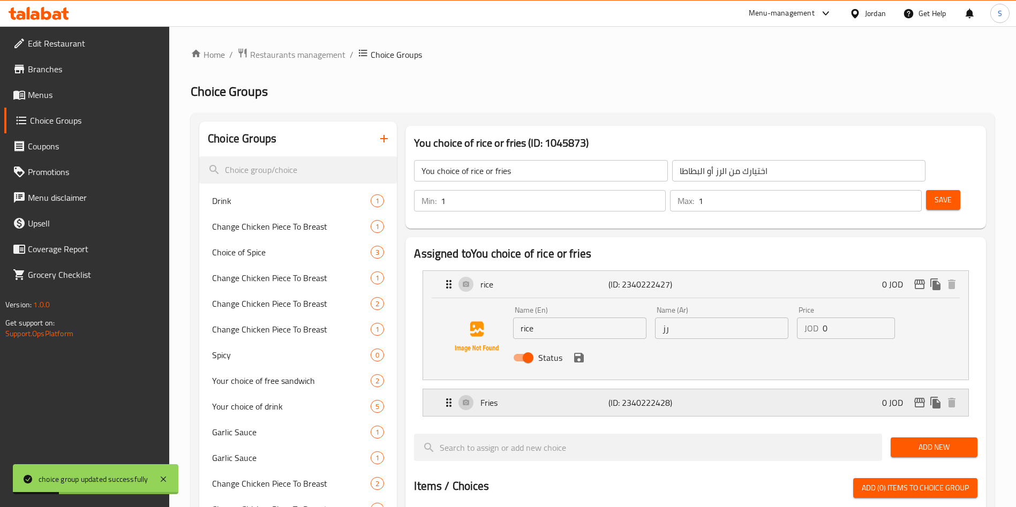
click at [674, 396] on p "(ID: 2340222428)" at bounding box center [651, 402] width 85 height 13
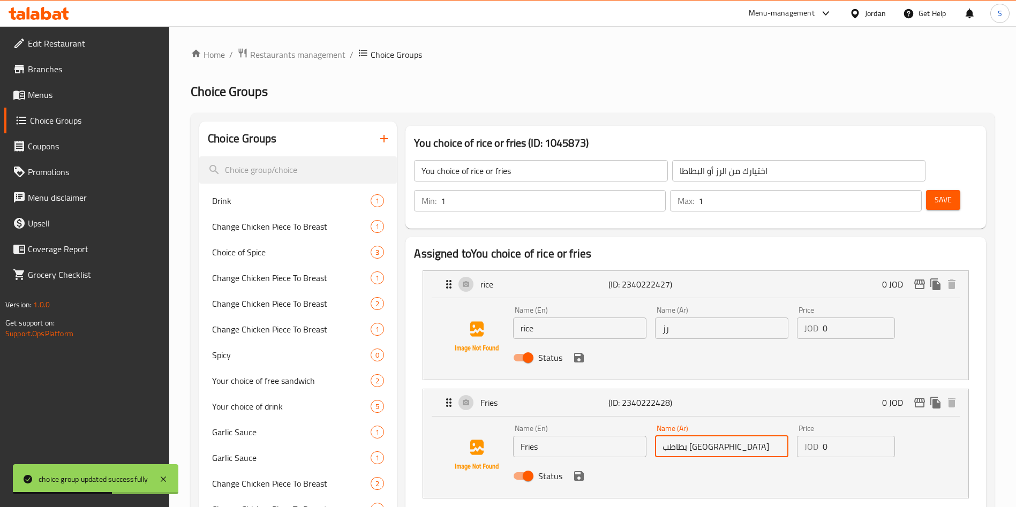
click at [689, 436] on input "بطاطب مقلية" at bounding box center [721, 446] width 133 height 21
click at [583, 471] on icon "save" at bounding box center [579, 476] width 10 height 10
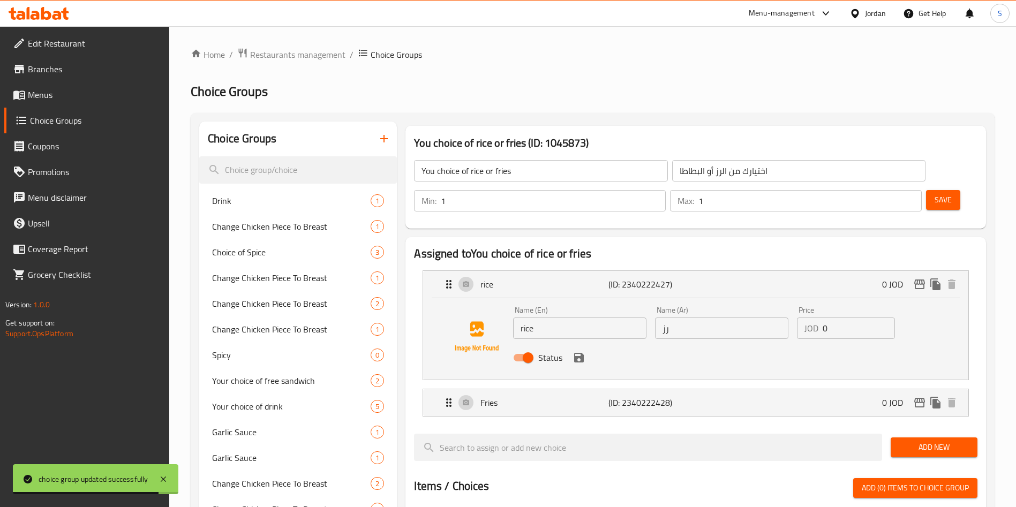
type input "بطاطا مقلية"
click at [935, 193] on span "Save" at bounding box center [943, 199] width 17 height 13
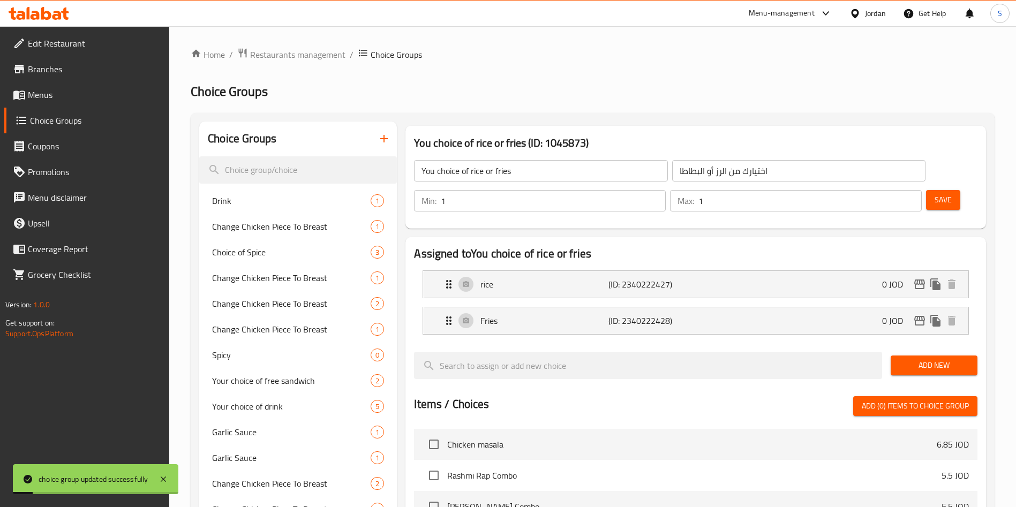
click at [729, 396] on div "Items / Choices Add (0) items to choice group" at bounding box center [696, 406] width 564 height 20
click at [718, 307] on div "Fries (ID: 2340222428) 0 JOD" at bounding box center [698, 320] width 513 height 27
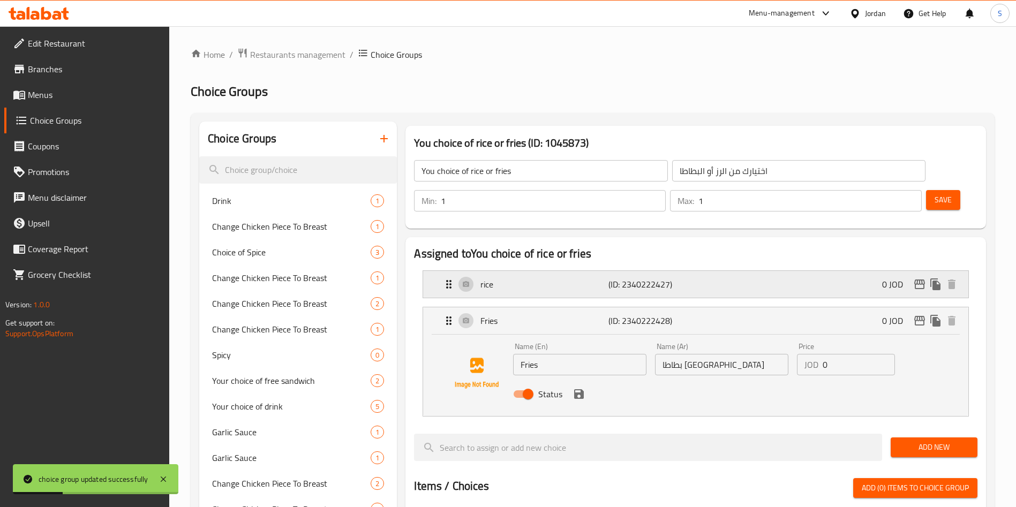
click at [717, 271] on div "rice (ID: 2340222427) 0 JOD" at bounding box center [698, 284] width 513 height 27
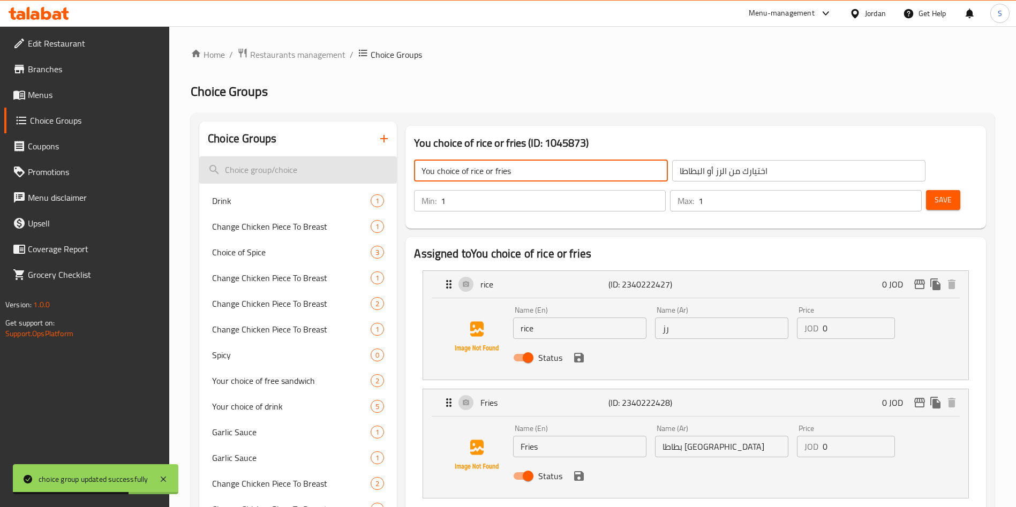
drag, startPoint x: 527, startPoint y: 173, endPoint x: 363, endPoint y: 172, distance: 163.9
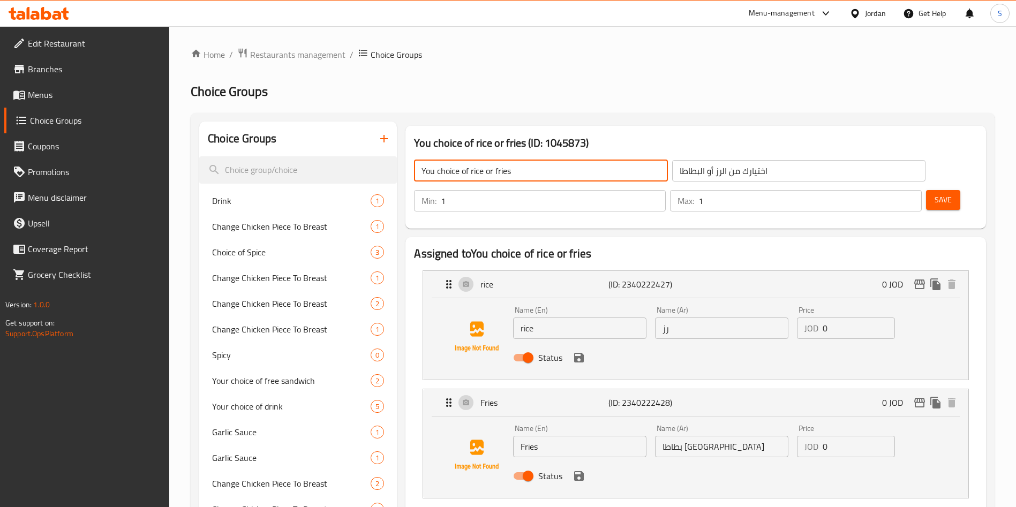
click at [47, 98] on span "Menus" at bounding box center [94, 94] width 133 height 13
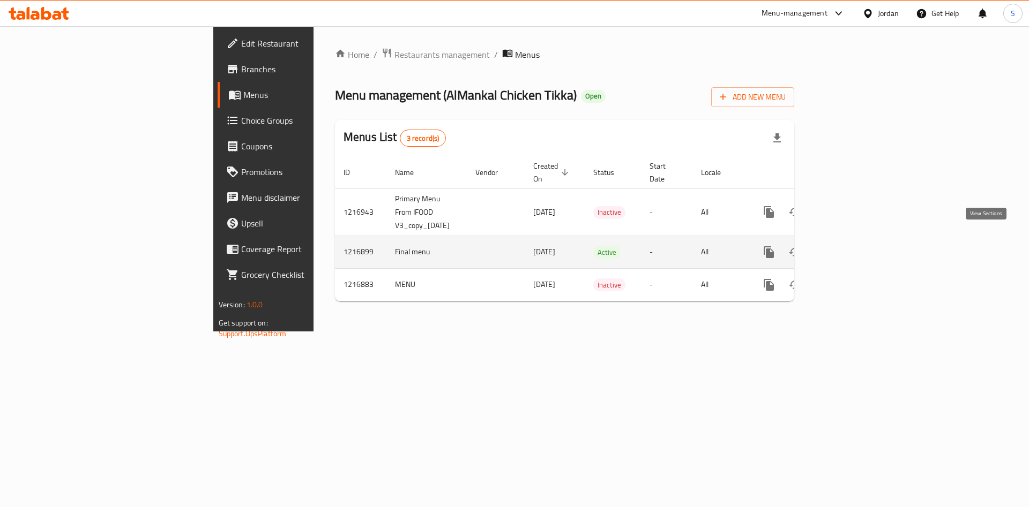
click at [852, 246] on icon "enhanced table" at bounding box center [845, 252] width 13 height 13
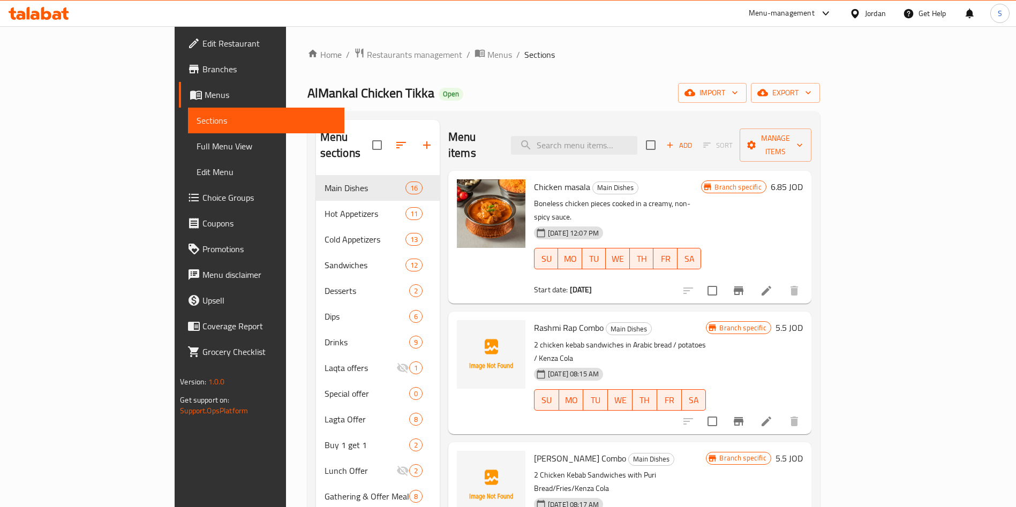
click at [605, 148] on div "Menu items Add Sort Manage items" at bounding box center [629, 145] width 363 height 51
click at [605, 145] on input "search" at bounding box center [574, 145] width 126 height 19
click at [605, 145] on input "ي" at bounding box center [574, 145] width 126 height 19
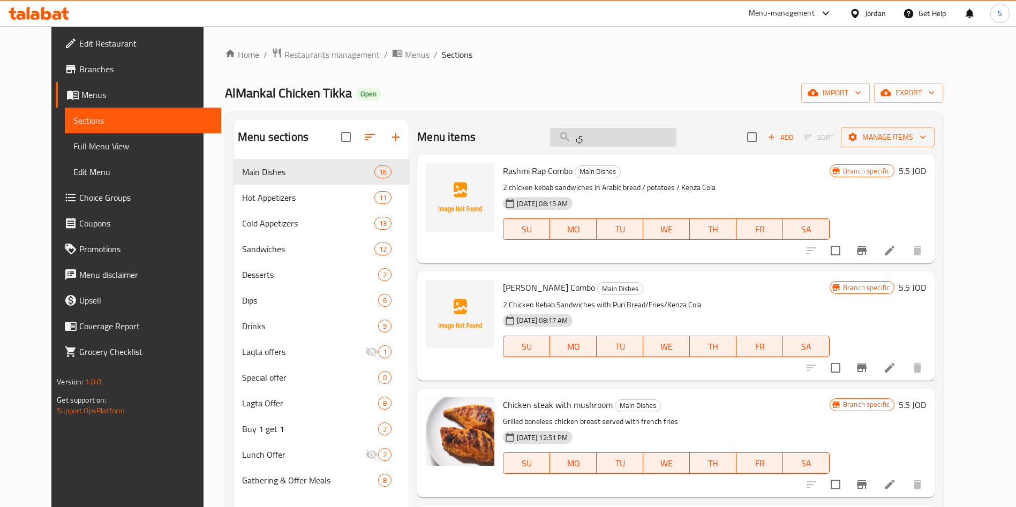
click at [605, 145] on input "ي" at bounding box center [613, 137] width 126 height 19
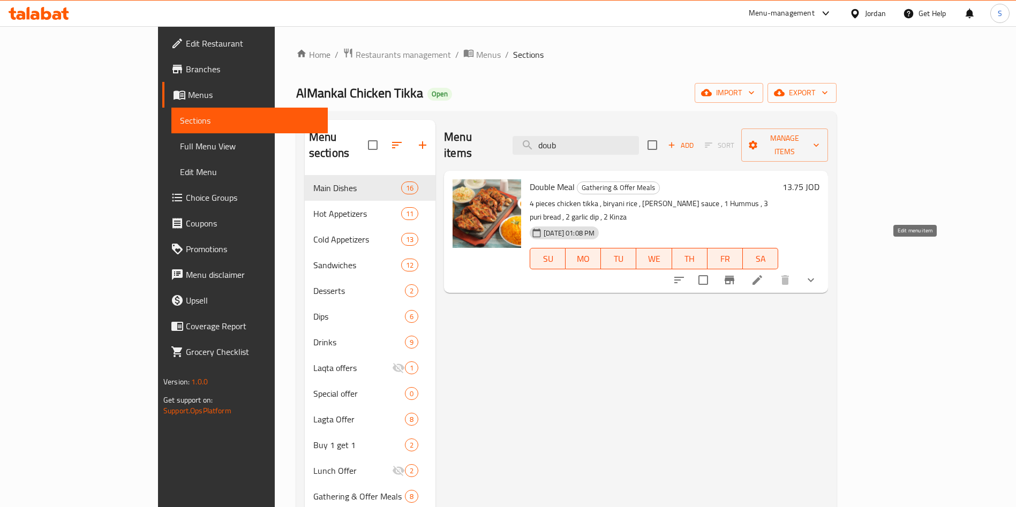
type input "doub"
click at [762, 275] on icon at bounding box center [758, 280] width 10 height 10
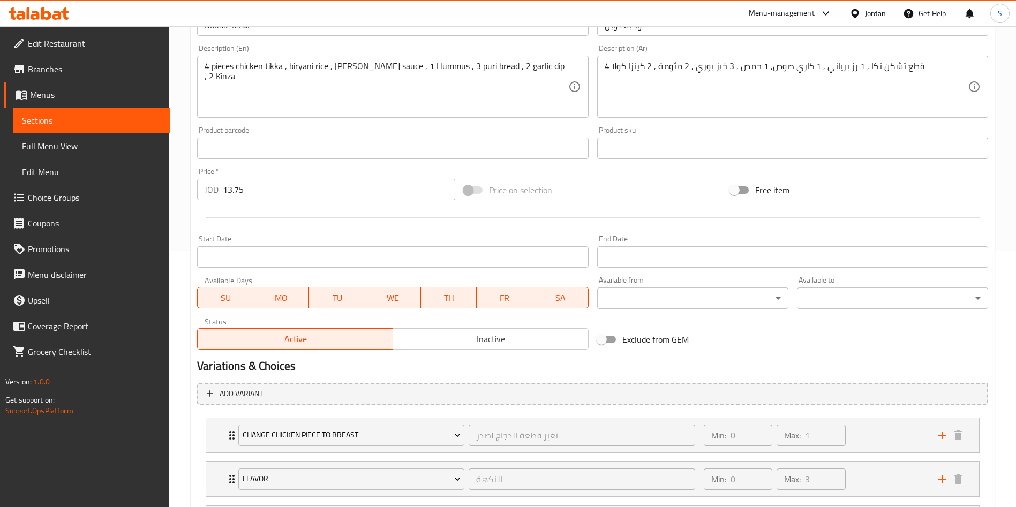
scroll to position [408, 0]
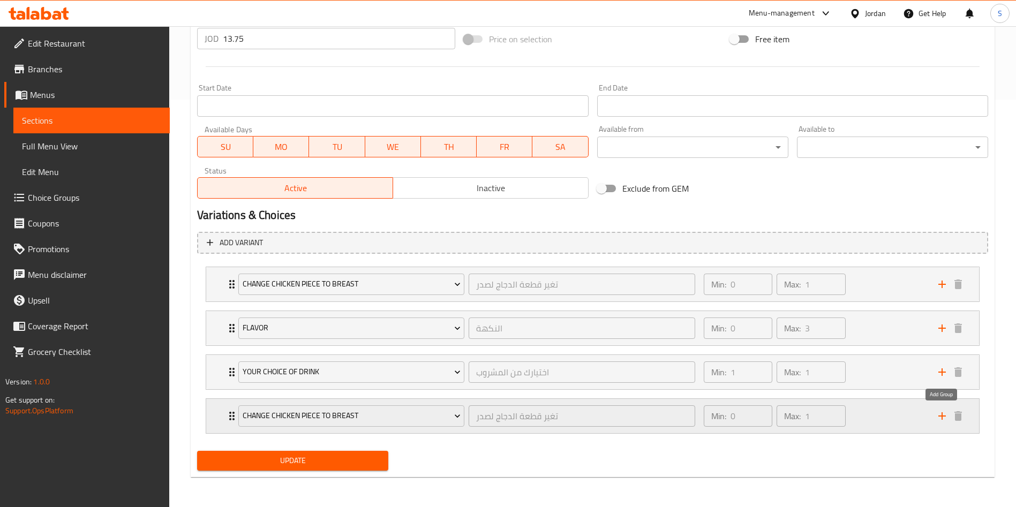
click at [944, 414] on icon "add" at bounding box center [942, 416] width 13 height 13
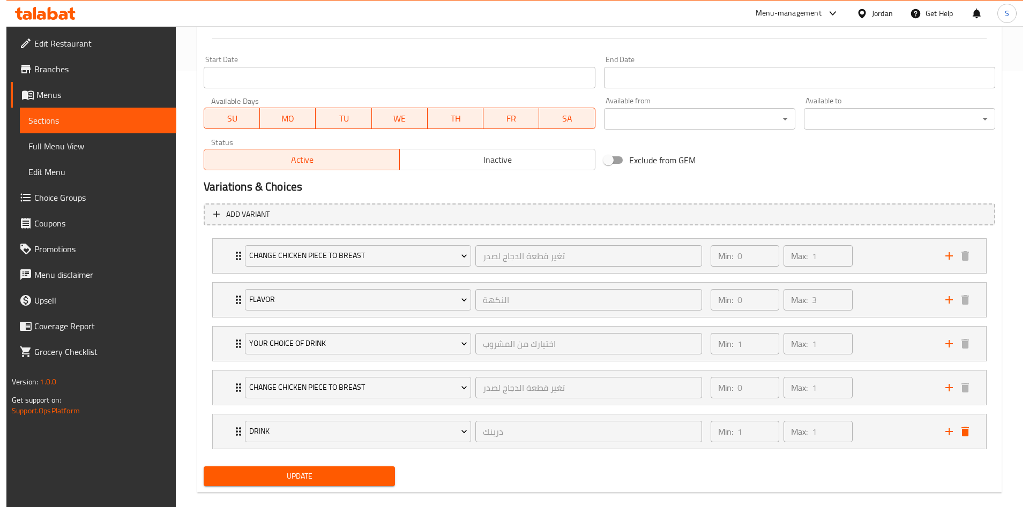
scroll to position [452, 0]
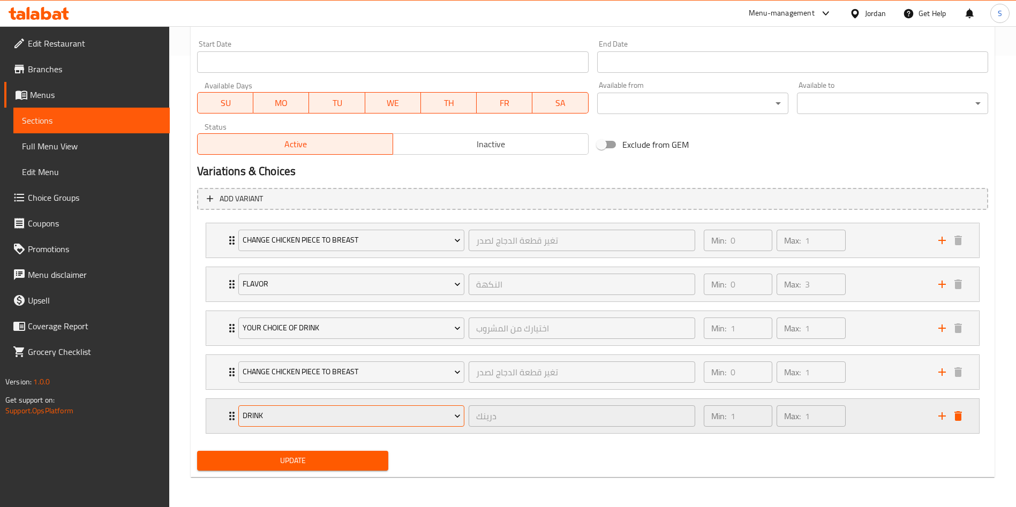
click at [394, 410] on span "Drink" at bounding box center [352, 415] width 218 height 13
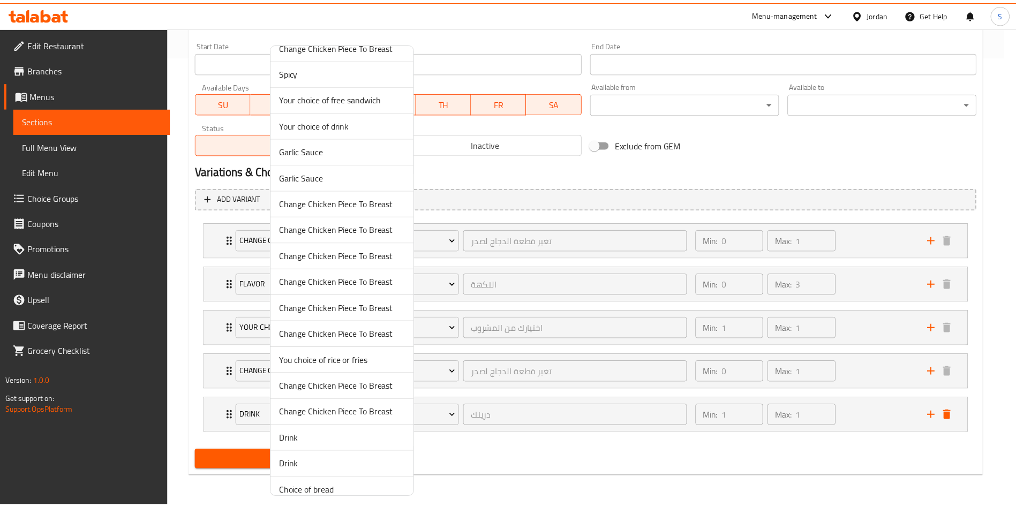
scroll to position [161, 0]
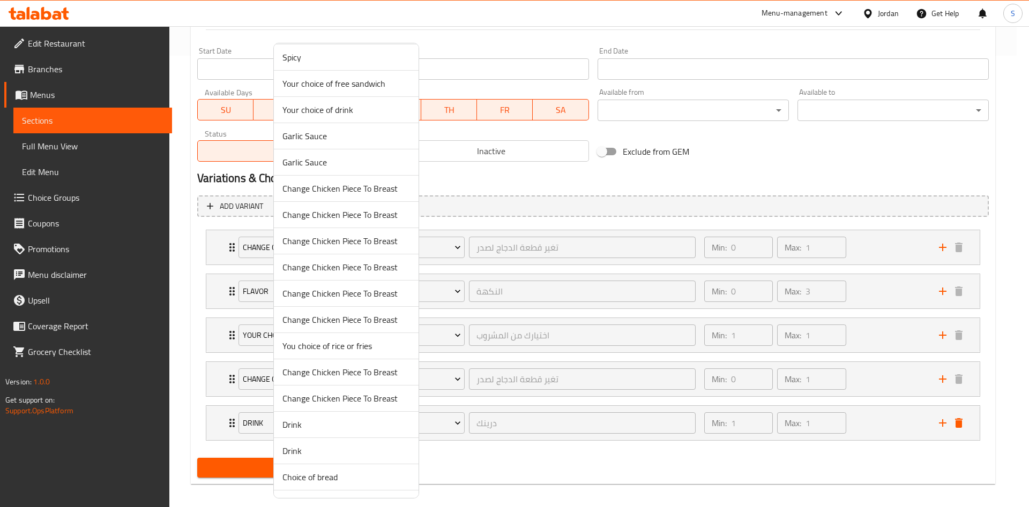
click at [377, 352] on span "You choice of rice or fries" at bounding box center [345, 346] width 127 height 13
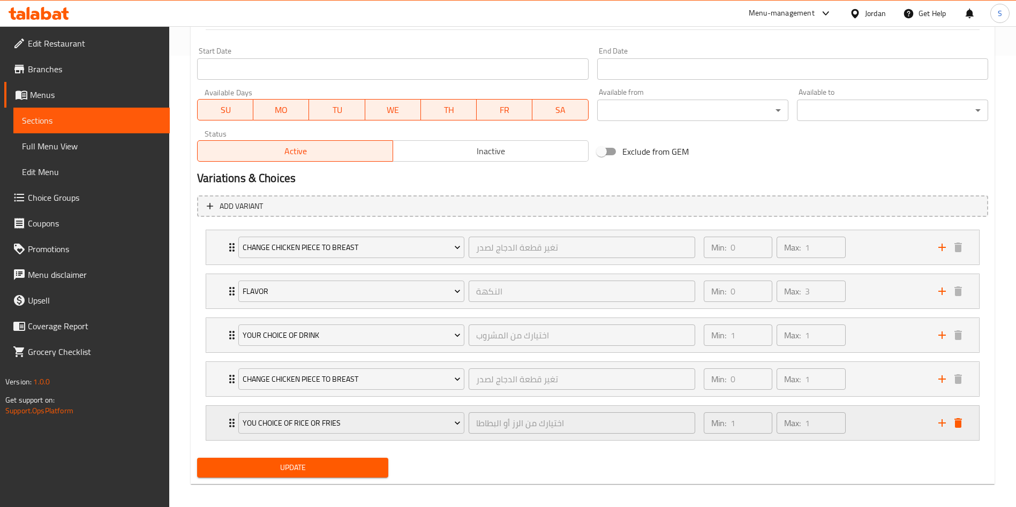
click at [898, 419] on div "Min: 1 ​ Max: 1 ​" at bounding box center [814, 423] width 235 height 34
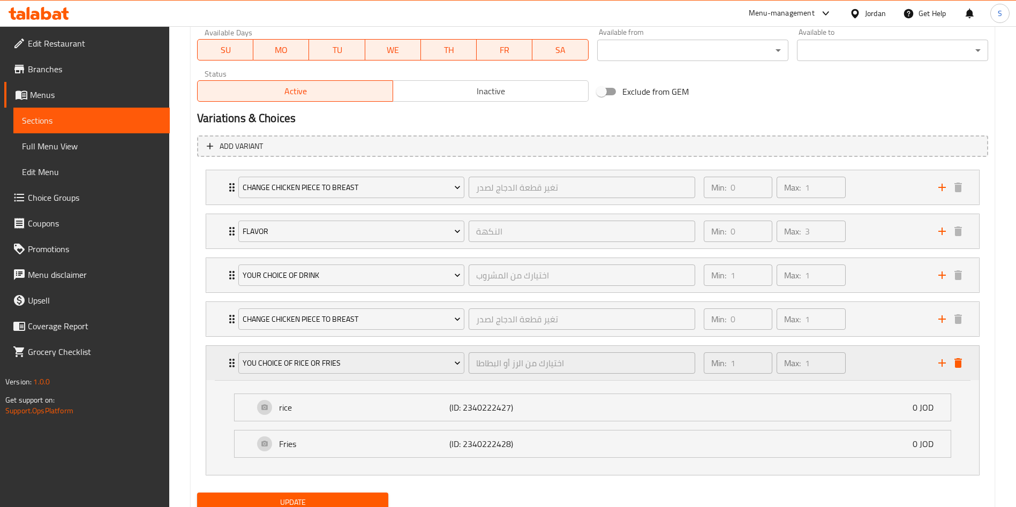
scroll to position [532, 0]
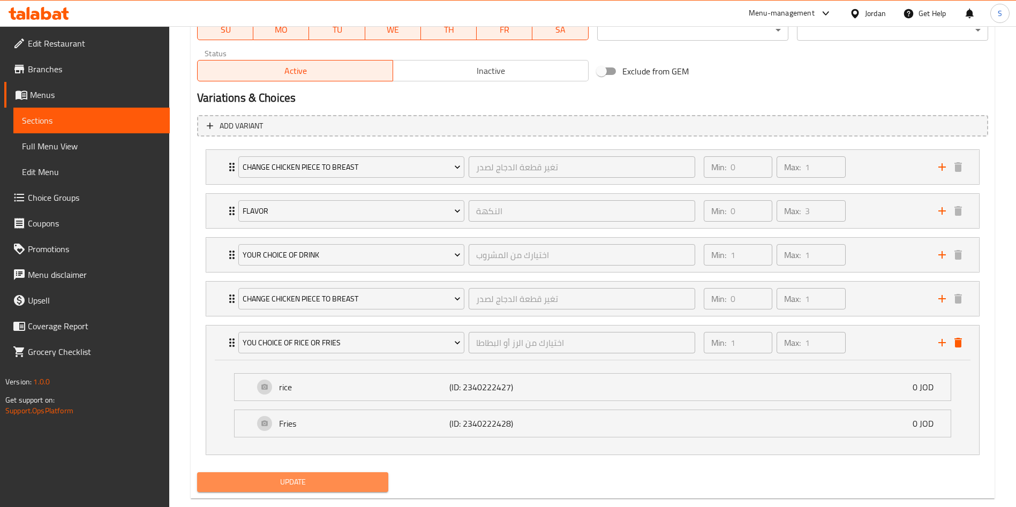
click at [329, 487] on span "Update" at bounding box center [293, 482] width 174 height 13
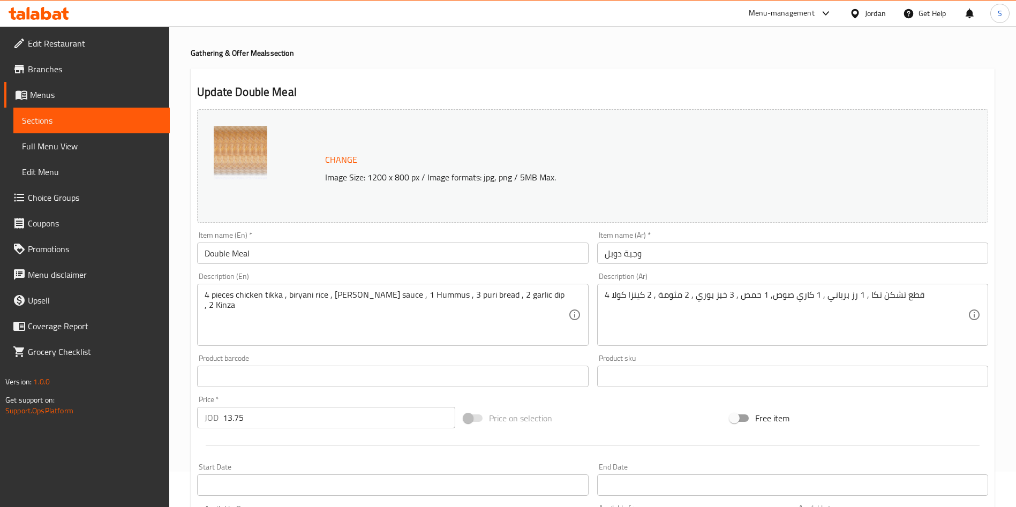
scroll to position [0, 0]
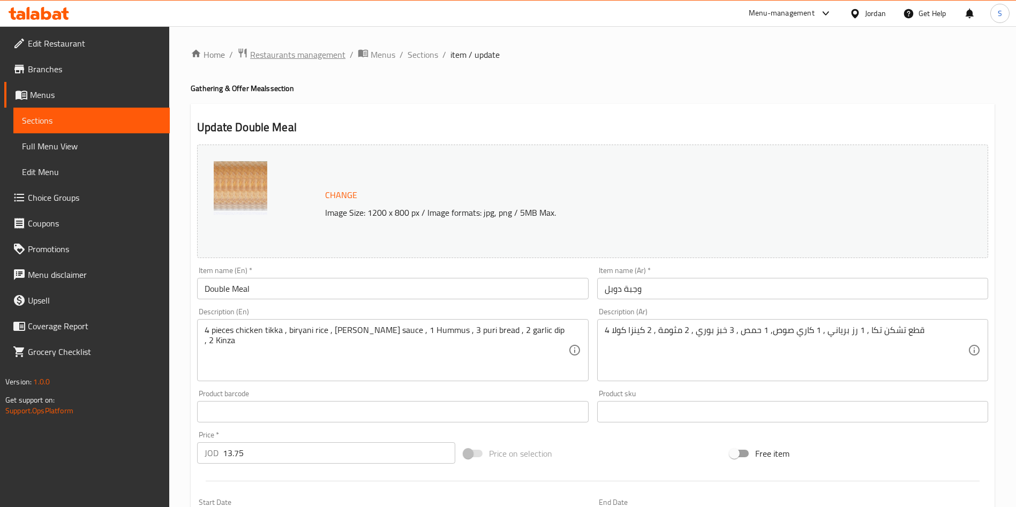
click at [306, 55] on span "Restaurants management" at bounding box center [297, 54] width 95 height 13
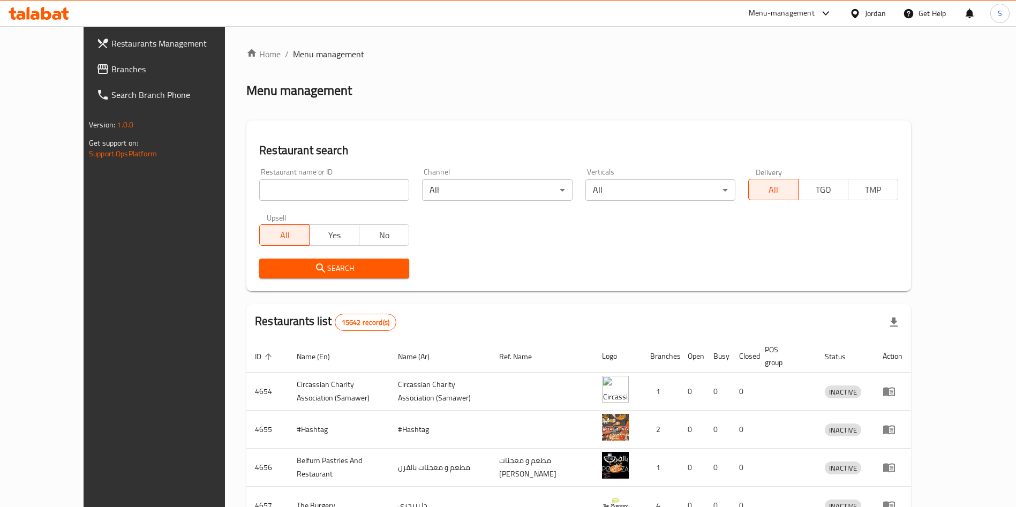
click at [296, 178] on div "Home / Menu management Menu management Restaurant search Restaurant name or ID …" at bounding box center [578, 419] width 665 height 742
click at [296, 180] on input "search" at bounding box center [334, 189] width 150 height 21
type input "saladicious"
click at [315, 288] on div "Restaurant search Restaurant name or ID saladicious Restaurant name or ID Chann…" at bounding box center [578, 206] width 665 height 171
click at [313, 284] on div "Search" at bounding box center [334, 268] width 163 height 33
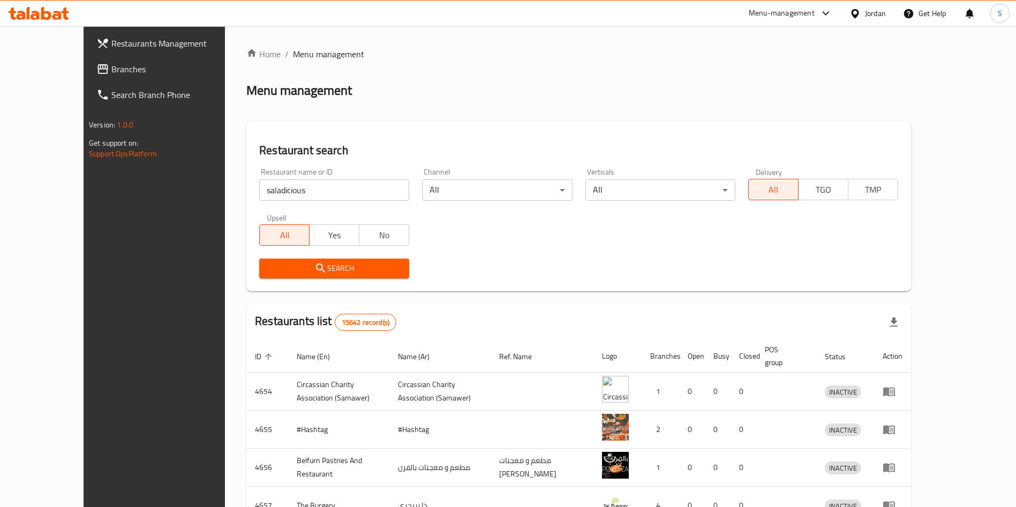
click at [313, 271] on span "Search" at bounding box center [334, 268] width 133 height 13
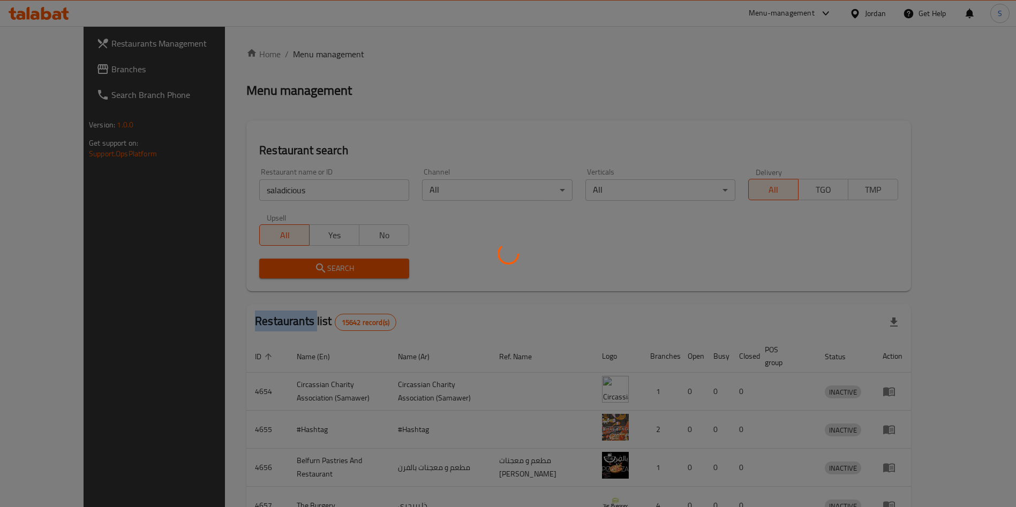
click at [313, 271] on div at bounding box center [508, 253] width 1016 height 507
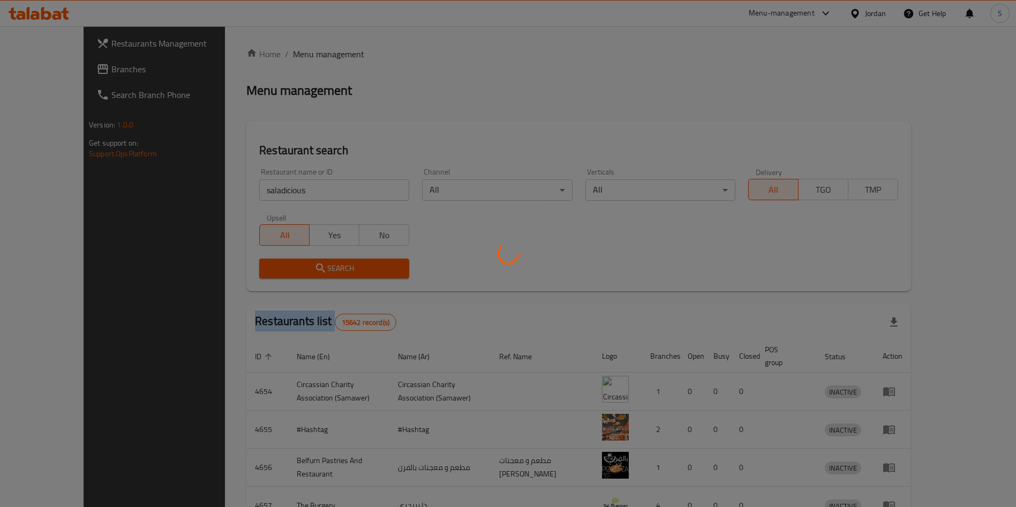
click at [313, 270] on div at bounding box center [508, 253] width 1016 height 507
click at [314, 266] on div at bounding box center [508, 253] width 1016 height 507
click at [314, 262] on div at bounding box center [508, 253] width 1016 height 507
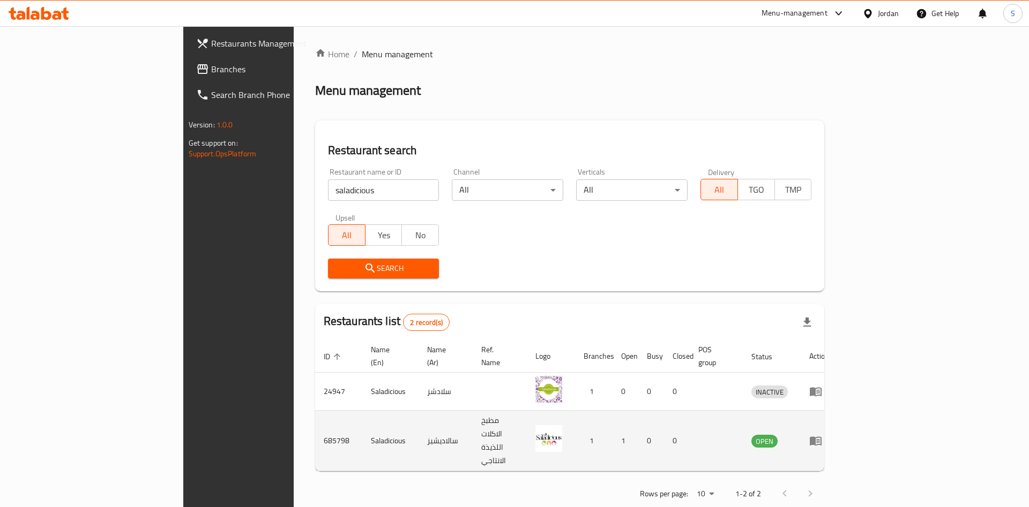
click at [822, 434] on icon "enhanced table" at bounding box center [815, 440] width 13 height 13
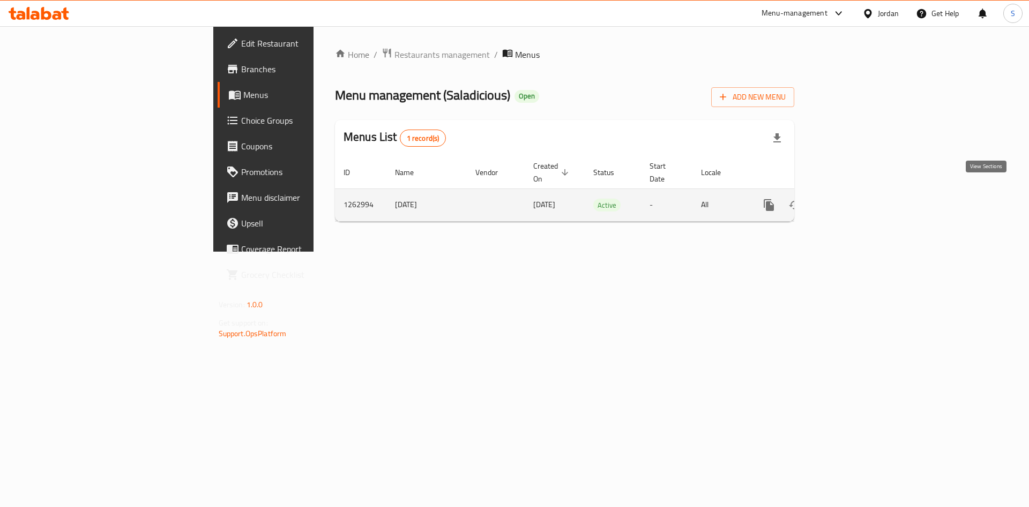
click at [859, 192] on link "enhanced table" at bounding box center [846, 205] width 26 height 26
